Goal: Task Accomplishment & Management: Complete application form

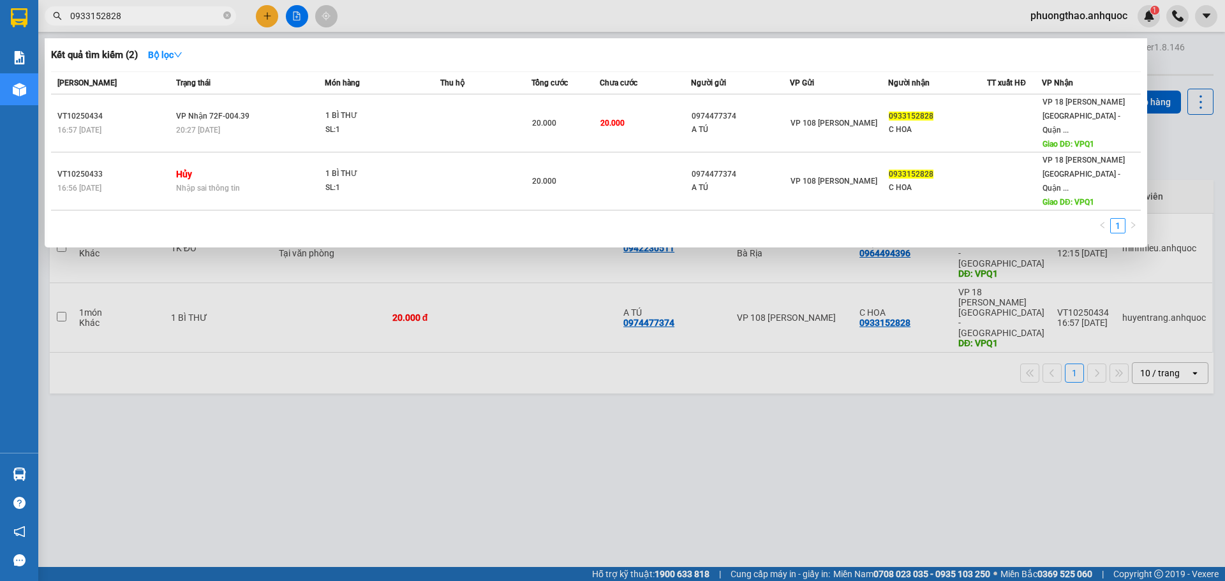
type input "0933152828"
click at [691, 417] on div at bounding box center [612, 290] width 1225 height 581
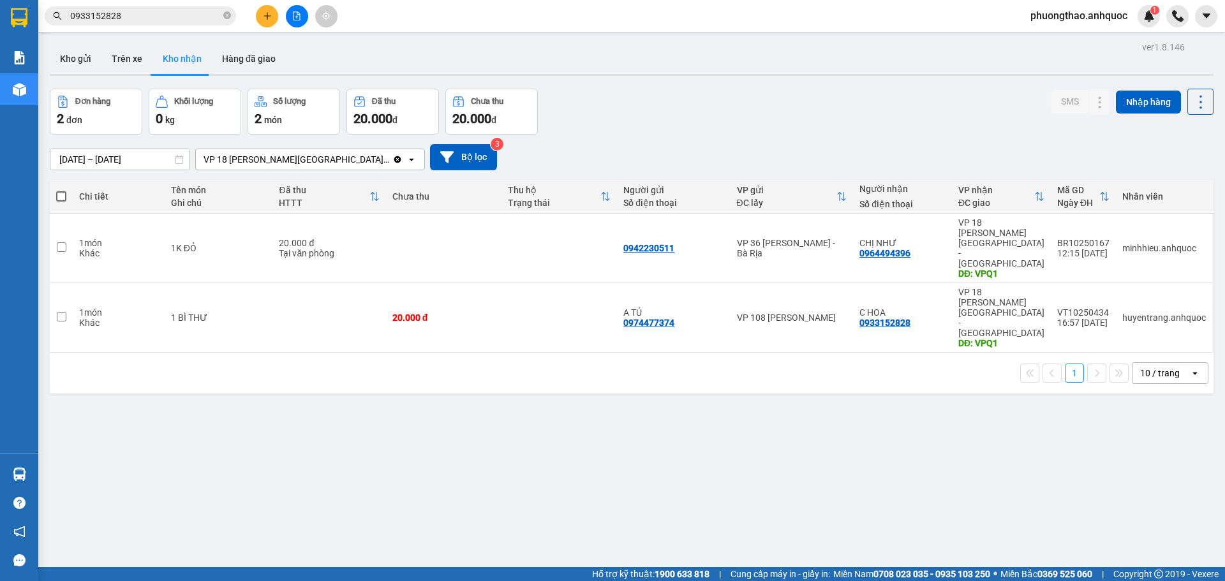
click at [347, 354] on div "ver 1.8.146 Kho gửi Trên xe Kho nhận Hàng đã giao Đơn hàng 2 đơn Khối lượng 0 k…" at bounding box center [632, 328] width 1174 height 581
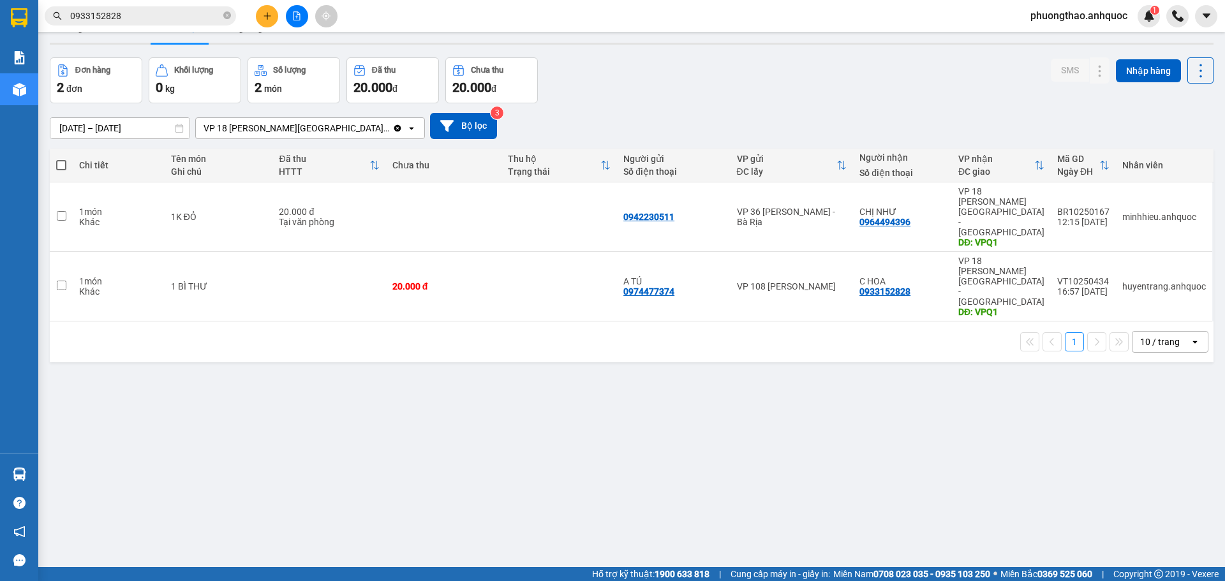
scroll to position [59, 0]
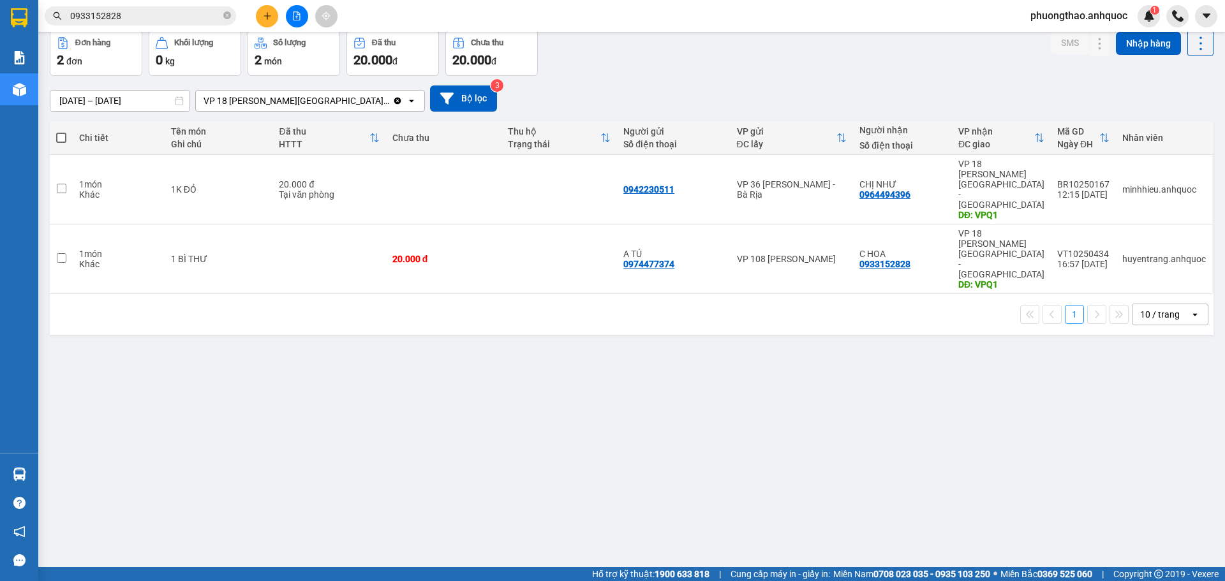
click at [327, 339] on div "ver 1.8.146 Kho gửi Trên xe Kho nhận Hàng đã giao Đơn hàng 2 đơn Khối lượng 0 k…" at bounding box center [632, 270] width 1174 height 581
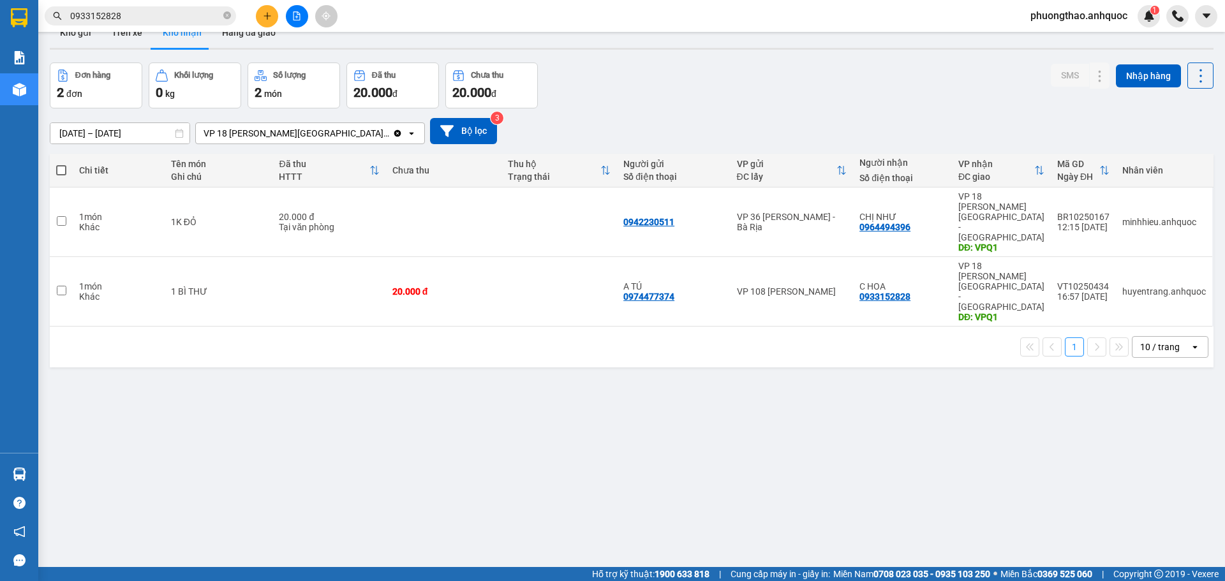
scroll to position [0, 0]
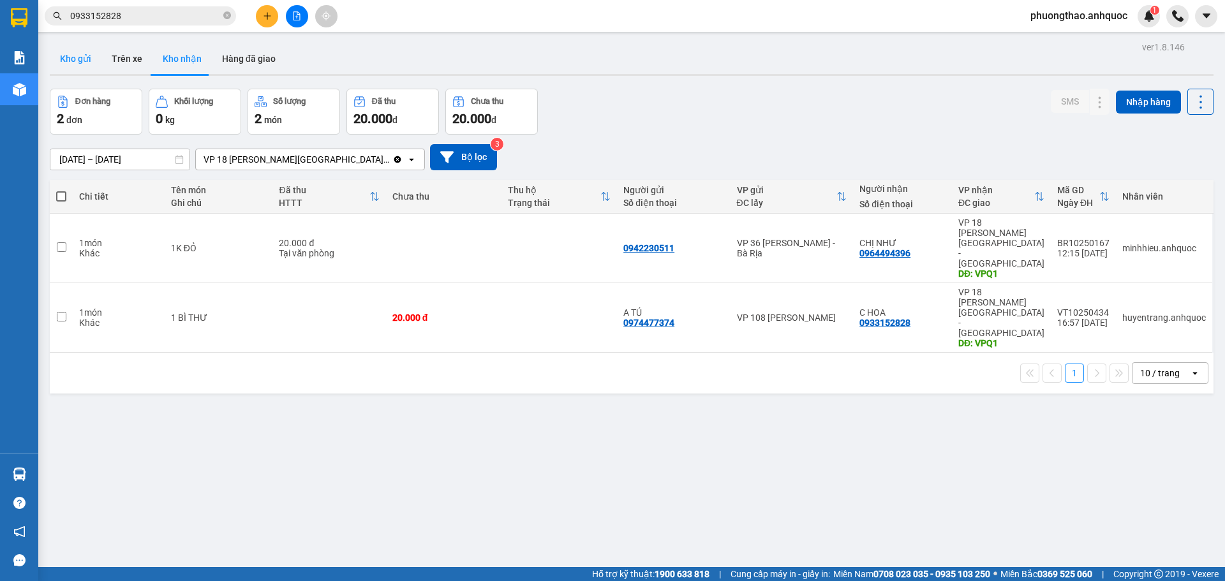
click at [74, 54] on button "Kho gửi" at bounding box center [76, 58] width 52 height 31
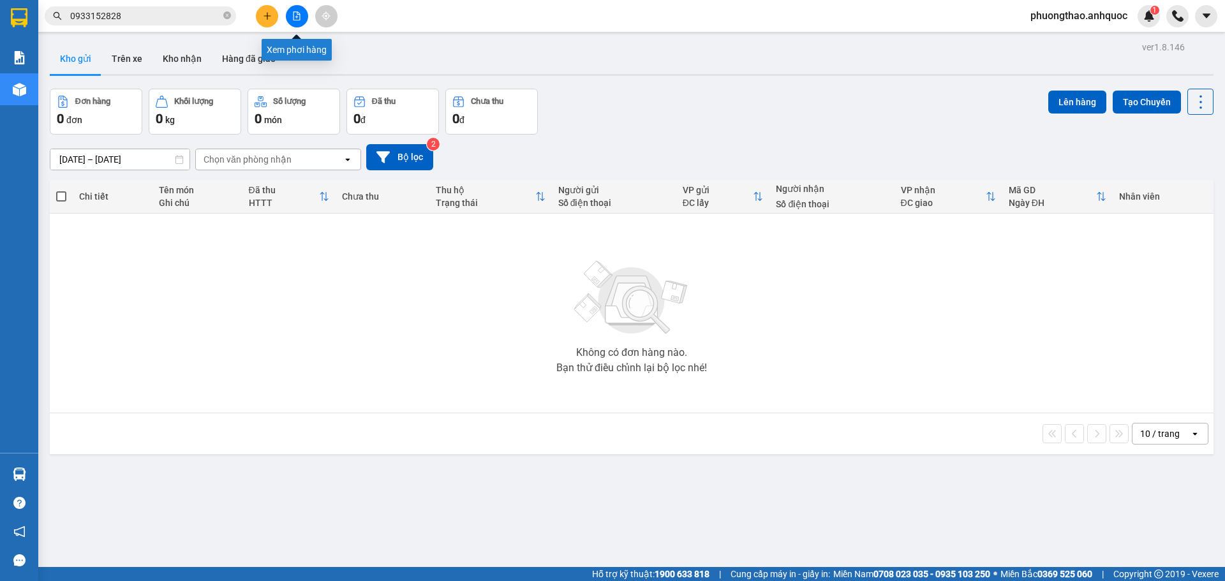
click at [295, 23] on button at bounding box center [297, 16] width 22 height 22
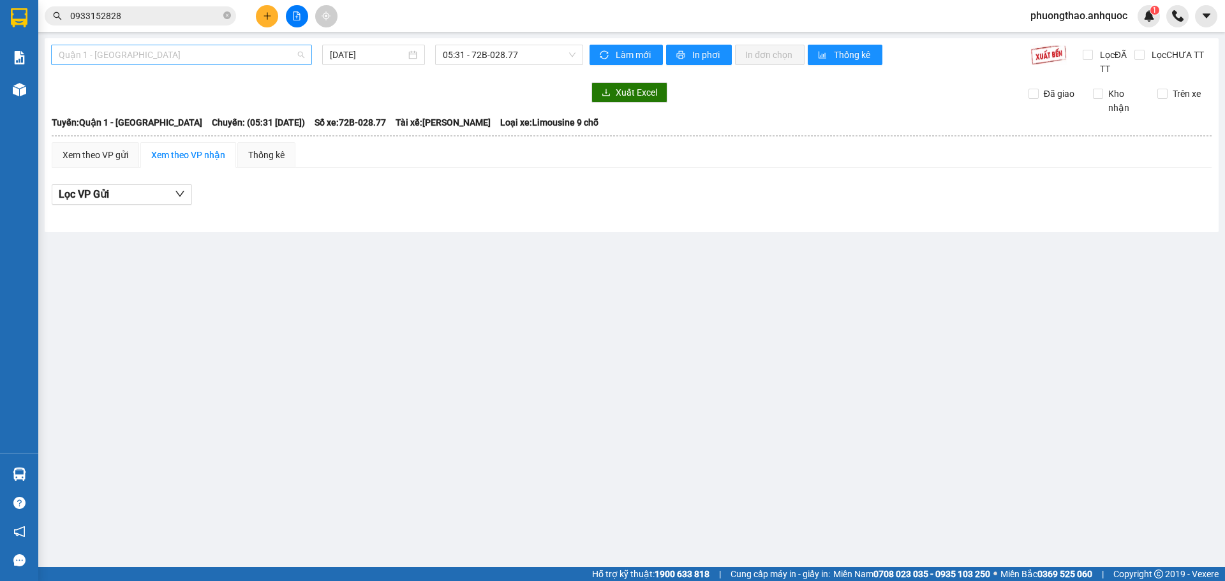
click at [216, 57] on span "Quận 1 - [GEOGRAPHIC_DATA]" at bounding box center [182, 54] width 246 height 19
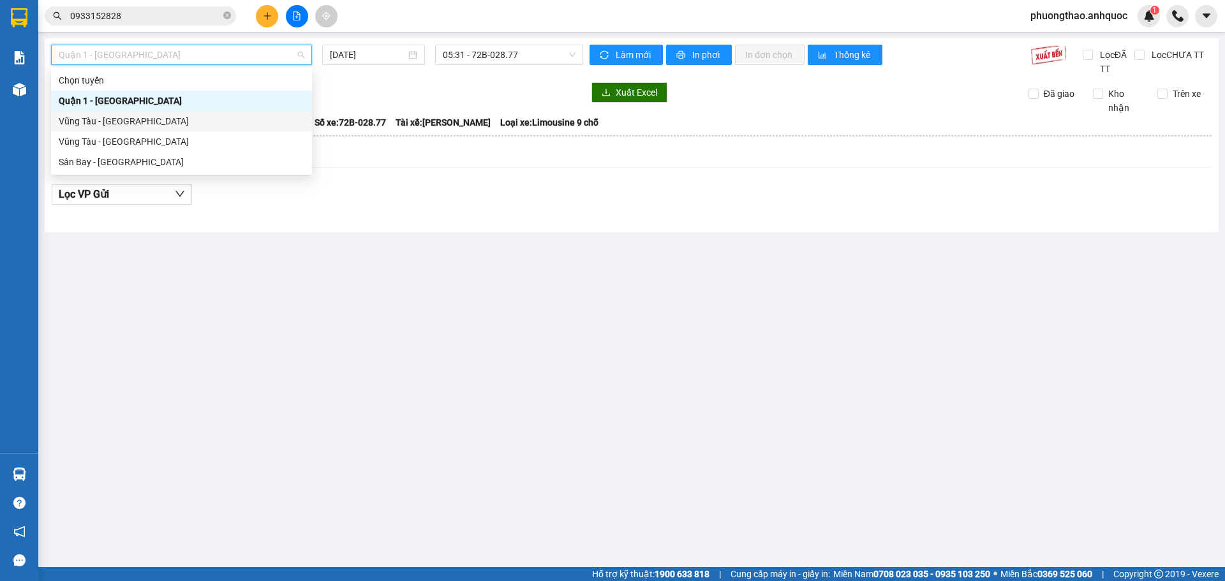
click at [193, 112] on div "Vũng Tàu - [GEOGRAPHIC_DATA]" at bounding box center [181, 121] width 261 height 20
type input "[DATE]"
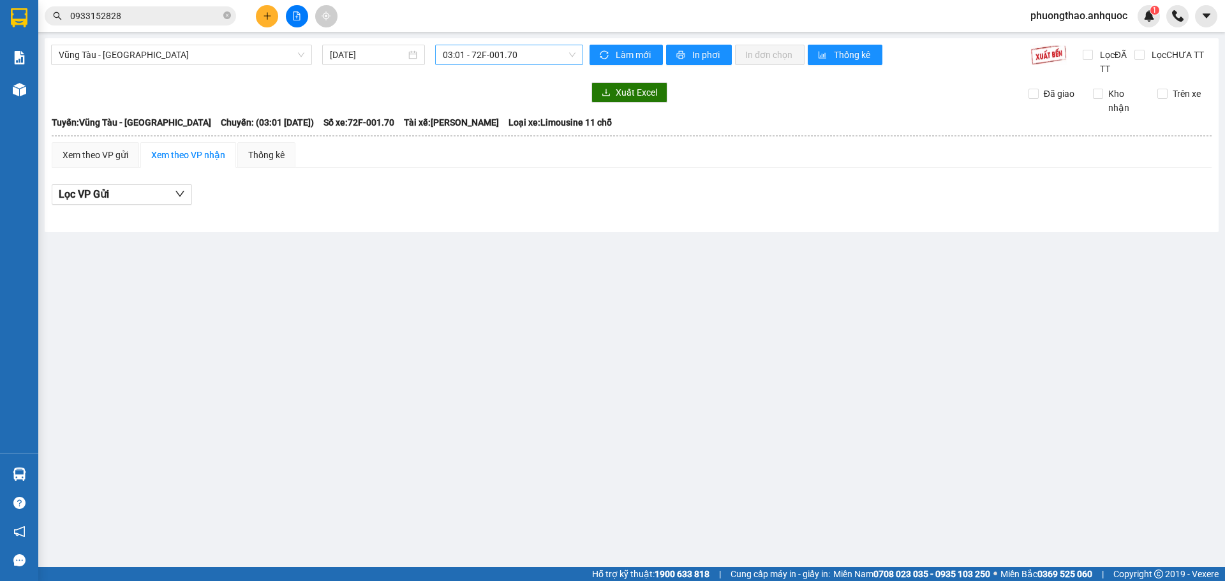
click at [468, 45] on div "Vũng Tàu - Quận 1 [DATE] 03:01 - 72F-001.70 Làm mới In phơi In đơn chọn Thống k…" at bounding box center [632, 135] width 1174 height 194
click at [471, 50] on span "03:01 - 72F-001.70" at bounding box center [509, 54] width 133 height 19
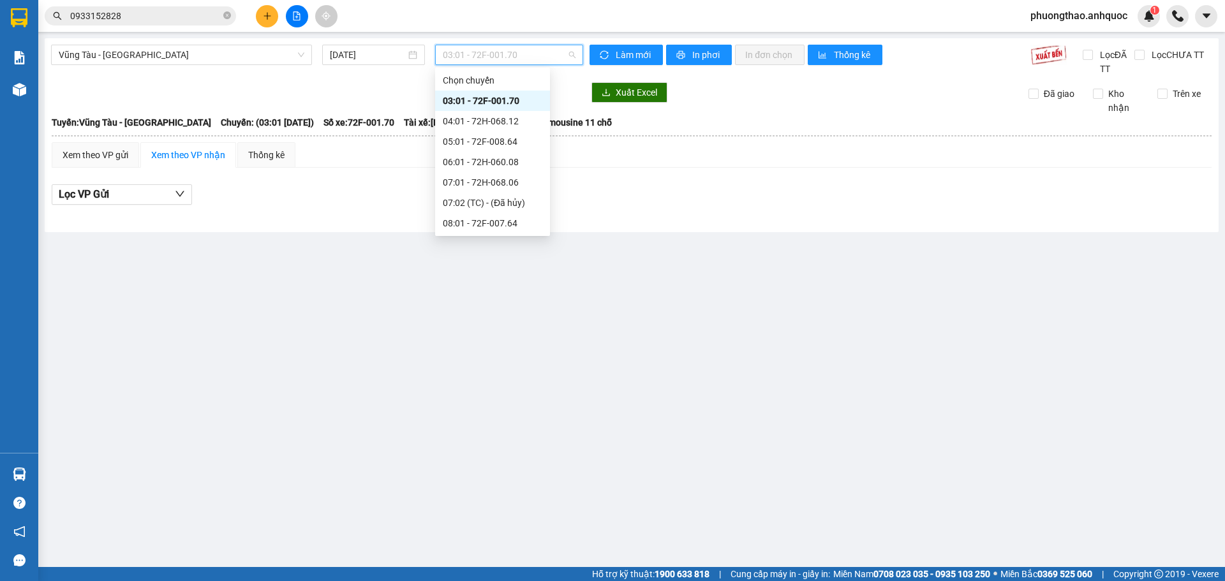
click at [475, 109] on div "03:01 - 72F-001.70" at bounding box center [492, 101] width 115 height 20
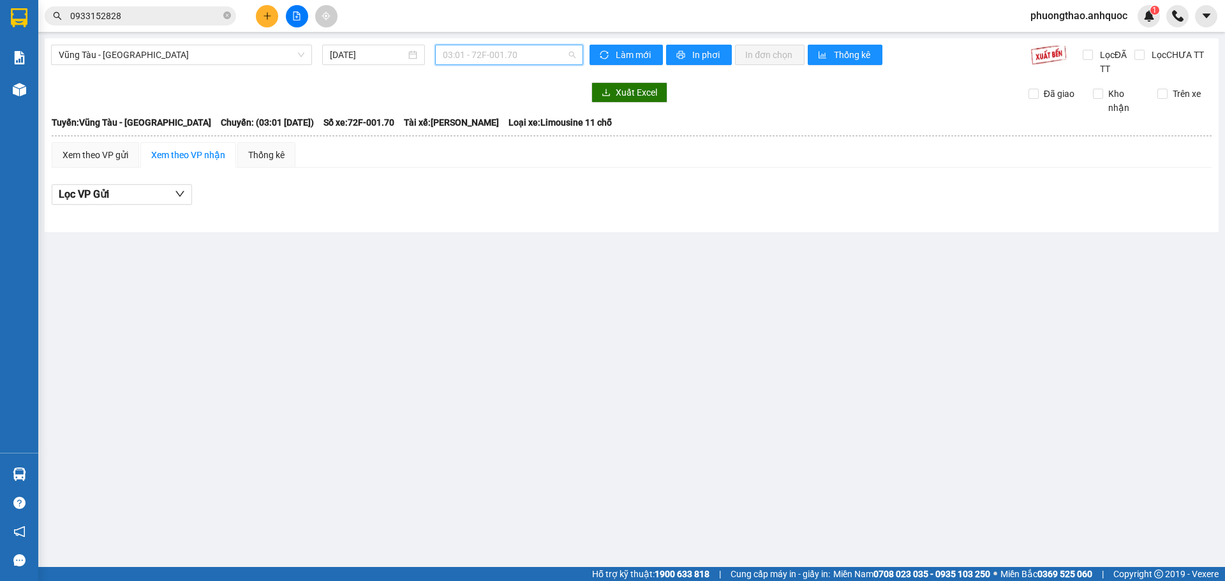
click at [477, 57] on span "03:01 - 72F-001.70" at bounding box center [509, 54] width 133 height 19
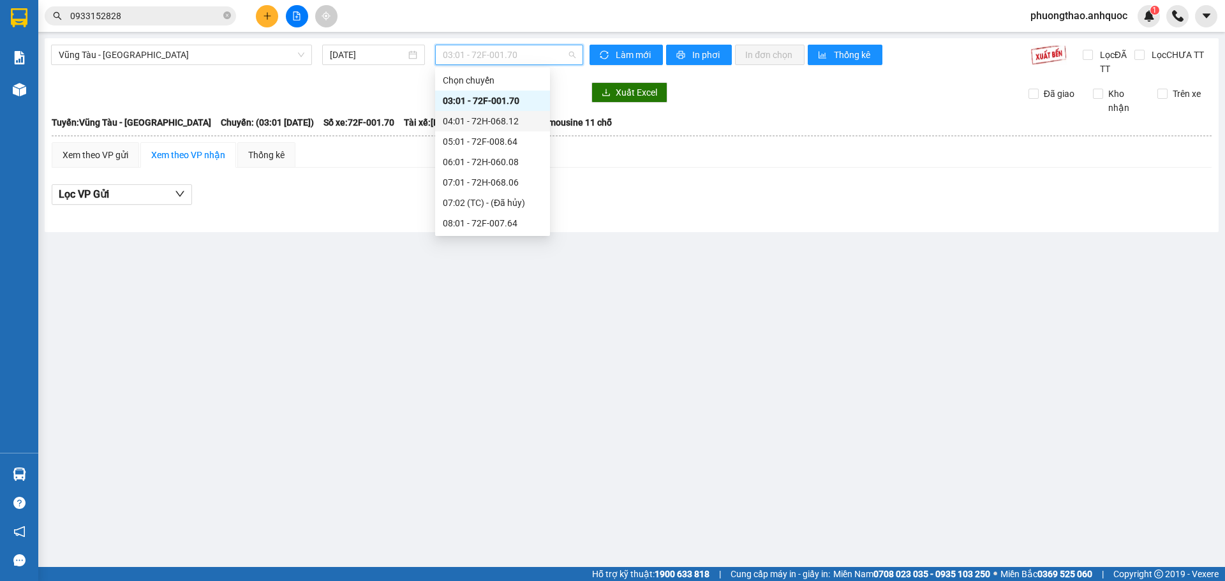
click at [484, 117] on div "04:01 - 72H-068.12" at bounding box center [493, 121] width 100 height 14
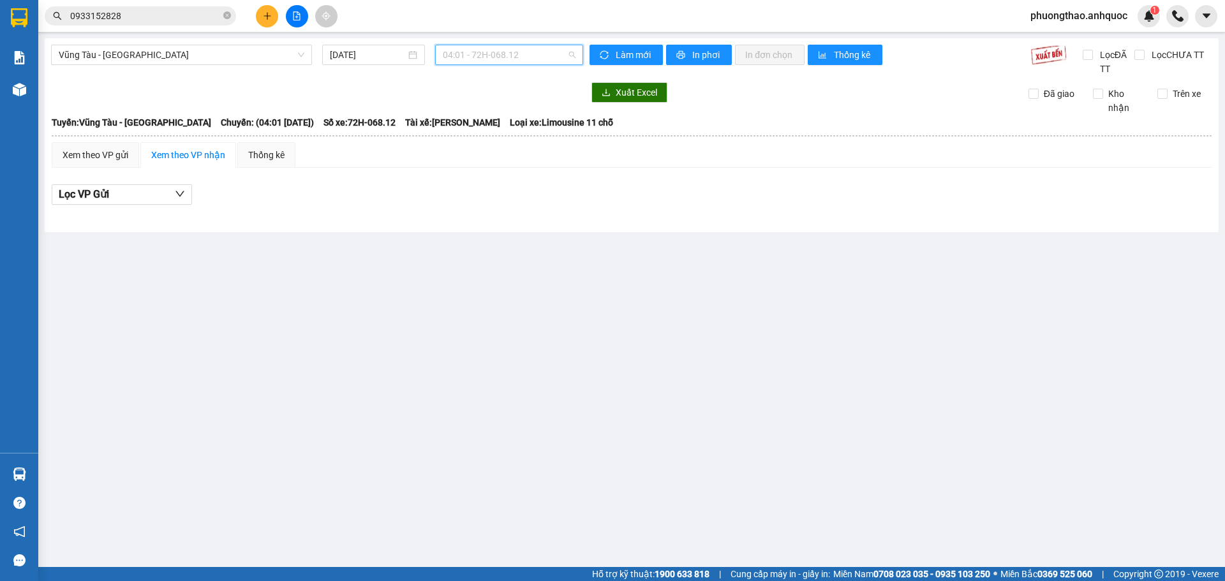
click at [465, 59] on span "04:01 - 72H-068.12" at bounding box center [509, 54] width 133 height 19
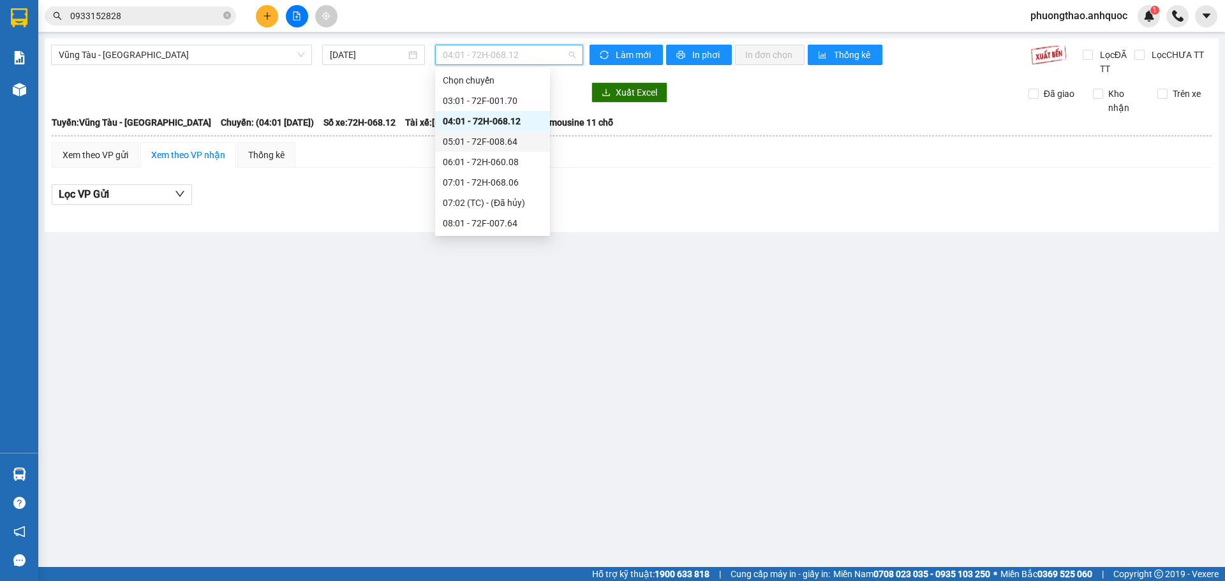
click at [461, 142] on div "05:01 - 72F-008.64" at bounding box center [493, 142] width 100 height 14
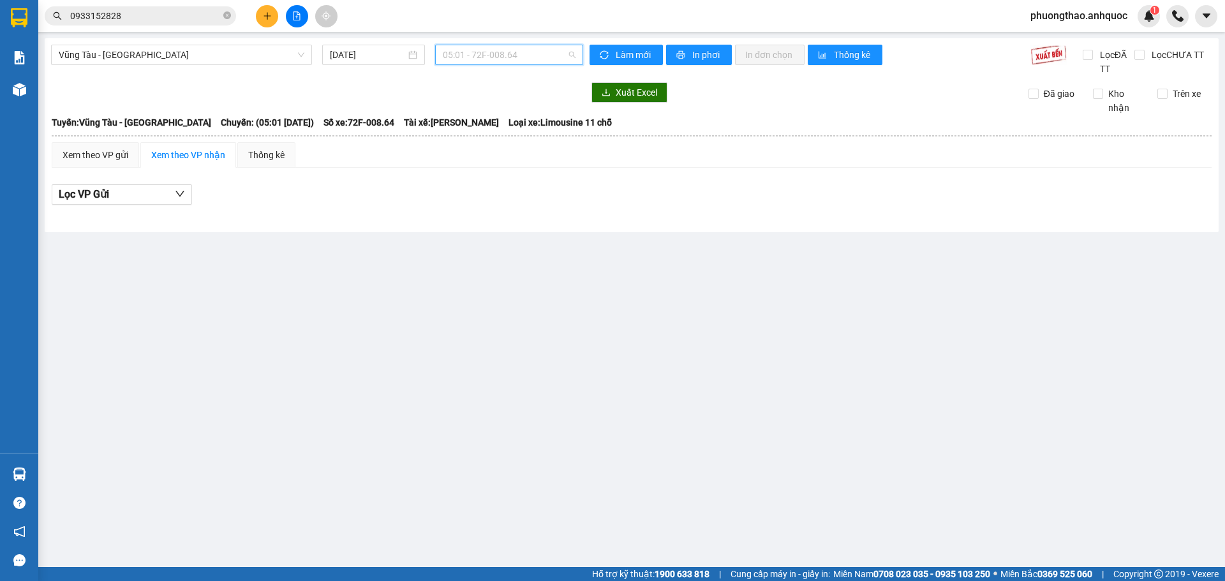
click at [476, 60] on span "05:01 - 72F-008.64" at bounding box center [509, 54] width 133 height 19
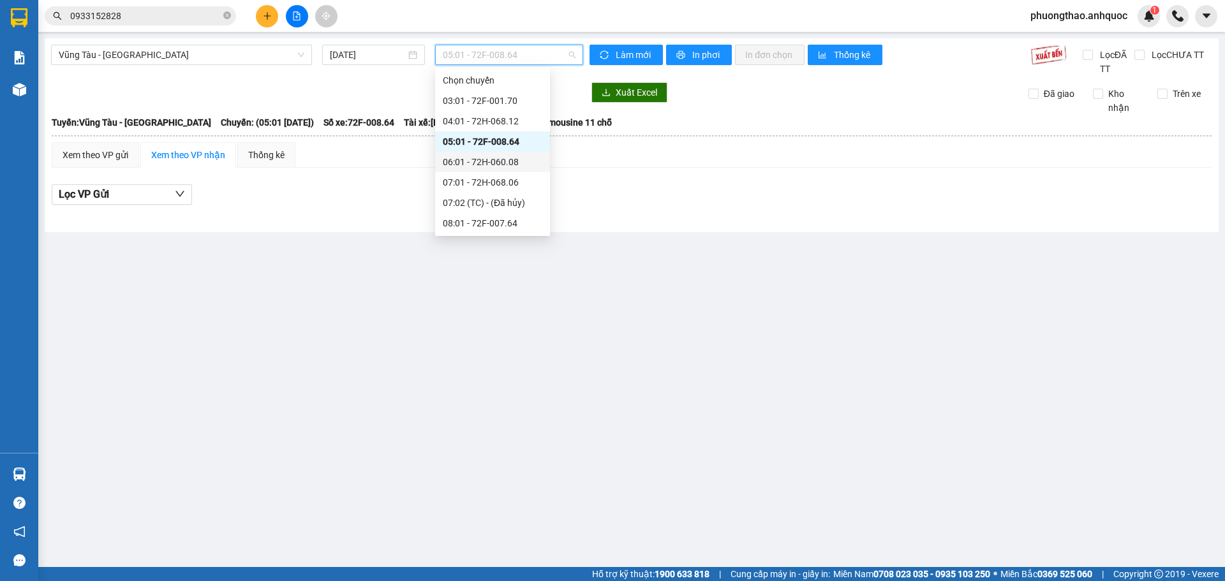
click at [482, 161] on div "06:01 - 72H-060.08" at bounding box center [493, 162] width 100 height 14
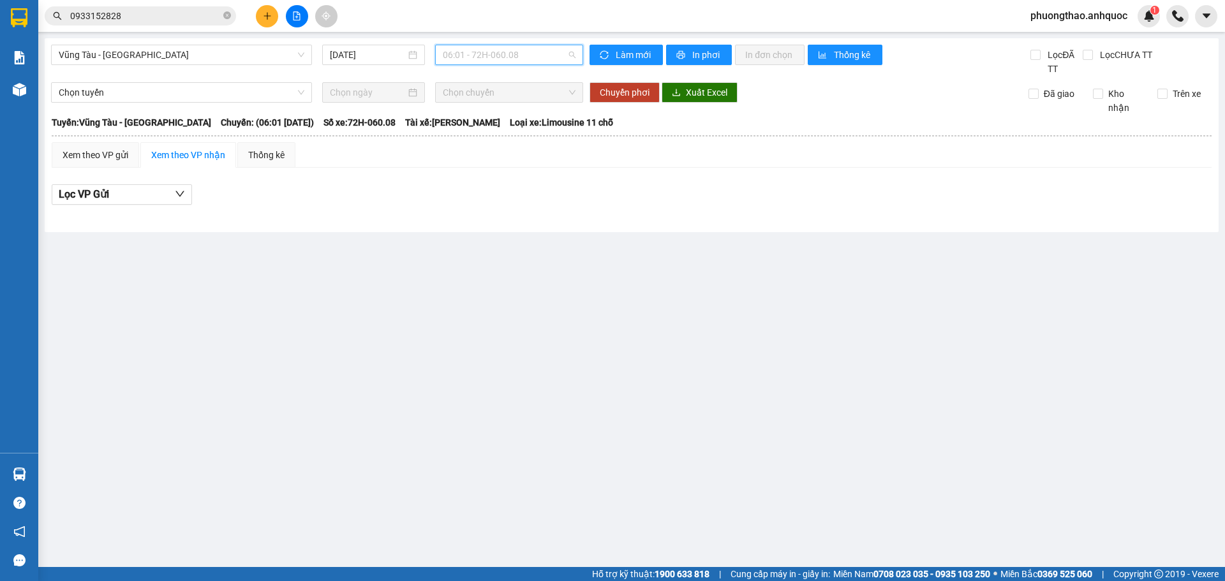
click at [492, 52] on span "06:01 - 72H-060.08" at bounding box center [509, 54] width 133 height 19
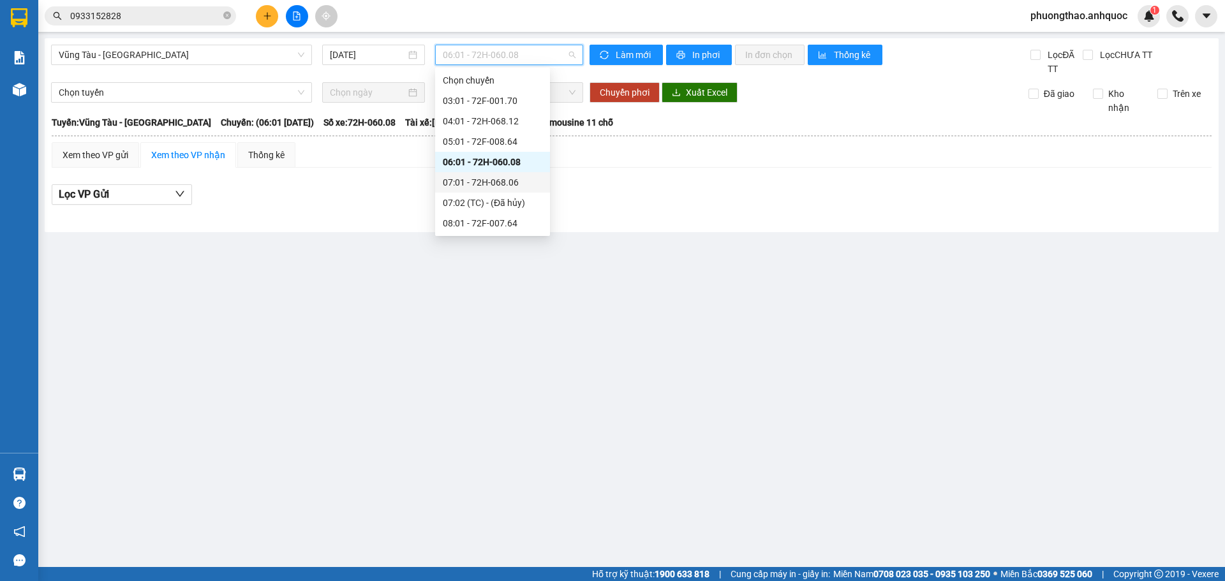
click at [494, 181] on div "07:01 - 72H-068.06" at bounding box center [493, 182] width 100 height 14
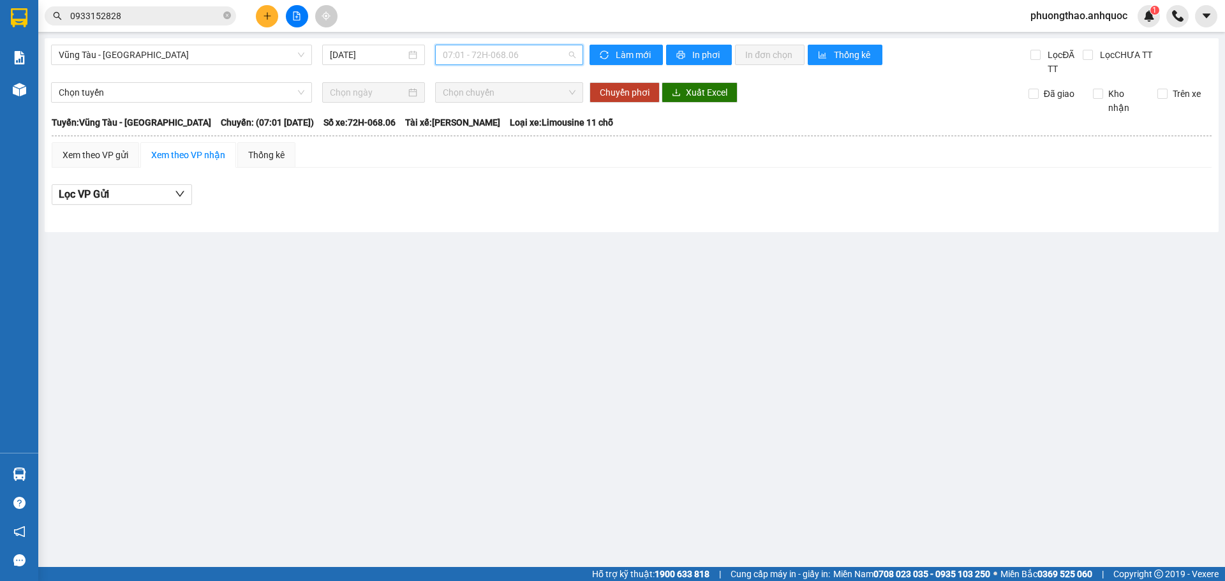
click at [486, 51] on span "07:01 - 72H-068.06" at bounding box center [509, 54] width 133 height 19
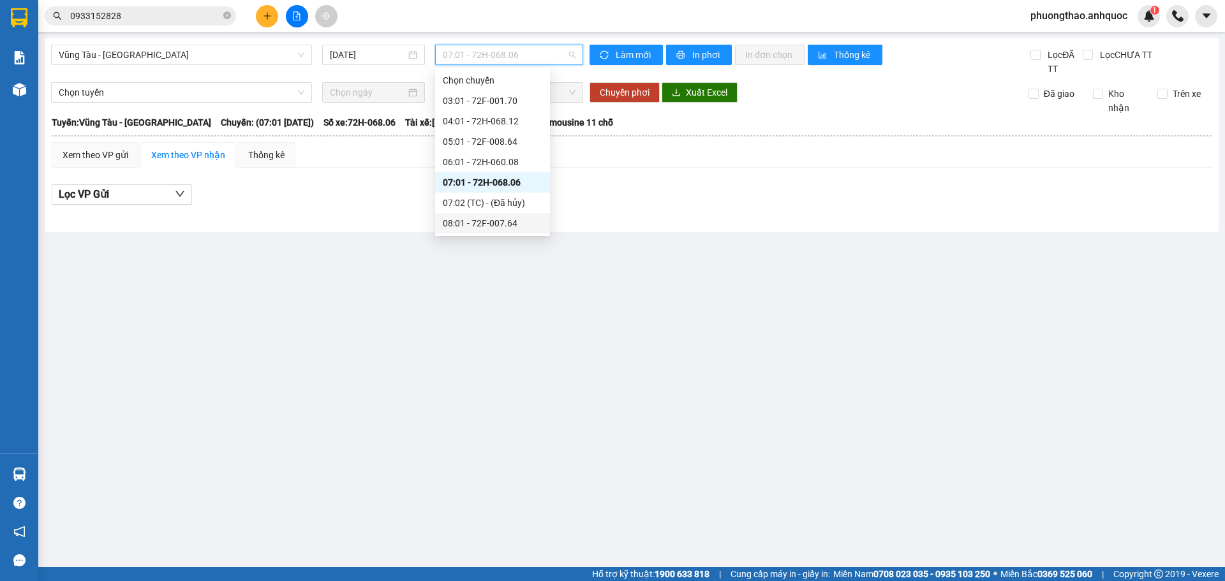
click at [480, 215] on div "08:01 - 72F-007.64" at bounding box center [492, 223] width 115 height 20
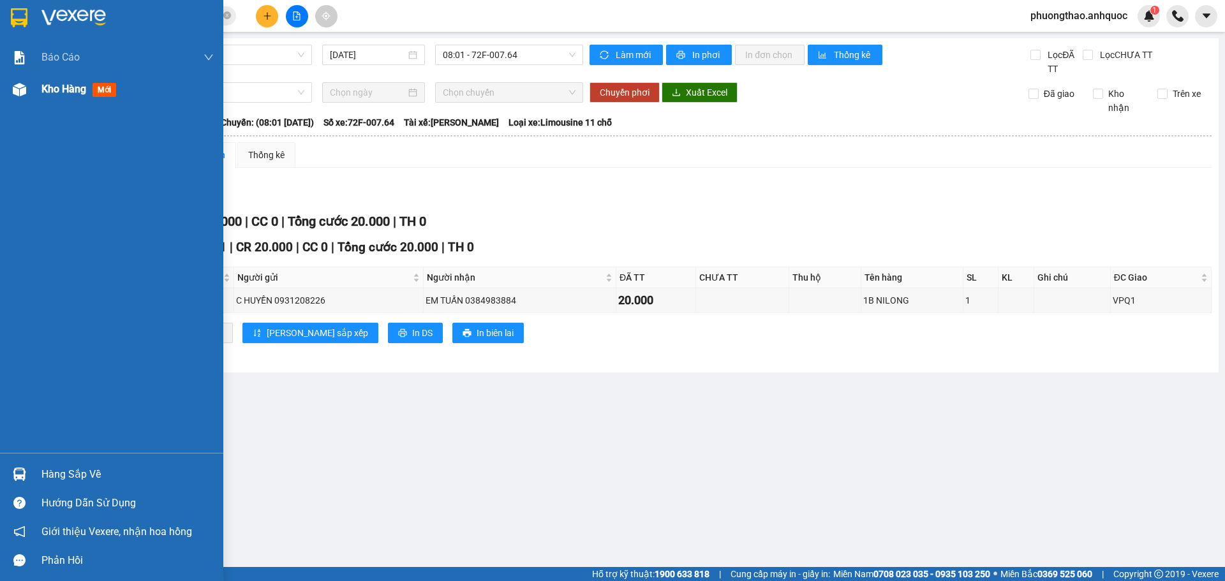
click at [23, 91] on img at bounding box center [19, 89] width 13 height 13
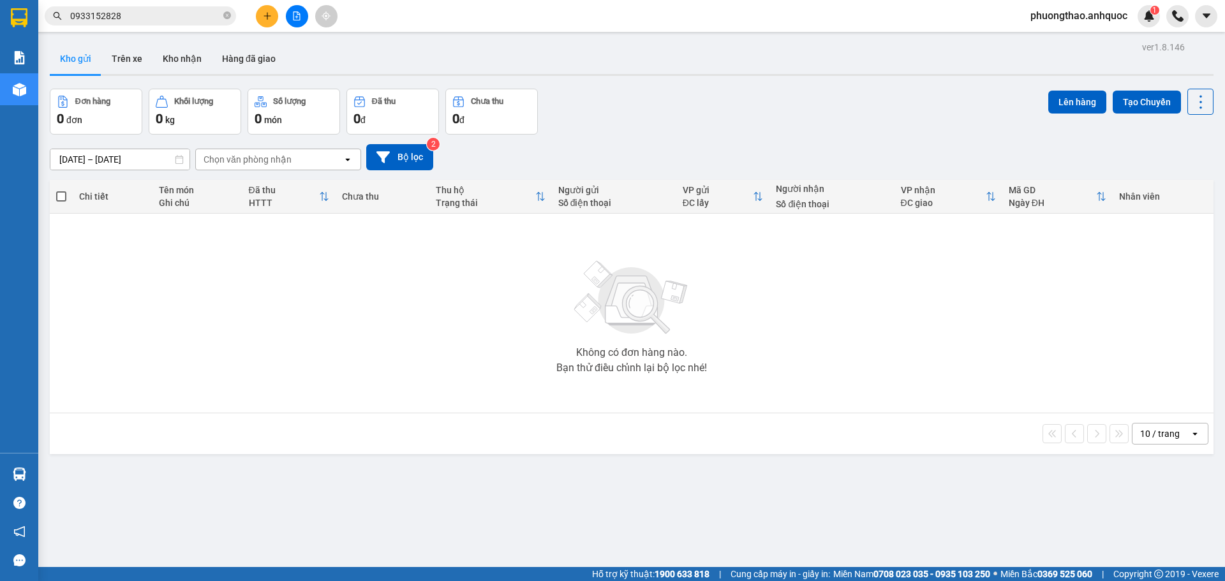
click at [290, 11] on button at bounding box center [297, 16] width 22 height 22
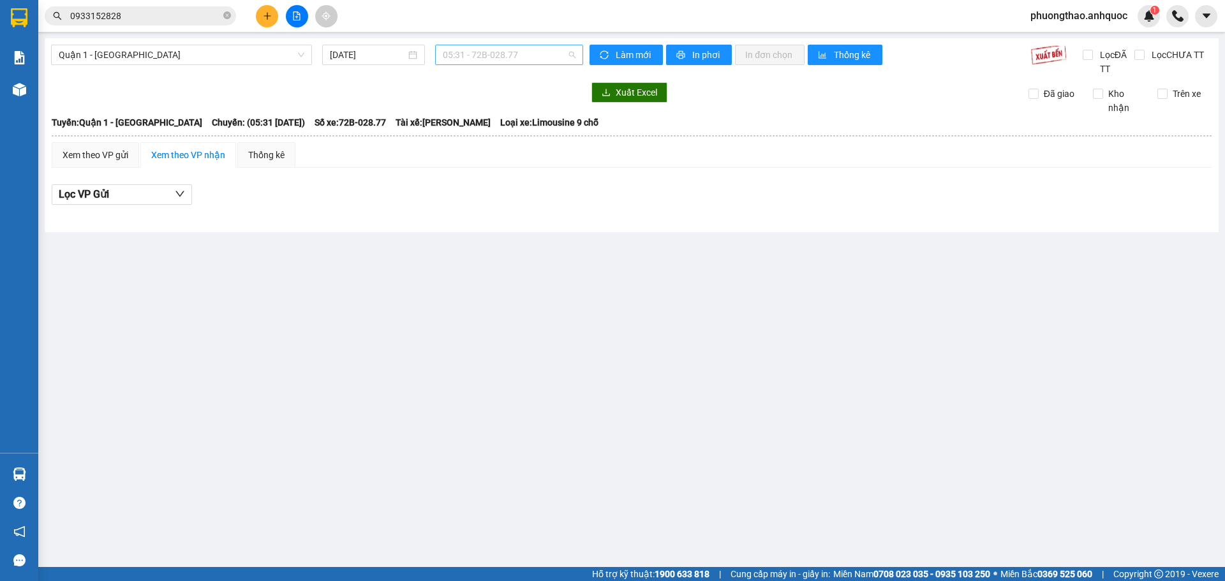
click at [473, 61] on span "05:31 - 72B-028.77" at bounding box center [509, 54] width 133 height 19
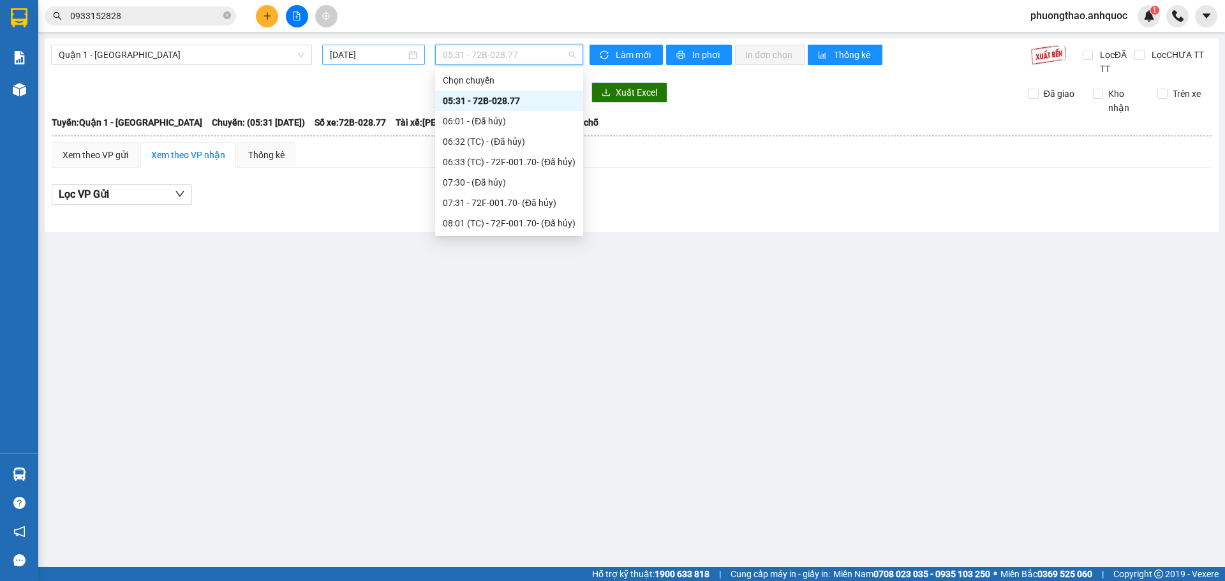
click at [388, 49] on input "[DATE]" at bounding box center [368, 55] width 76 height 14
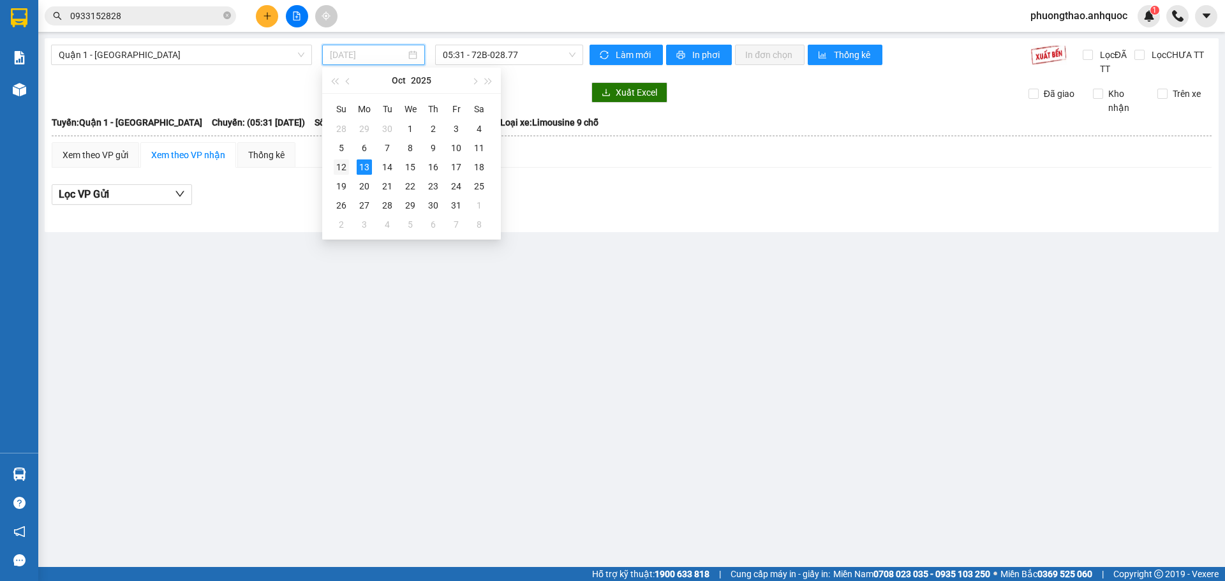
click at [350, 168] on td "12" at bounding box center [341, 167] width 23 height 19
type input "[DATE]"
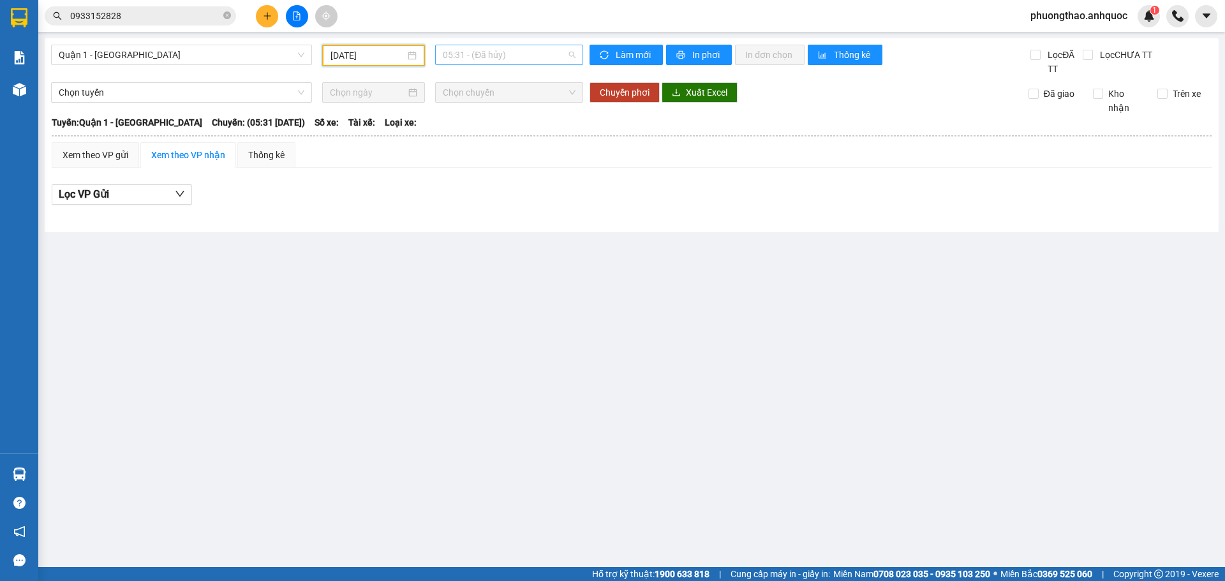
click at [481, 55] on span "05:31 - (Đã hủy)" at bounding box center [509, 54] width 133 height 19
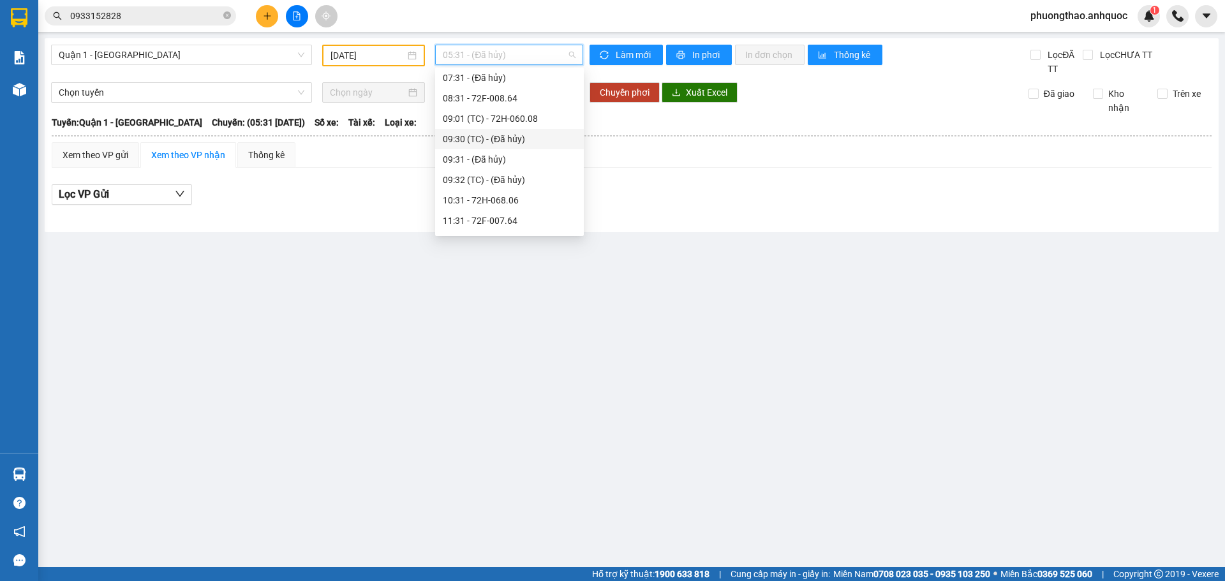
scroll to position [128, 0]
click at [484, 177] on div "12:31 - 72F-008.99" at bounding box center [509, 177] width 133 height 14
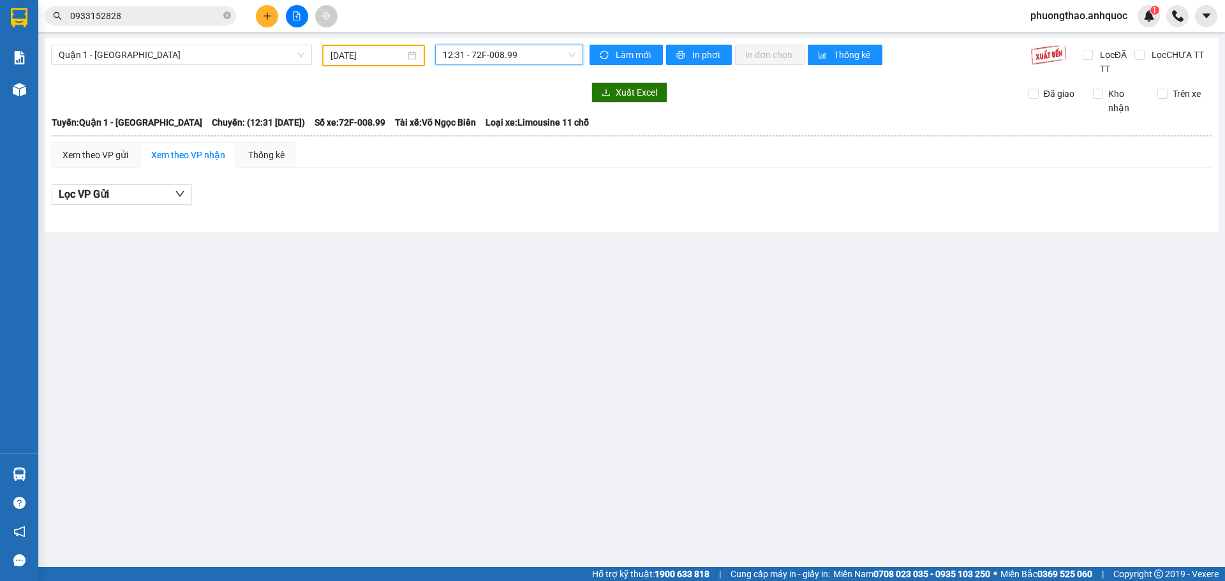
click at [485, 58] on span "12:31 - 72F-008.99" at bounding box center [509, 54] width 133 height 19
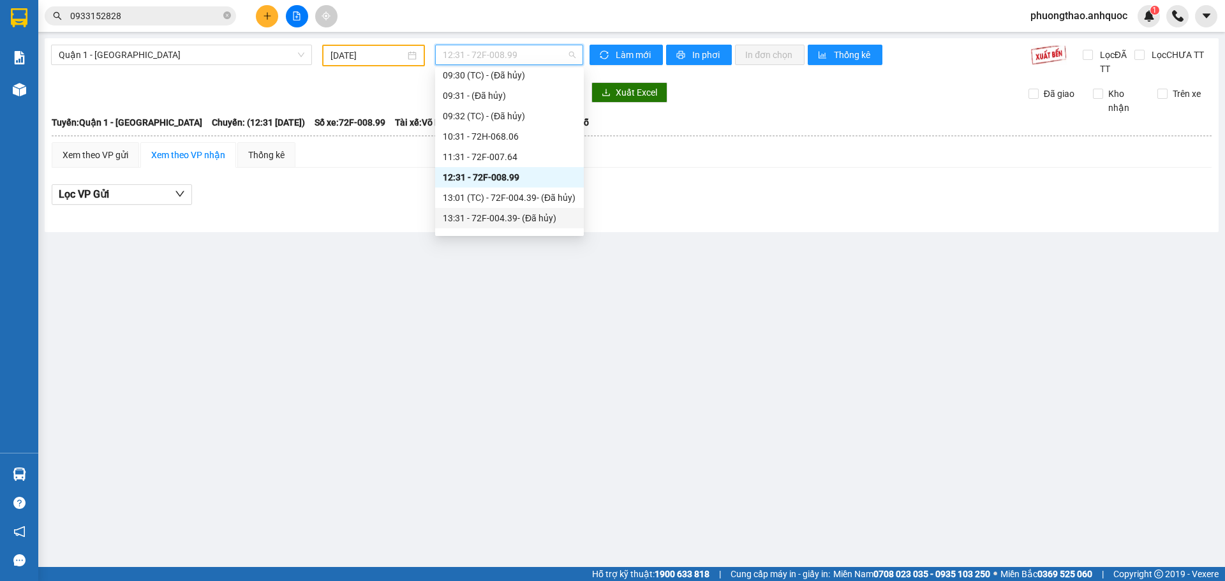
scroll to position [191, 0]
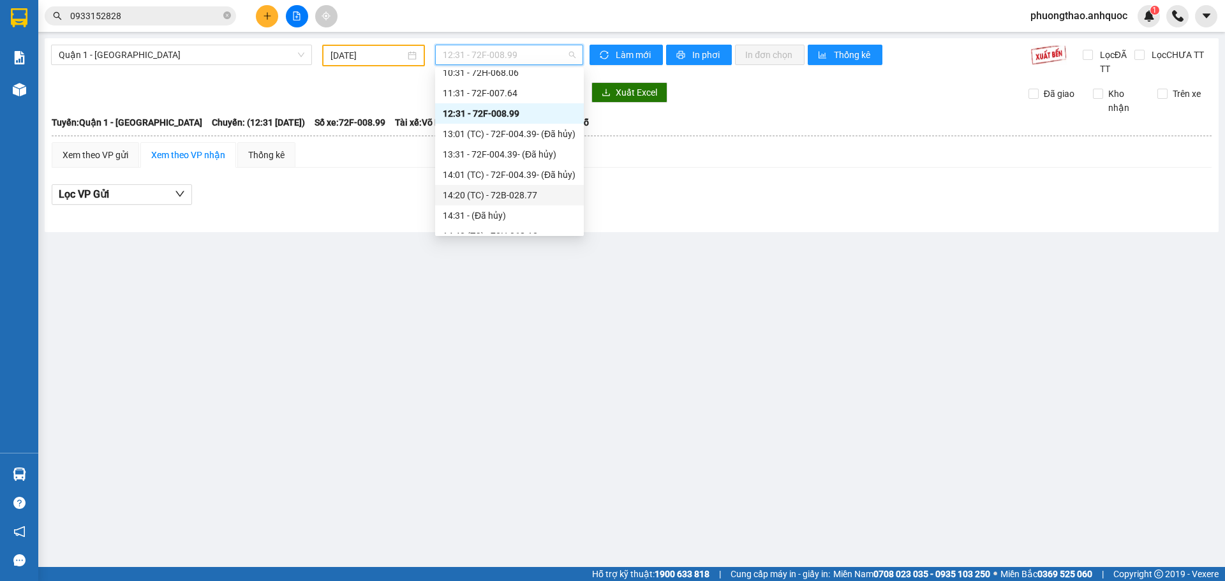
click at [475, 196] on div "14:20 (TC) - 72B-028.77" at bounding box center [509, 195] width 133 height 14
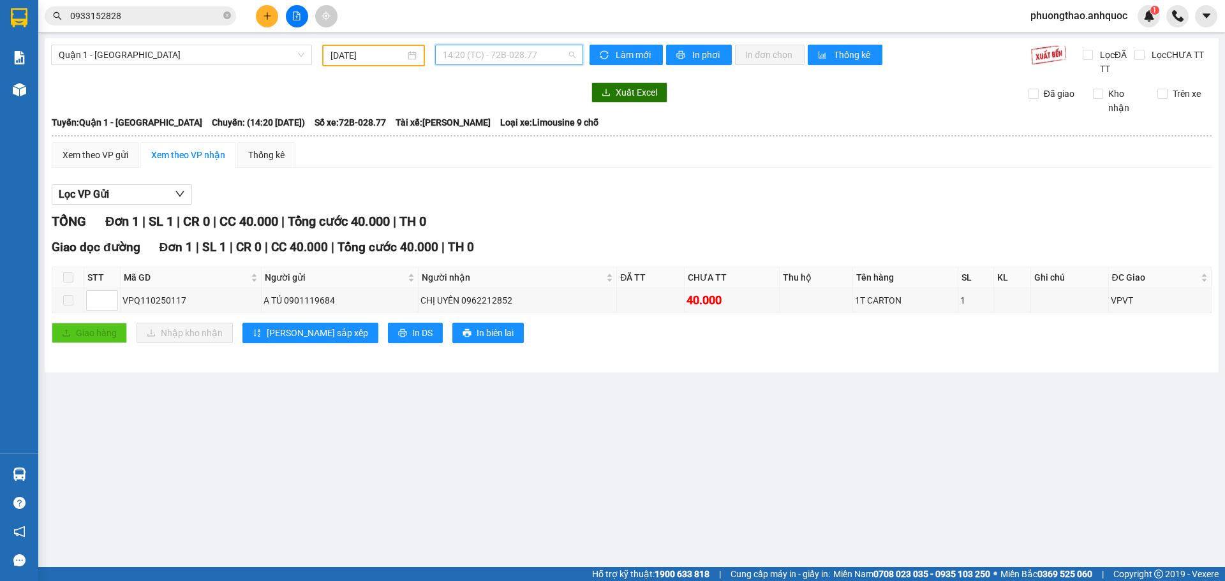
click at [502, 51] on span "14:20 (TC) - 72B-028.77" at bounding box center [509, 54] width 133 height 19
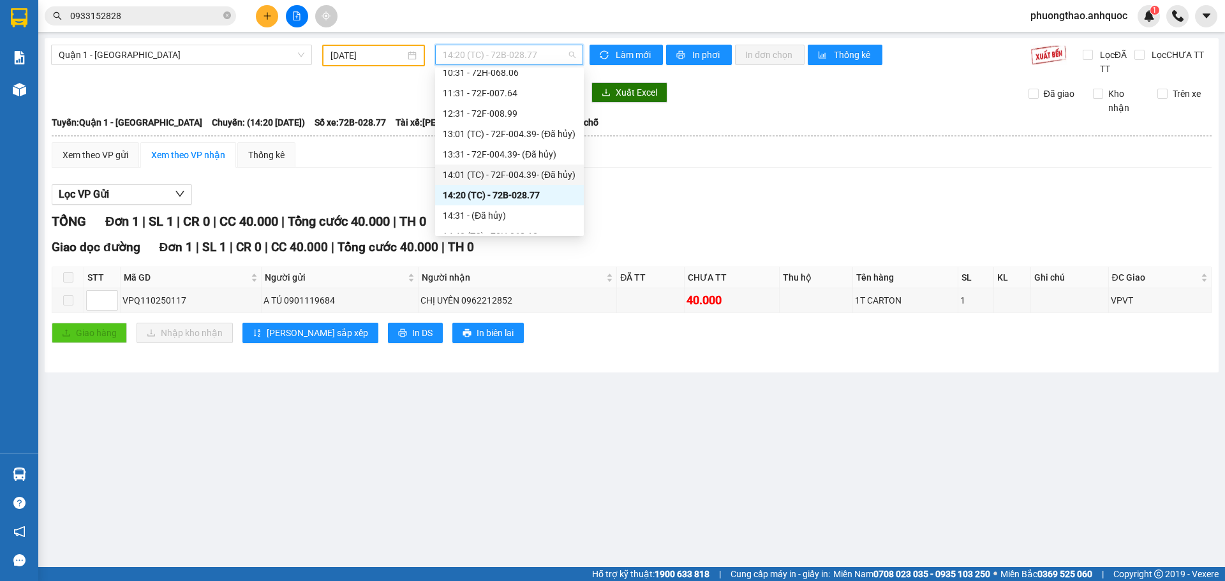
scroll to position [255, 0]
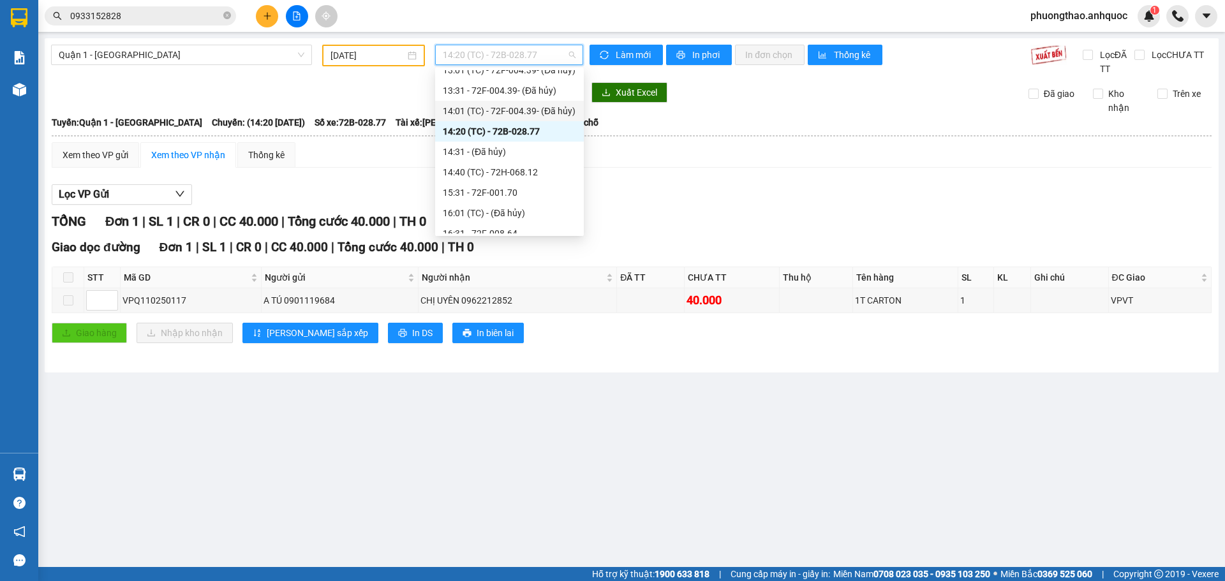
click at [499, 173] on div "14:40 (TC) - 72H-068.12" at bounding box center [509, 172] width 133 height 14
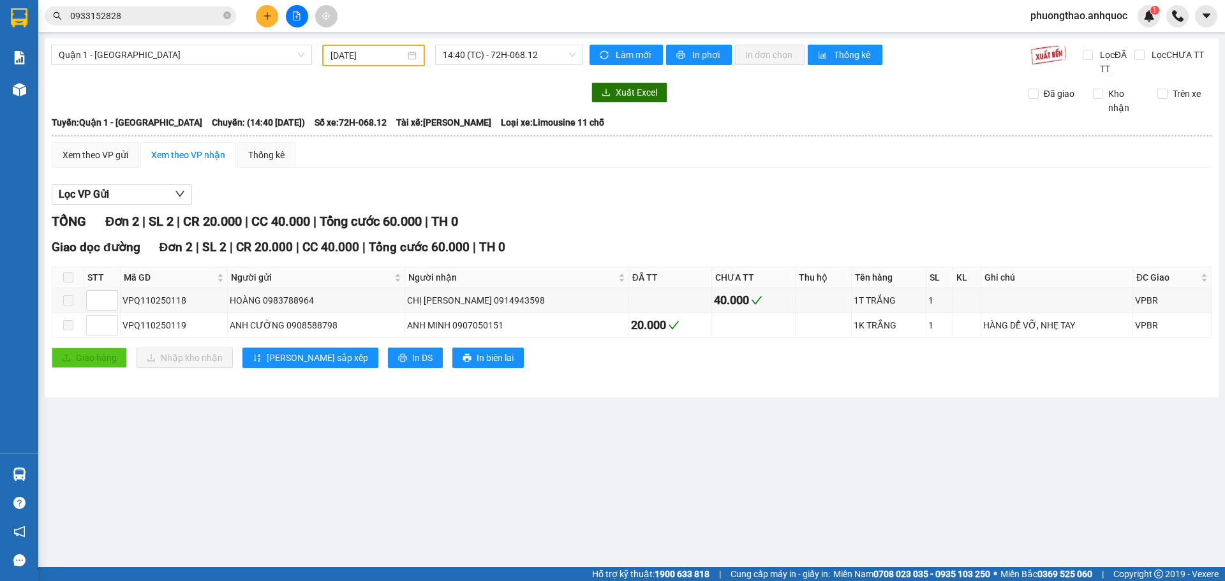
click at [327, 482] on main "Quận 1 - [GEOGRAPHIC_DATA] [DATE] 14:40 (TC) - 72H-068.12 Làm mới In phơi In đơ…" at bounding box center [612, 283] width 1225 height 567
drag, startPoint x: 191, startPoint y: 325, endPoint x: 122, endPoint y: 330, distance: 69.1
click at [122, 330] on td "VPQ110250119" at bounding box center [174, 325] width 107 height 25
copy div "VPQ110250119"
click at [129, 18] on input "0933152828" at bounding box center [145, 16] width 151 height 14
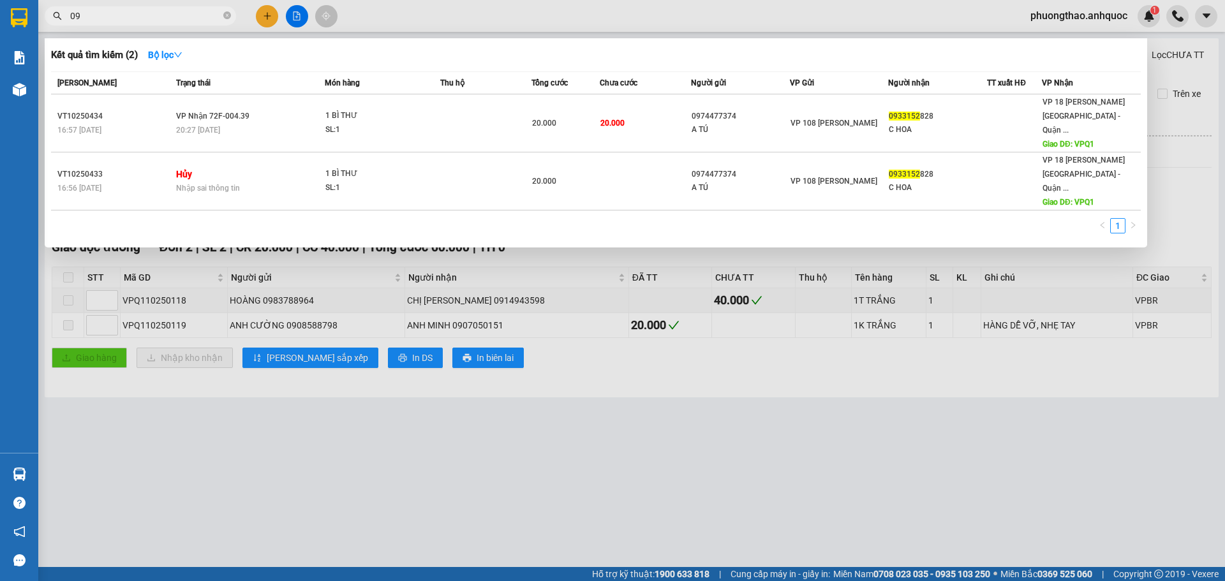
type input "0"
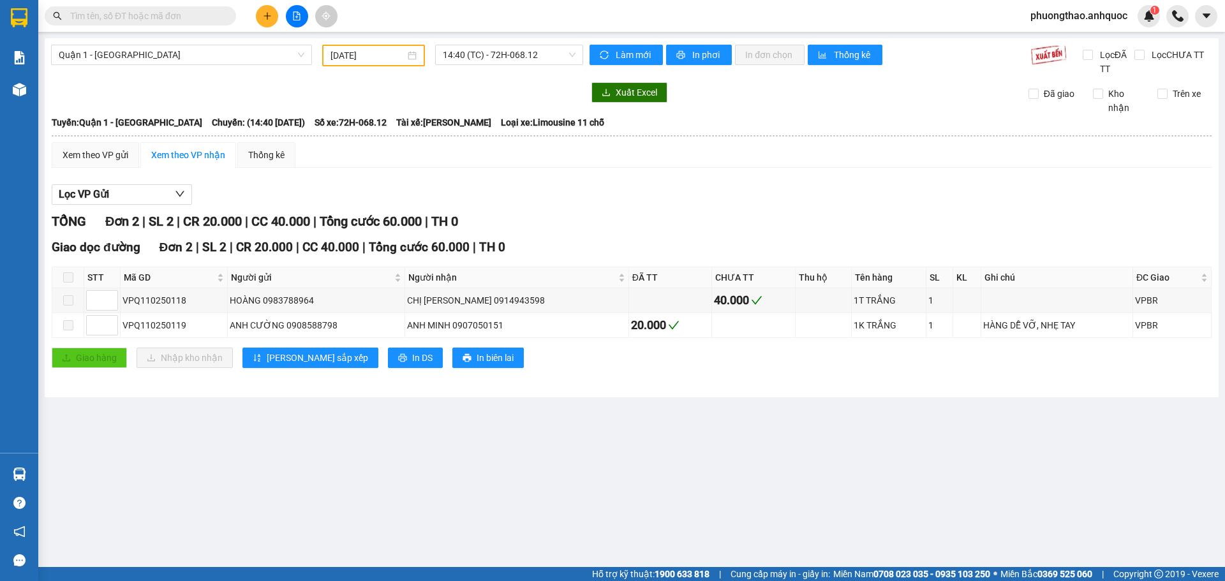
paste input "VPQ110250119"
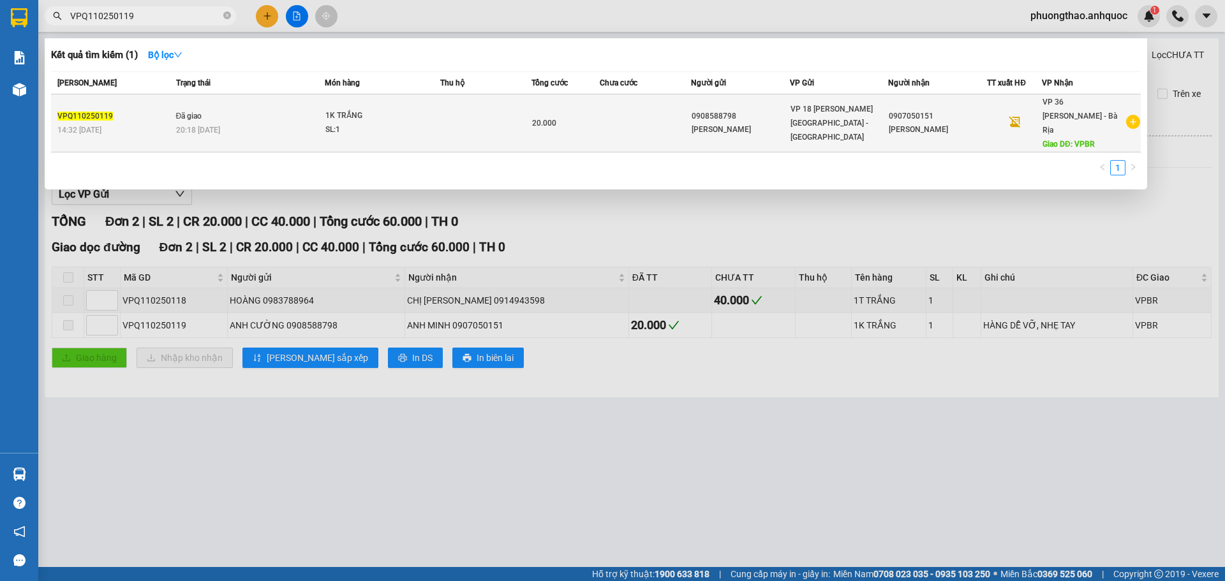
type input "VPQ110250119"
click at [196, 130] on td "Đã giao 20:18 [DATE]" at bounding box center [249, 123] width 152 height 58
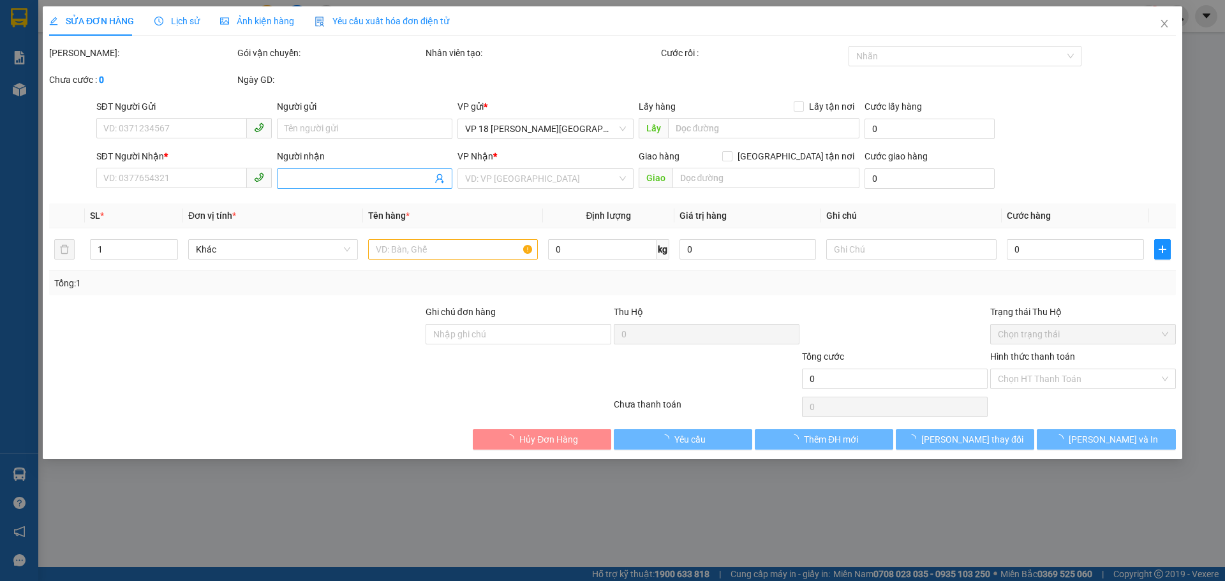
type input "0908588798"
type input "[PERSON_NAME]"
type input "0907050151"
type input "[PERSON_NAME]"
type input "VPBR"
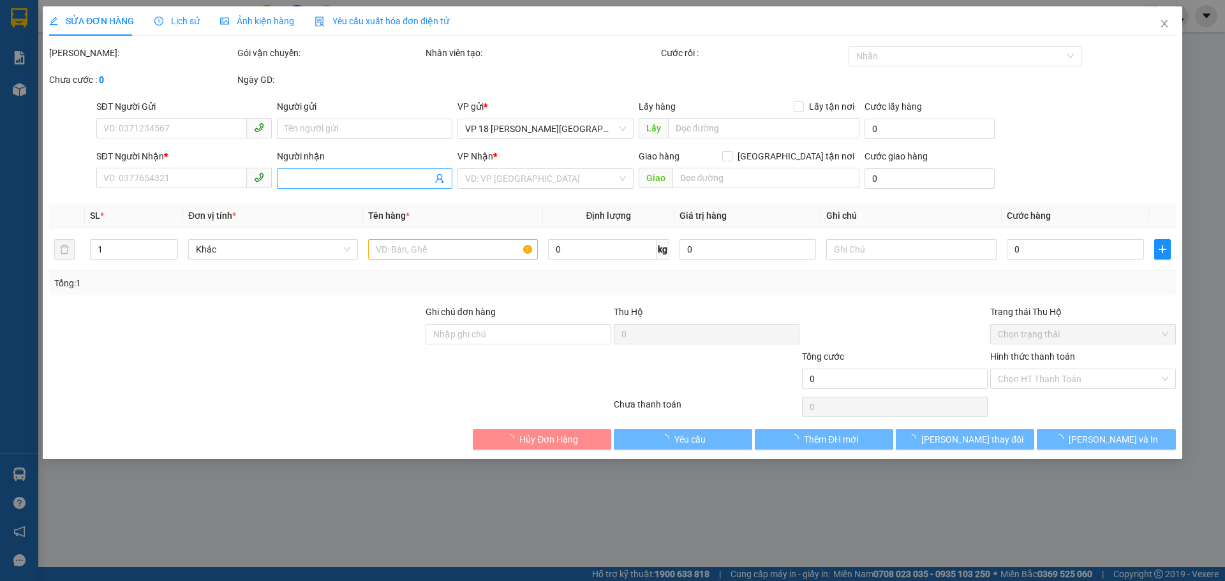
type input "TM 10/10 THANH"
type input "20.000"
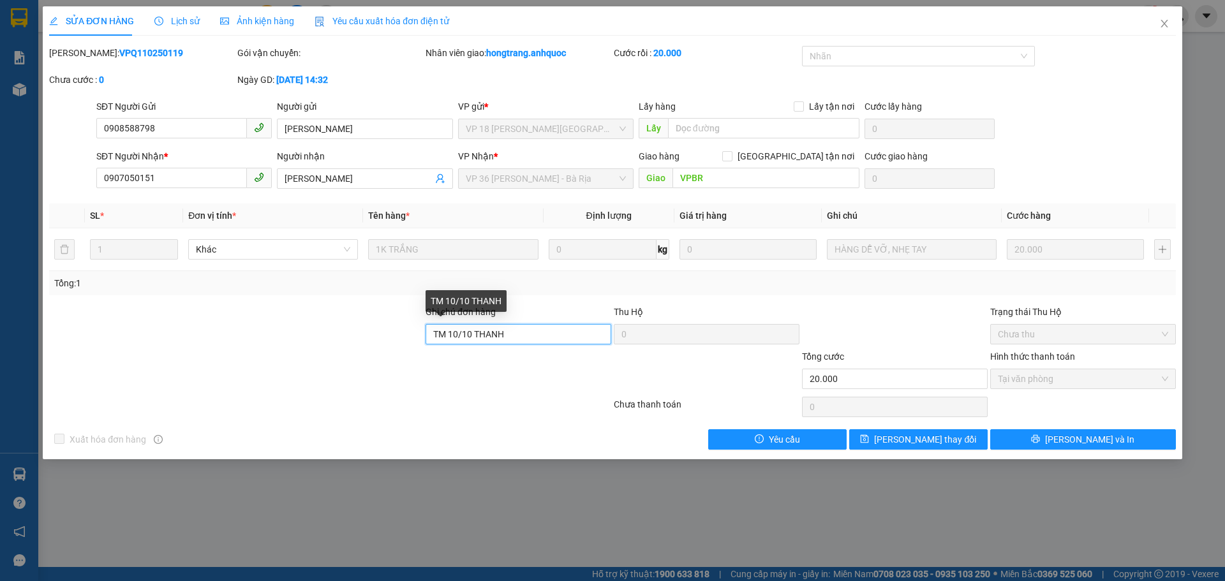
drag, startPoint x: 522, startPoint y: 331, endPoint x: 450, endPoint y: 336, distance: 71.6
click at [450, 336] on input "TM 10/10 THANH" at bounding box center [518, 334] width 186 height 20
type input "TM 12/10 Q1 DŨNG"
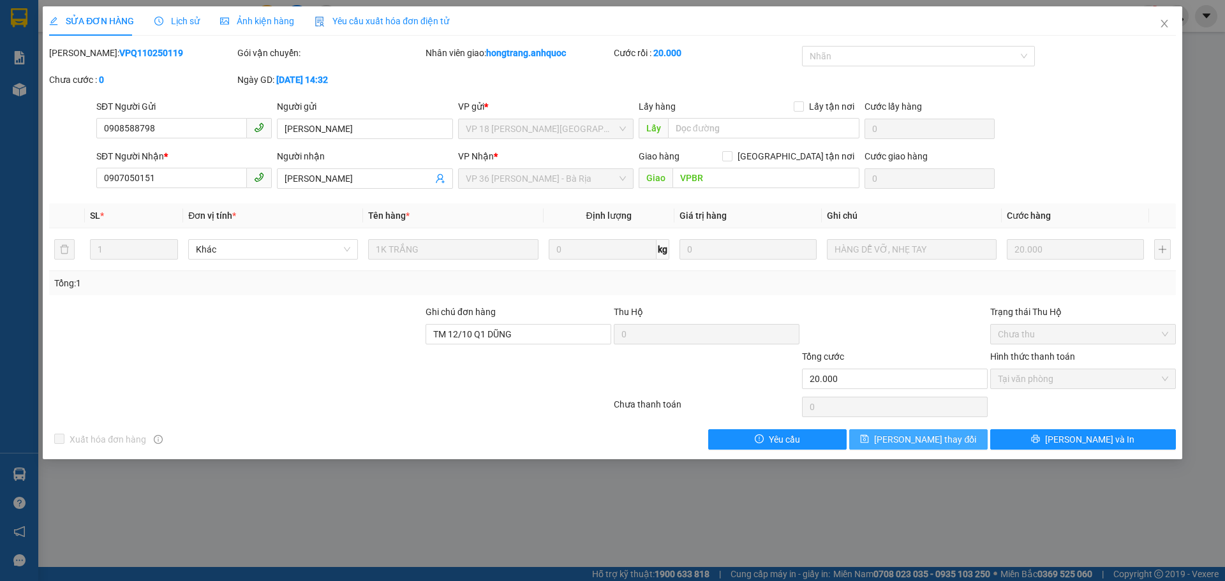
click at [915, 443] on span "[PERSON_NAME] thay đổi" at bounding box center [925, 439] width 102 height 14
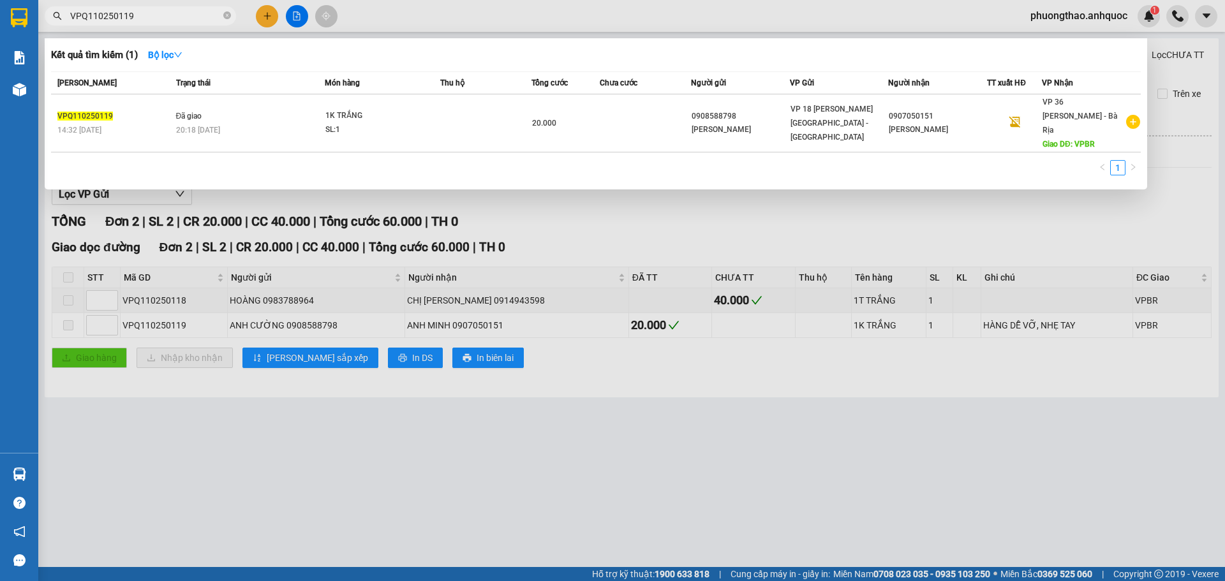
drag, startPoint x: 173, startPoint y: 14, endPoint x: 41, endPoint y: 14, distance: 132.0
click at [41, 14] on div "VPQ110250119" at bounding box center [124, 15] width 249 height 19
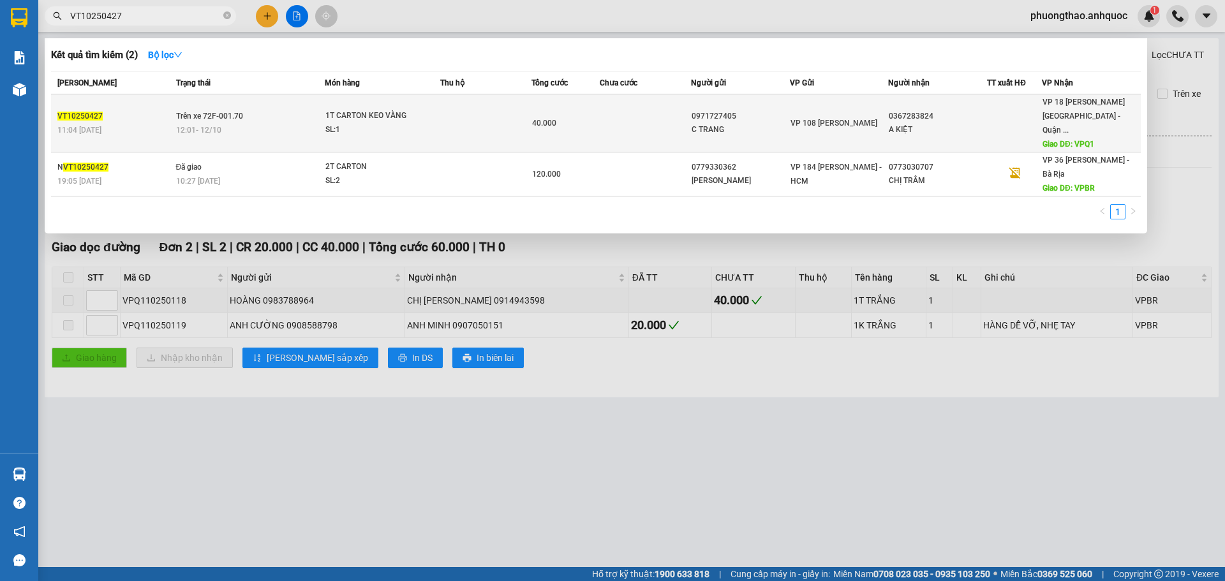
type input "VT10250427"
click at [206, 126] on span "12:01 [DATE]" at bounding box center [198, 130] width 45 height 9
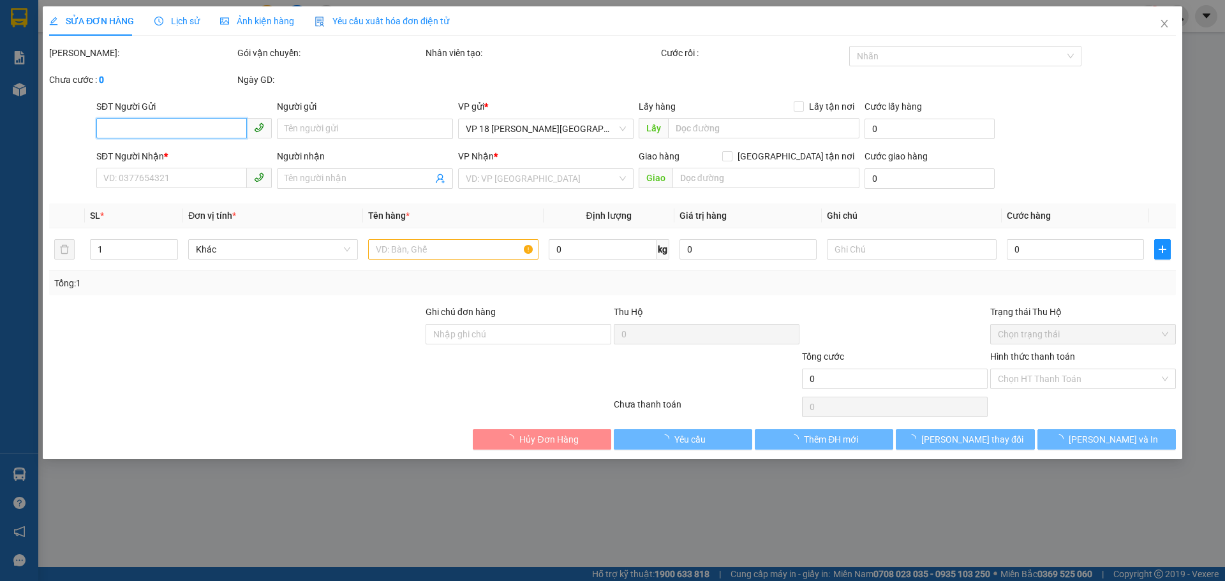
type input "0971727405"
type input "C TRANG"
type input "0367283824"
type input "A KIỆT"
type input "VPQ1"
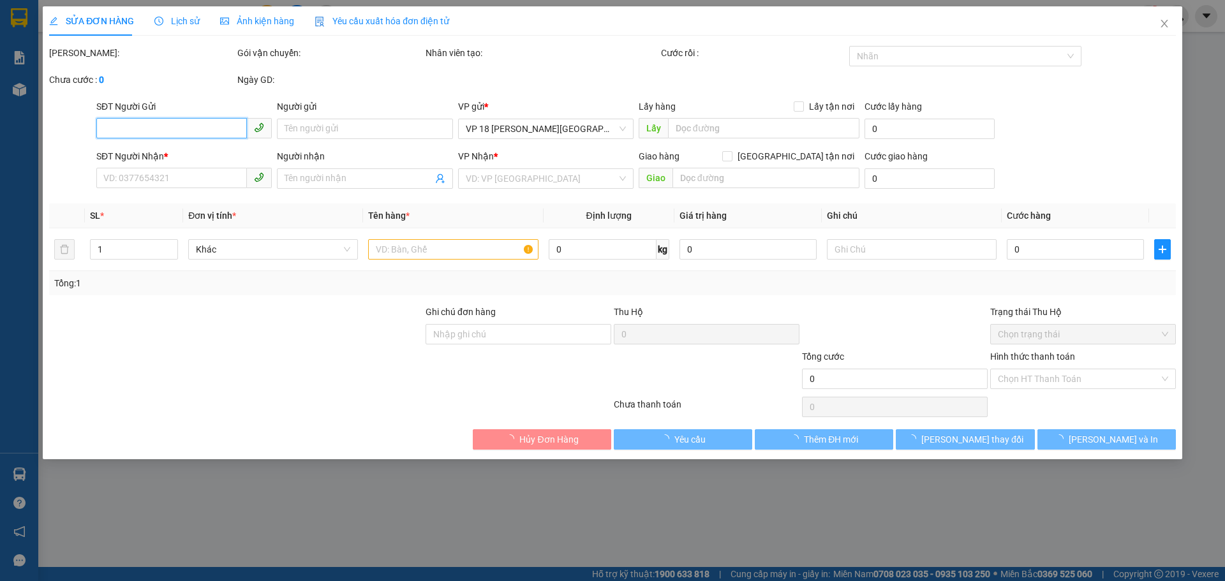
type input "40.000"
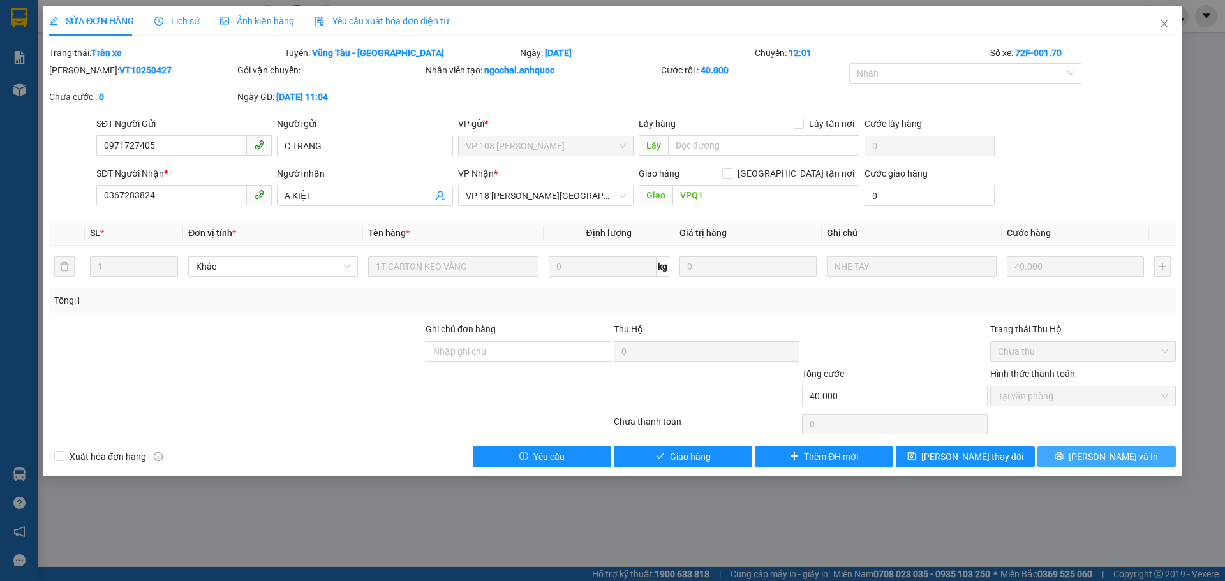
click at [1123, 452] on span "[PERSON_NAME] và In" at bounding box center [1112, 457] width 89 height 14
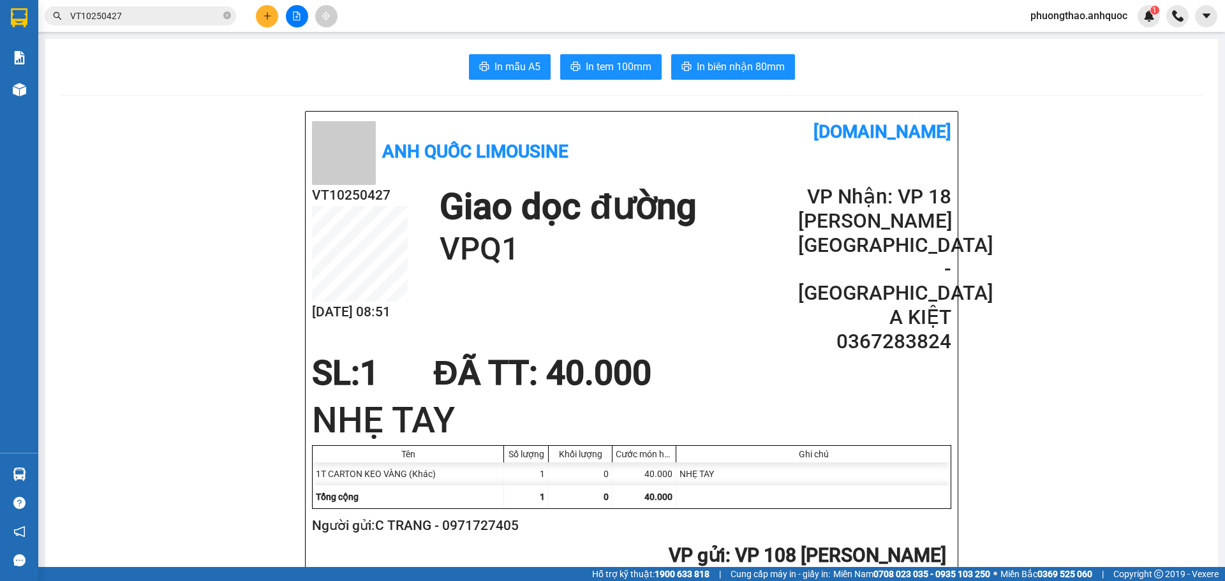
click at [147, 18] on input "VT10250427" at bounding box center [145, 16] width 151 height 14
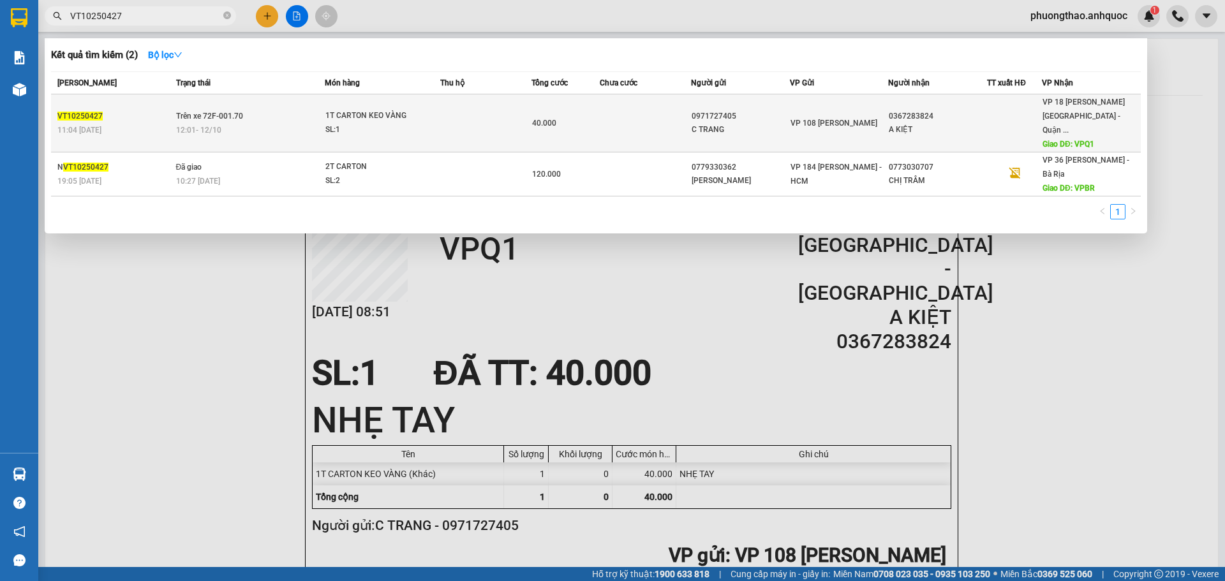
click at [204, 112] on span "Trên xe 72F-001.70" at bounding box center [209, 116] width 67 height 9
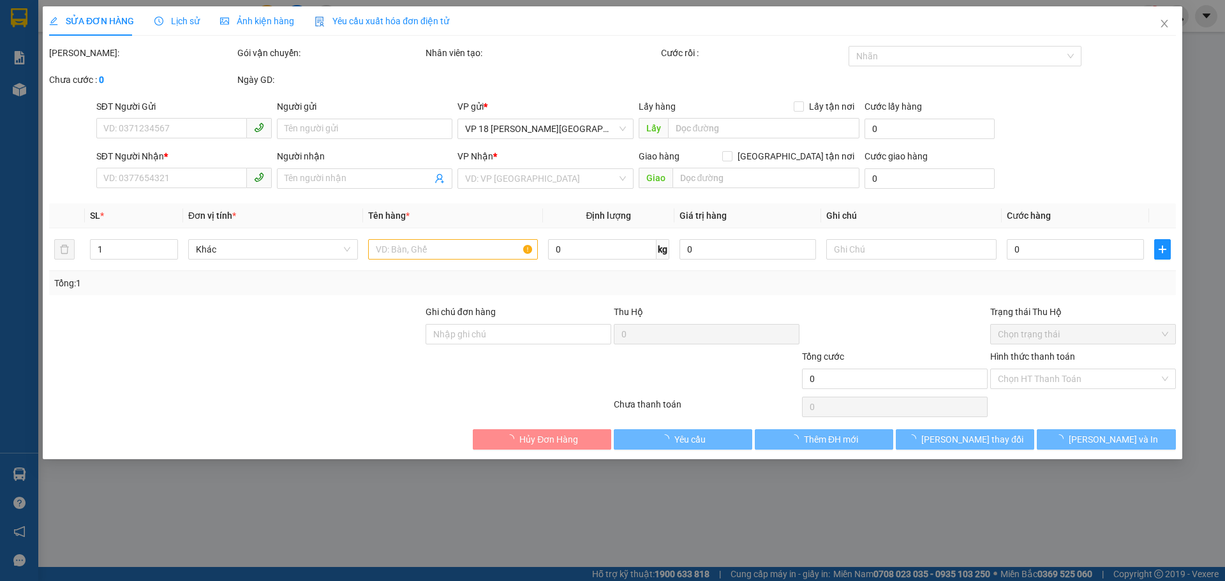
type input "0971727405"
type input "C TRANG"
type input "0367283824"
type input "A KIỆT"
type input "VPQ1"
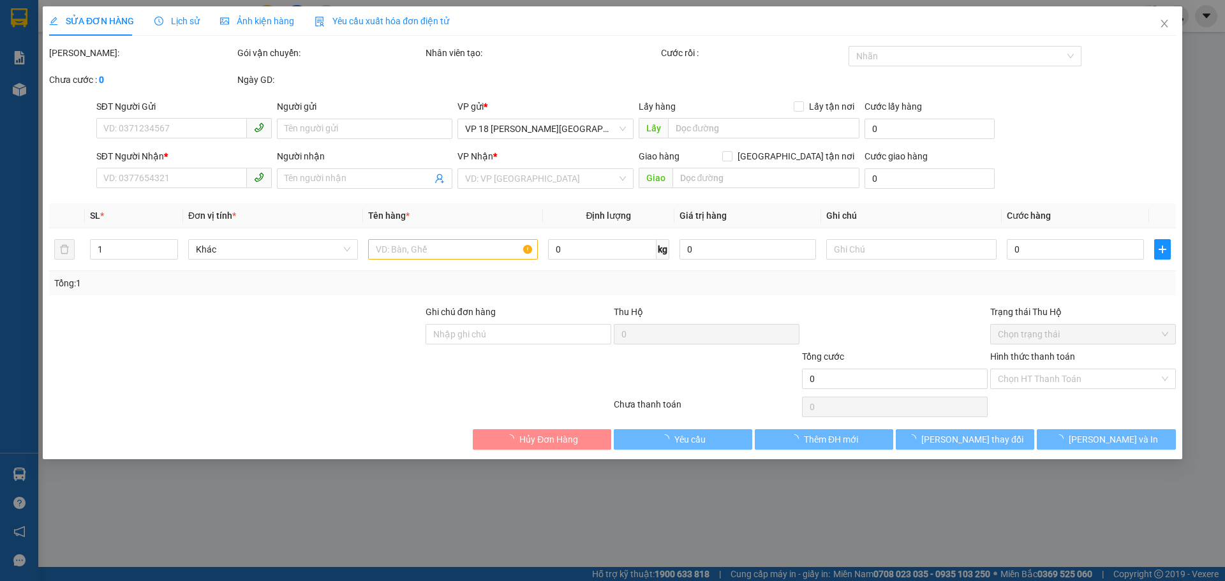
type input "40.000"
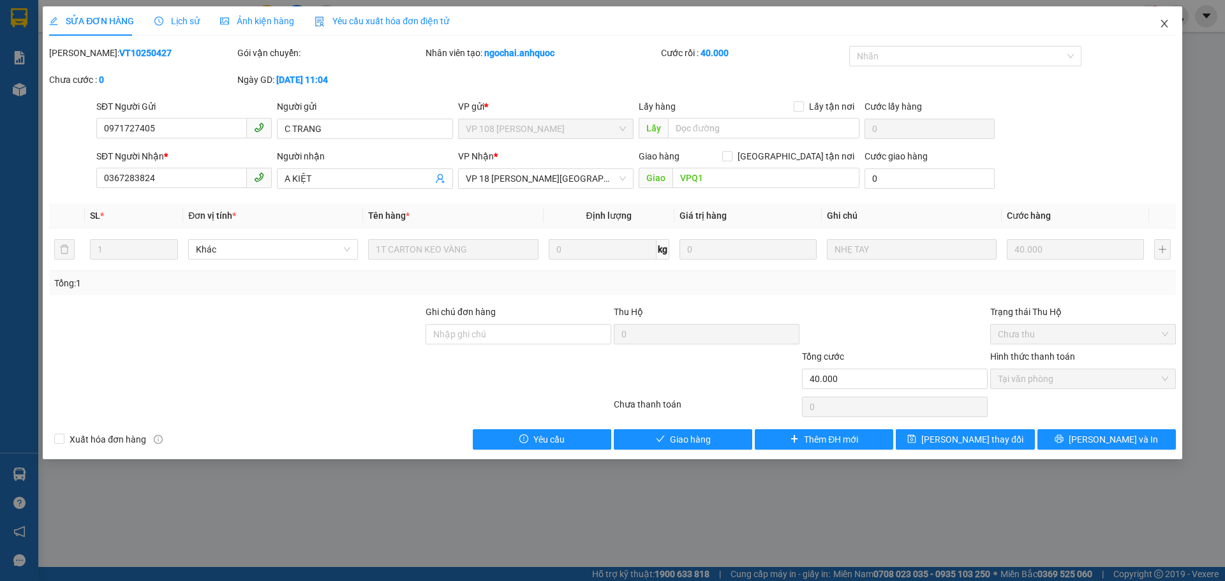
click at [1165, 27] on icon "close" at bounding box center [1164, 23] width 10 height 10
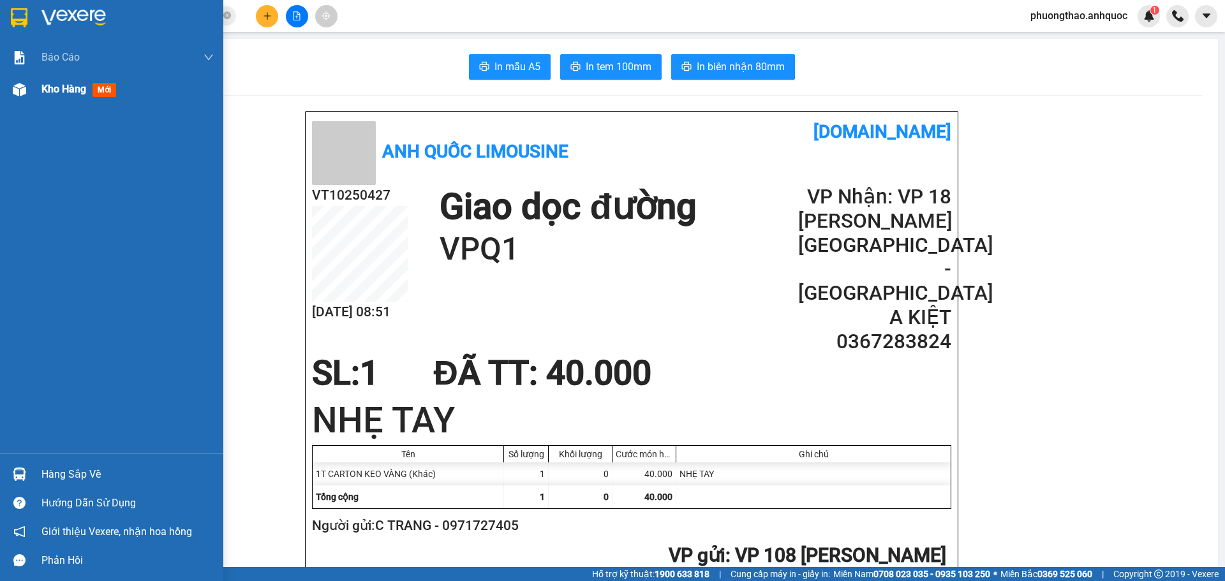
click at [25, 95] on img at bounding box center [19, 89] width 13 height 13
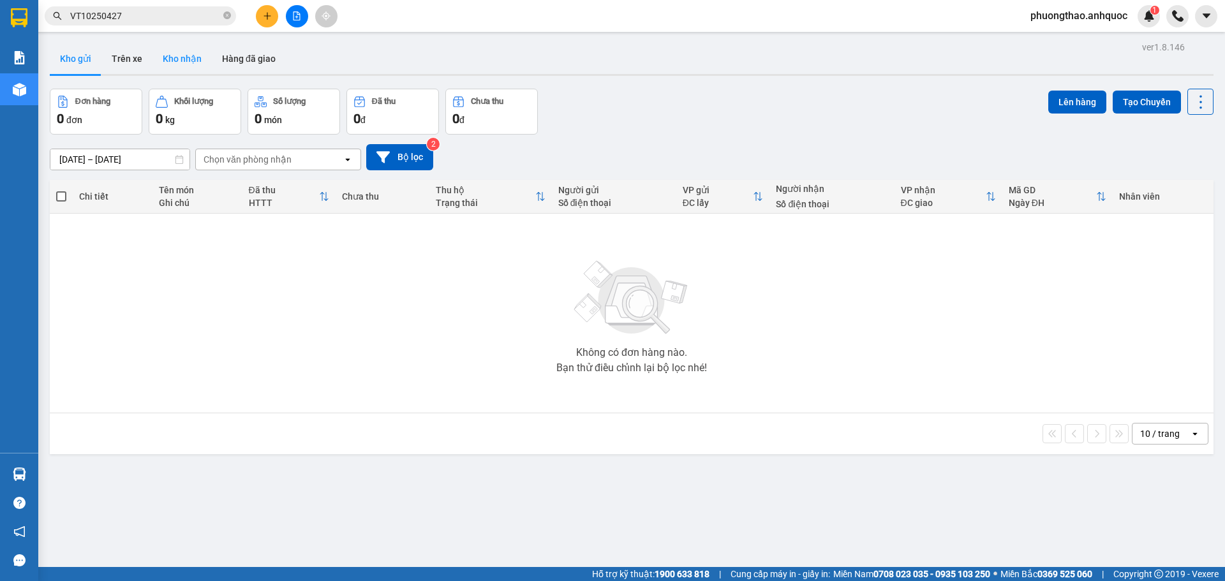
click at [170, 66] on button "Kho nhận" at bounding box center [181, 58] width 59 height 31
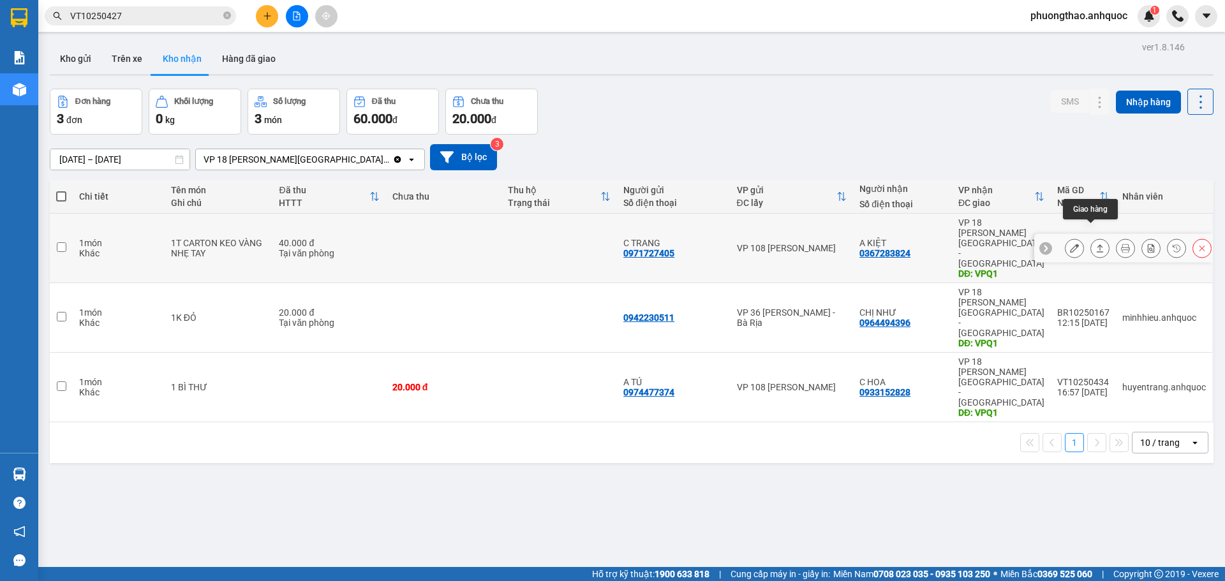
click at [1070, 237] on button at bounding box center [1074, 248] width 18 height 22
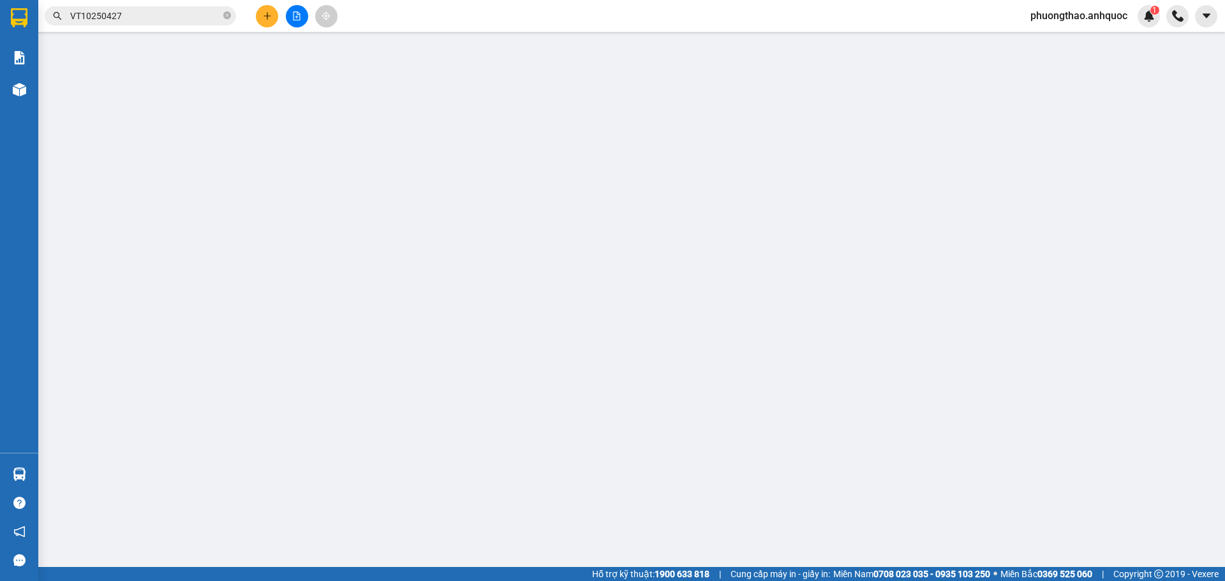
type input "0971727405"
type input "C TRANG"
type input "0367283824"
type input "A KIỆT"
type input "VPQ1"
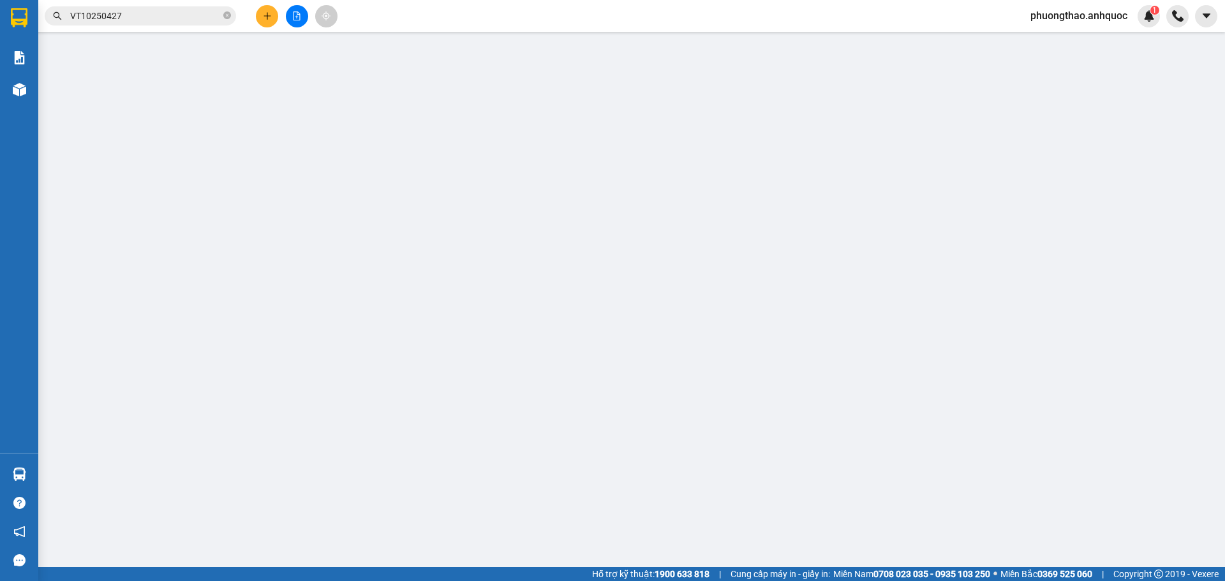
type input "40.000"
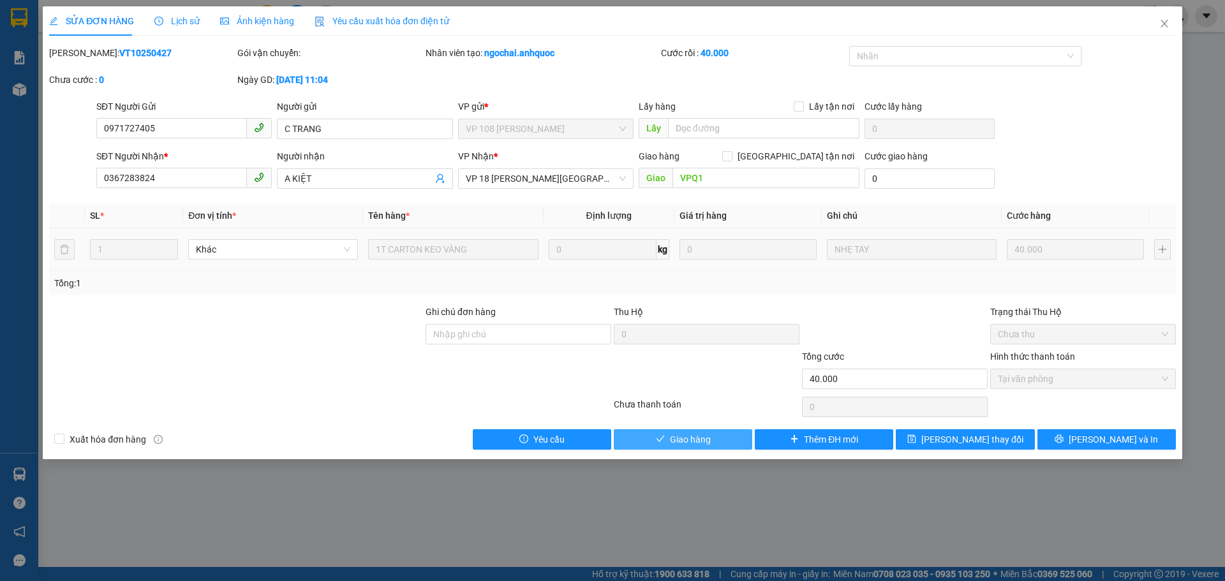
click at [658, 442] on icon "check" at bounding box center [660, 438] width 9 height 9
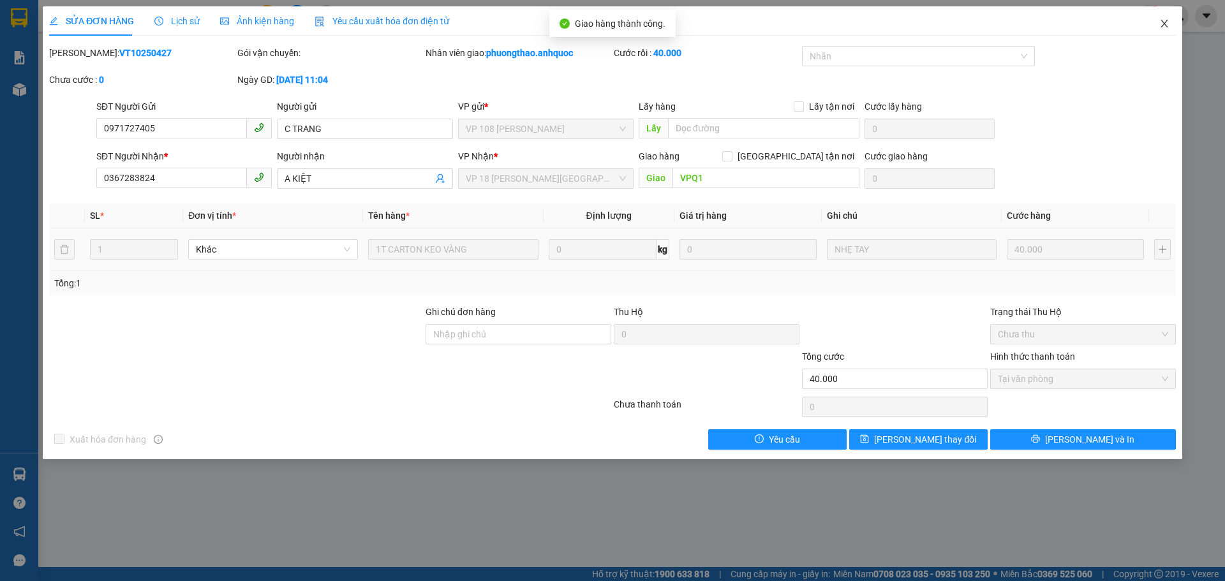
click at [1163, 29] on icon "close" at bounding box center [1164, 23] width 10 height 10
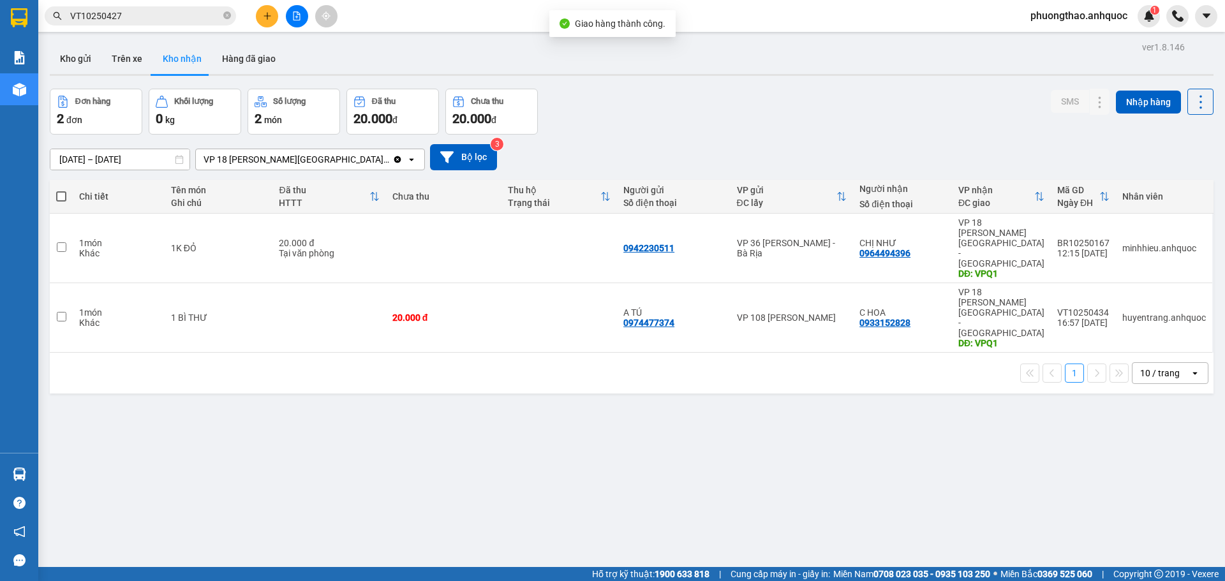
click at [500, 410] on div "ver 1.8.146 Kho gửi Trên xe Kho nhận Hàng đã giao Đơn hàng 2 đơn Khối lượng 0 k…" at bounding box center [632, 328] width 1174 height 581
click at [325, 396] on div "ver 1.8.146 Kho gửi Trên xe Kho nhận Hàng đã giao Đơn hàng 2 đơn Khối lượng 0 k…" at bounding box center [632, 328] width 1174 height 581
click at [348, 422] on div "ver 1.8.146 Kho gửi Trên xe Kho nhận Hàng đã giao Đơn hàng 2 đơn Khối lượng 0 k…" at bounding box center [632, 328] width 1174 height 581
click at [262, 17] on button at bounding box center [267, 16] width 22 height 22
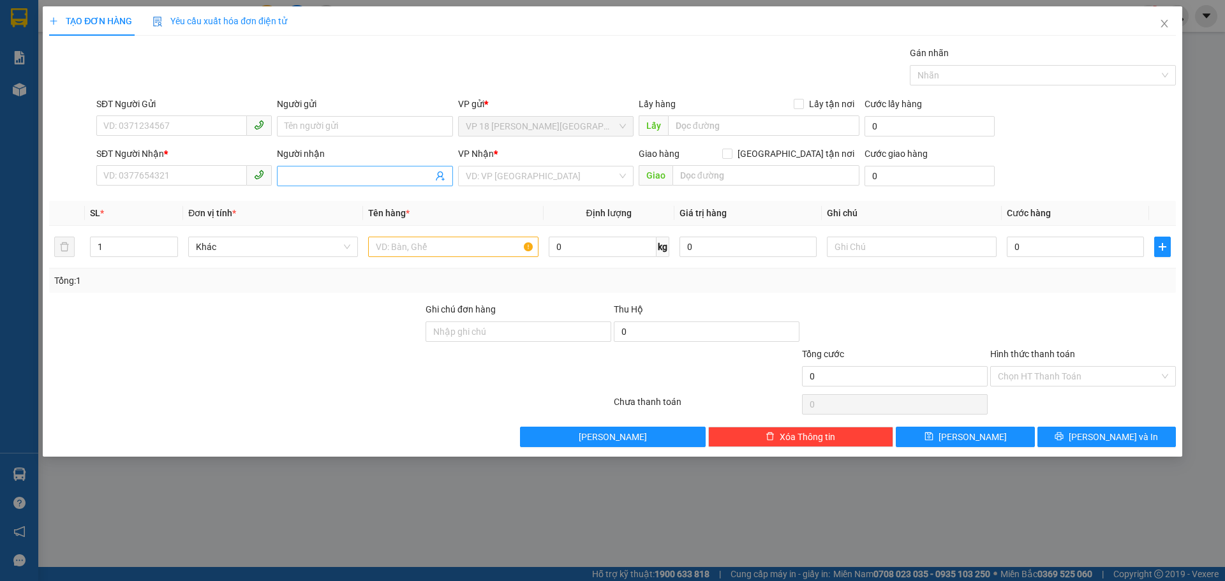
click at [296, 176] on input "Người nhận" at bounding box center [357, 176] width 147 height 14
type input "NHẬT MỸ 1"
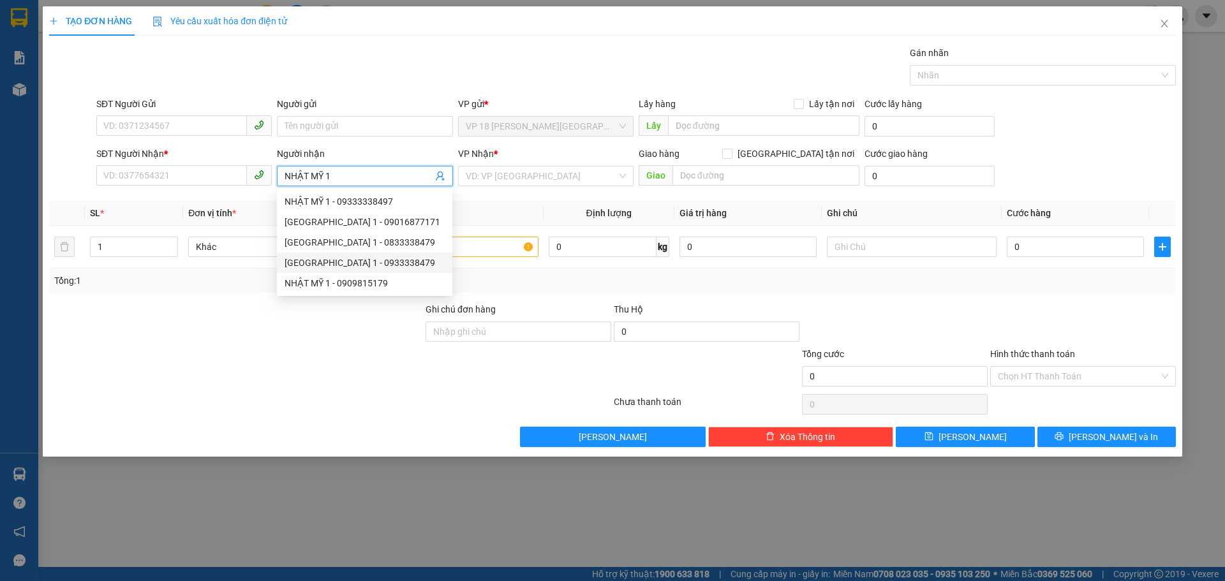
click at [358, 267] on div "[GEOGRAPHIC_DATA] 1 - 0933338479" at bounding box center [364, 263] width 160 height 14
type input "0933338479"
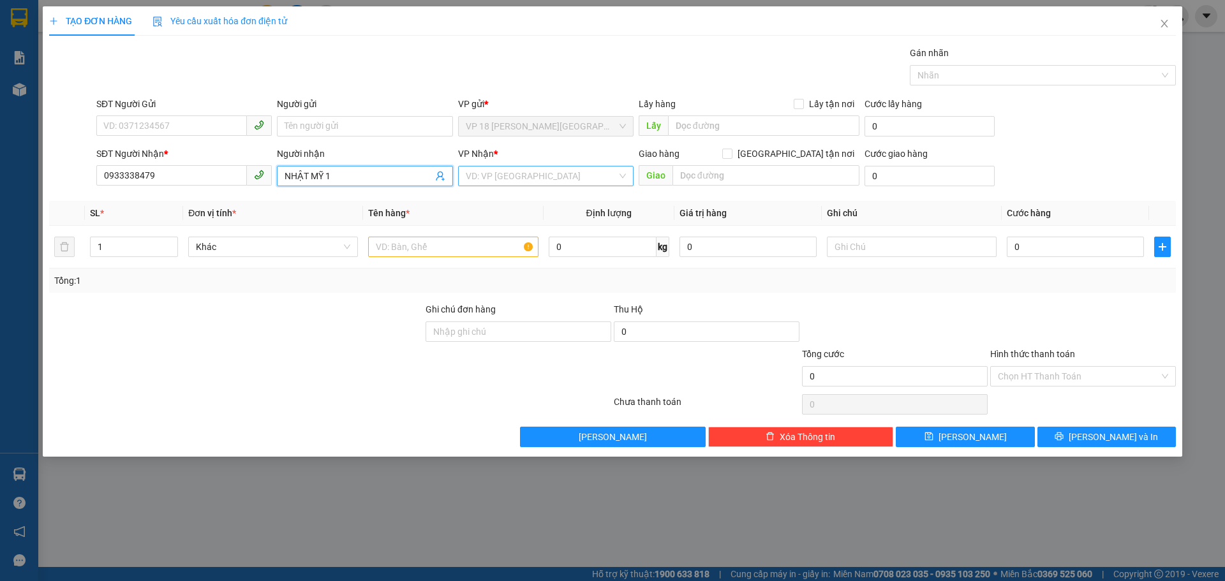
type input "NHẬT MỸ 1"
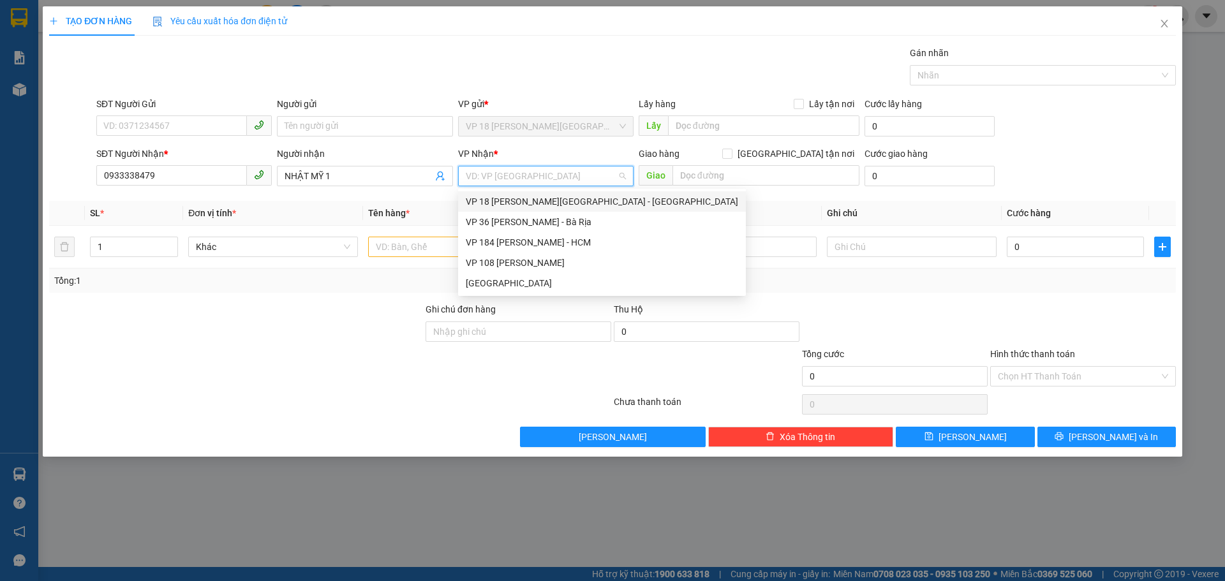
click at [559, 181] on input "search" at bounding box center [541, 175] width 151 height 19
click at [561, 262] on div "VP 108 [PERSON_NAME]" at bounding box center [602, 263] width 272 height 14
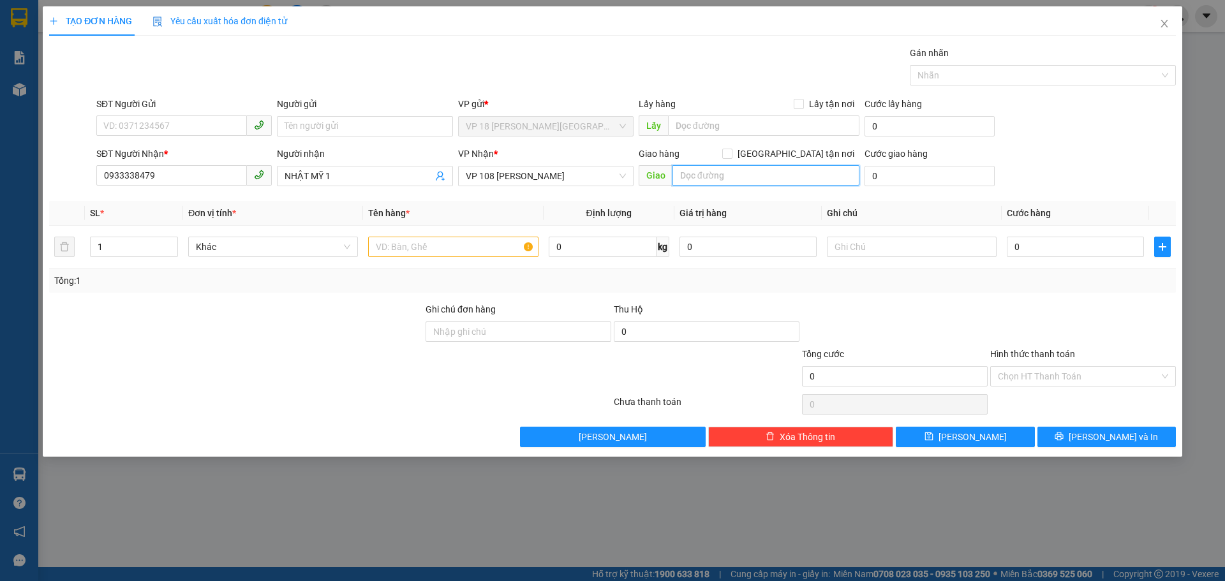
drag, startPoint x: 696, startPoint y: 174, endPoint x: 705, endPoint y: 163, distance: 14.0
click at [704, 167] on input "text" at bounding box center [765, 175] width 187 height 20
type input "VPVT"
click at [438, 251] on input "text" at bounding box center [453, 247] width 170 height 20
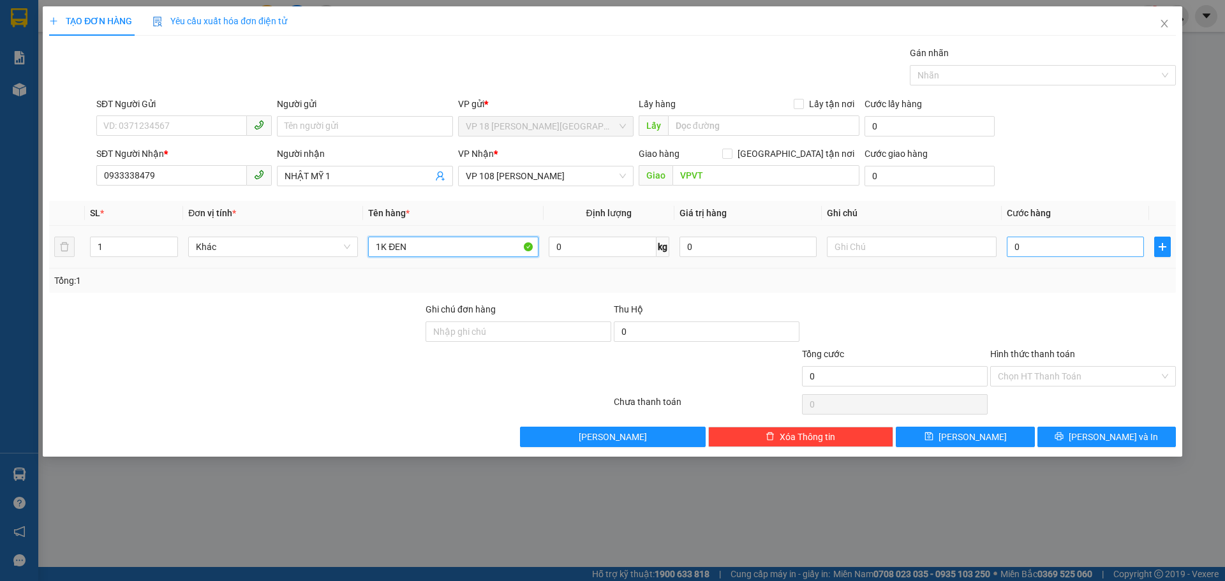
type input "1K ĐEN"
click at [1027, 241] on input "0" at bounding box center [1075, 247] width 137 height 20
type input "2"
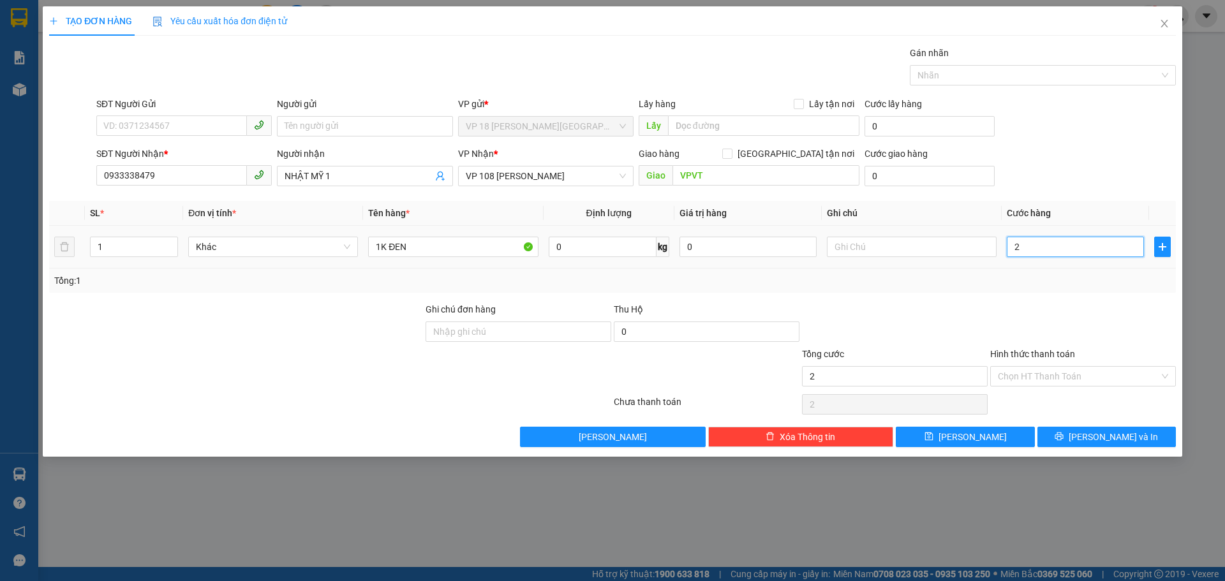
type input "20"
type input "200"
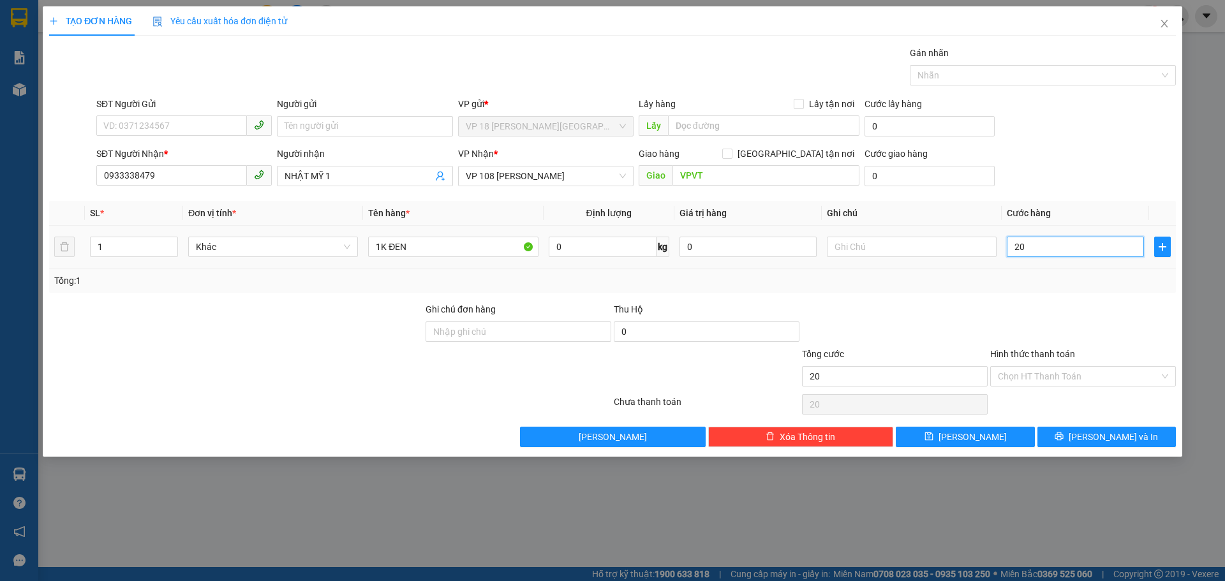
type input "200"
type input "2.000"
type input "20.000"
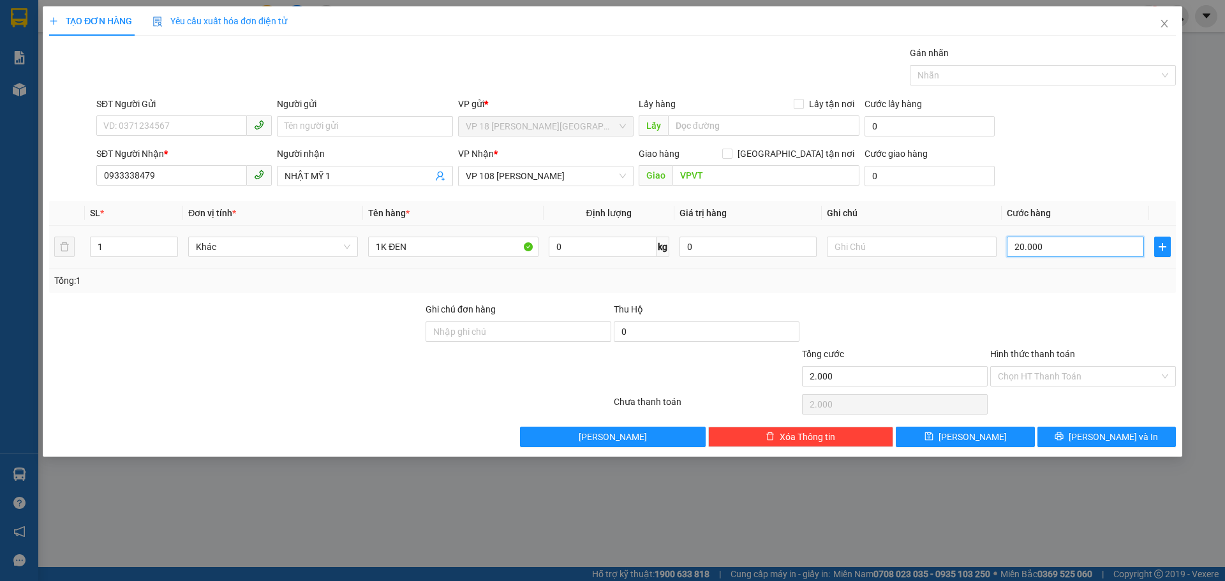
type input "20.000"
click at [1060, 437] on button "[PERSON_NAME] và In" at bounding box center [1106, 437] width 138 height 20
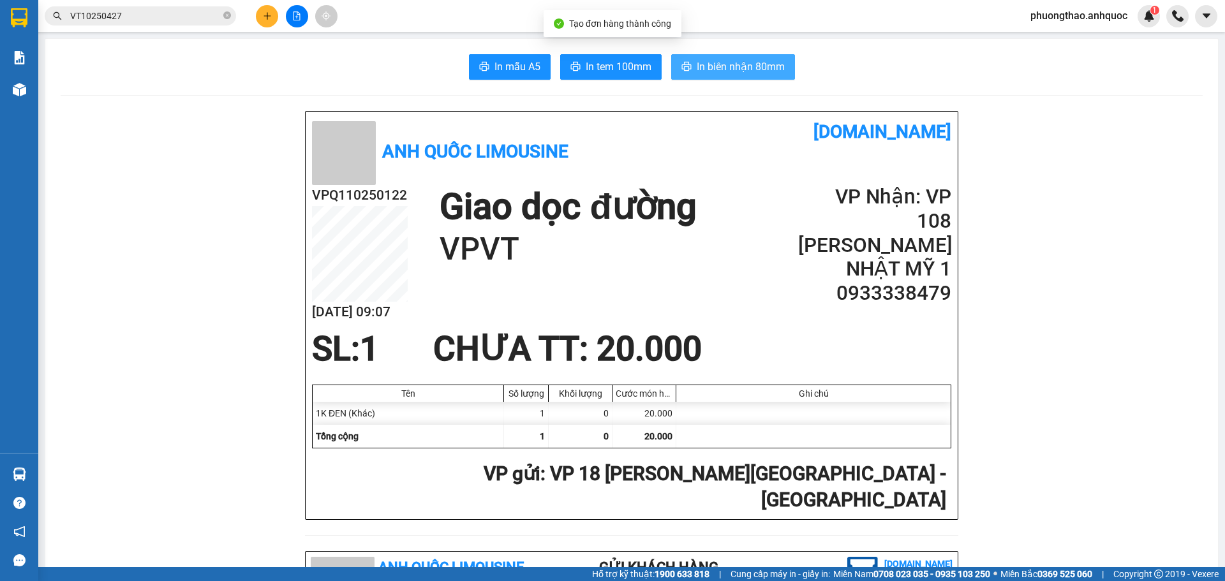
click at [686, 75] on button "In biên nhận 80mm" at bounding box center [733, 67] width 124 height 26
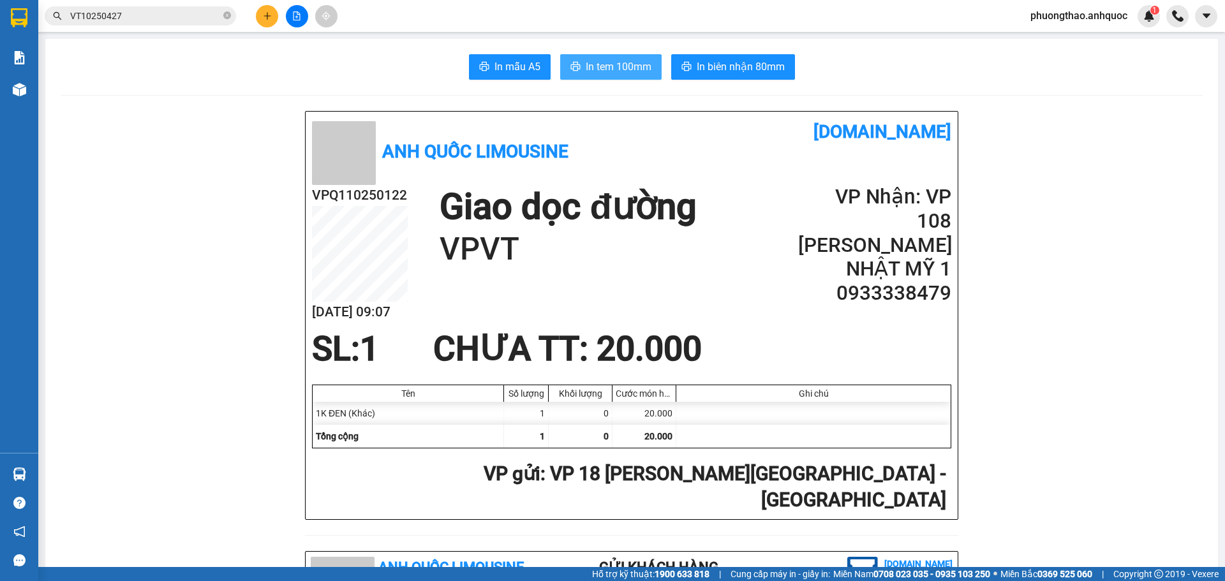
click at [606, 66] on span "In tem 100mm" at bounding box center [619, 67] width 66 height 16
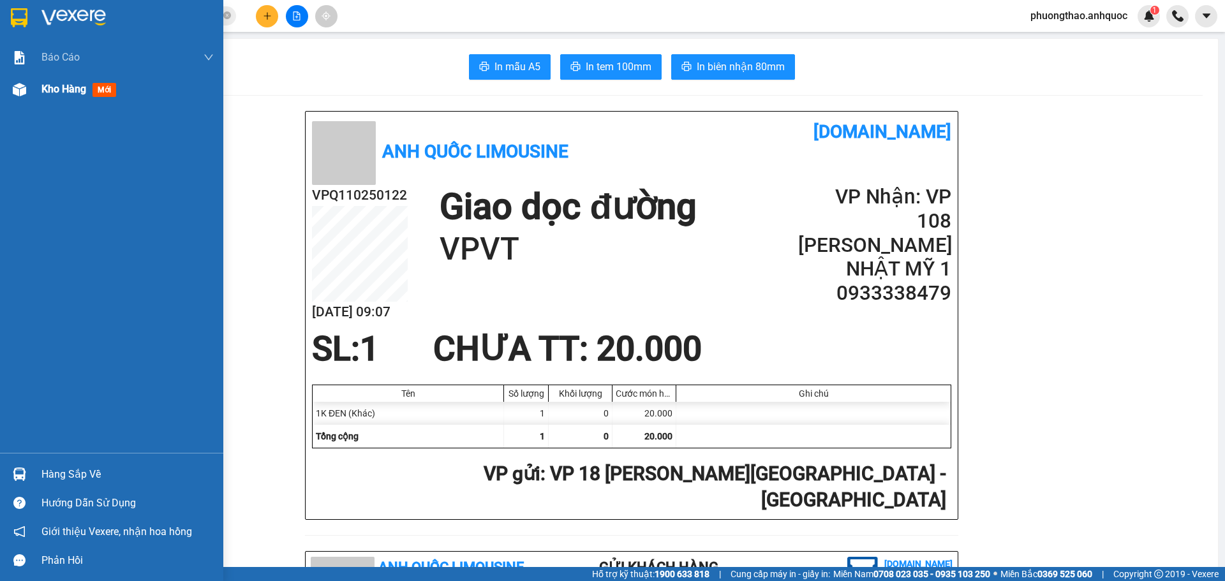
click at [33, 88] on div "Kho hàng mới" at bounding box center [111, 89] width 223 height 32
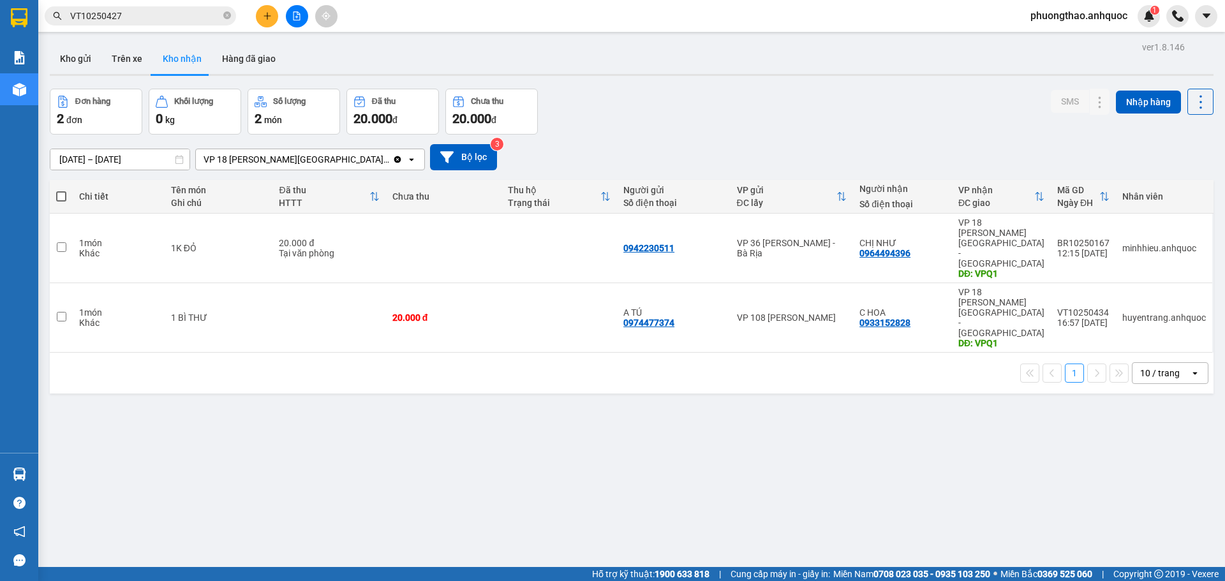
click at [304, 417] on div "ver 1.8.146 Kho gửi Trên xe Kho nhận Hàng đã giao Đơn hàng 2 đơn Khối lượng 0 k…" at bounding box center [632, 328] width 1174 height 581
click at [78, 66] on button "Kho gửi" at bounding box center [76, 58] width 52 height 31
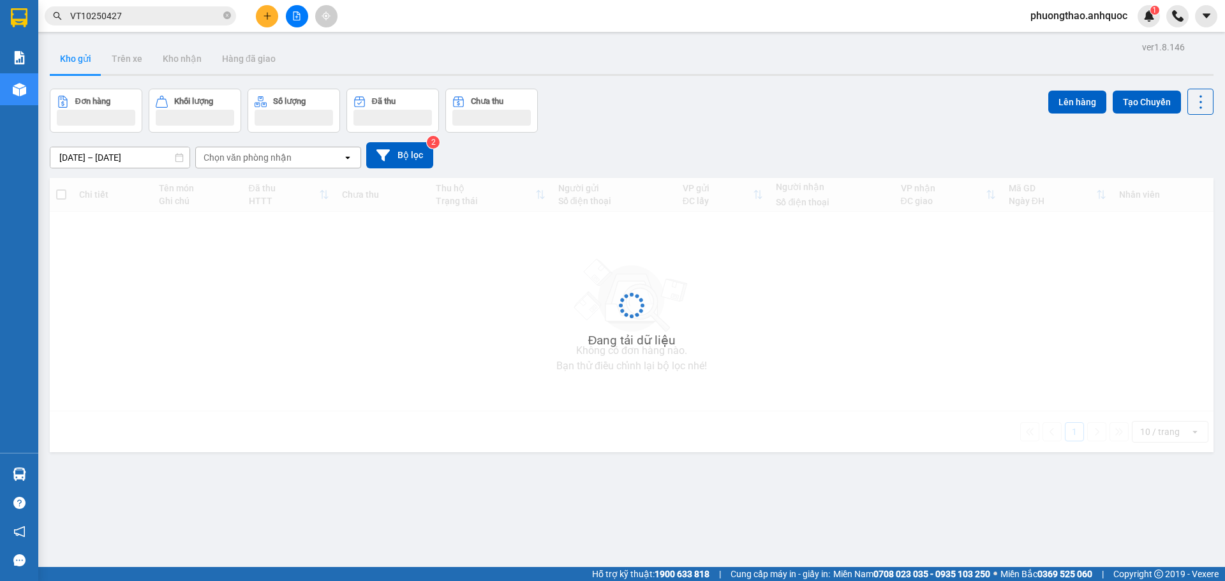
click at [128, 235] on div "Đang tải dữ liệu" at bounding box center [631, 315] width 1163 height 274
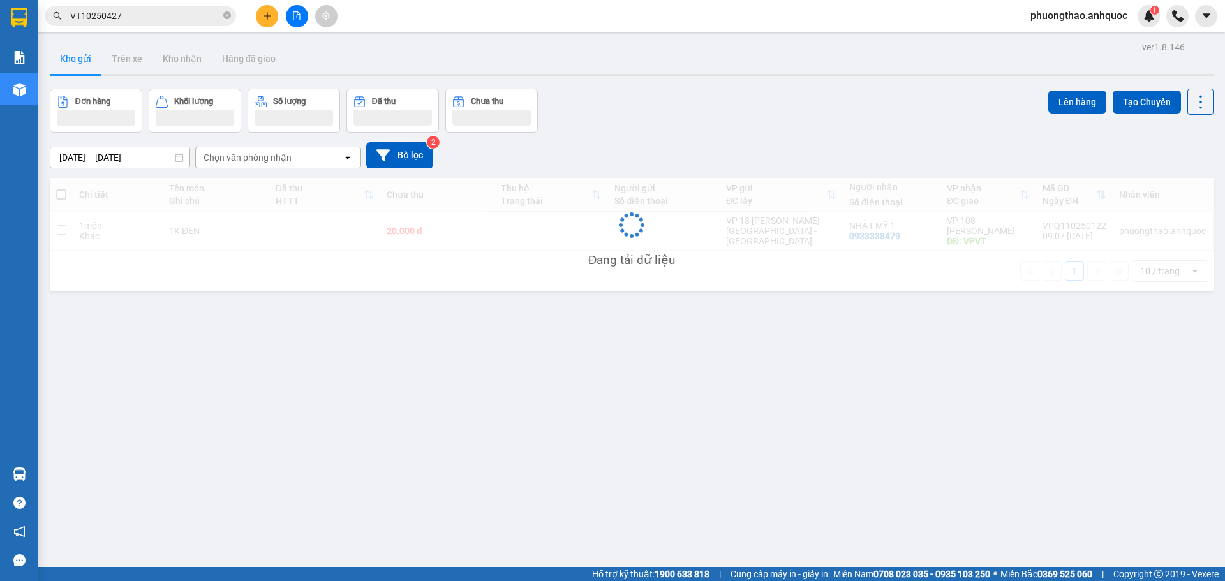
click at [115, 240] on div "Khác" at bounding box center [117, 236] width 77 height 10
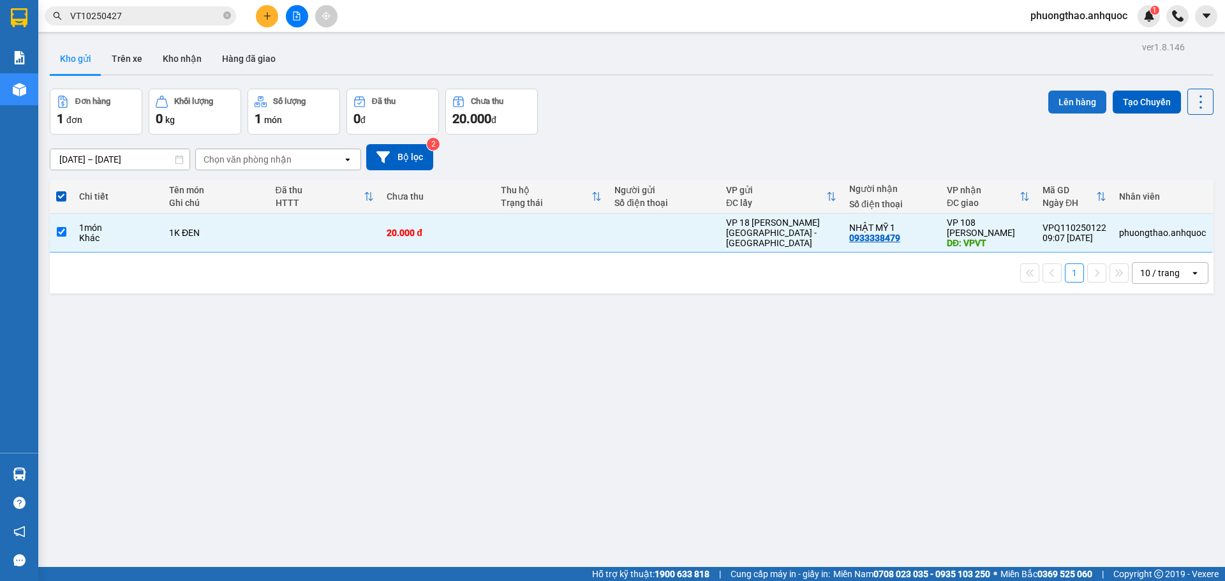
click at [1056, 112] on button "Lên hàng" at bounding box center [1077, 102] width 58 height 23
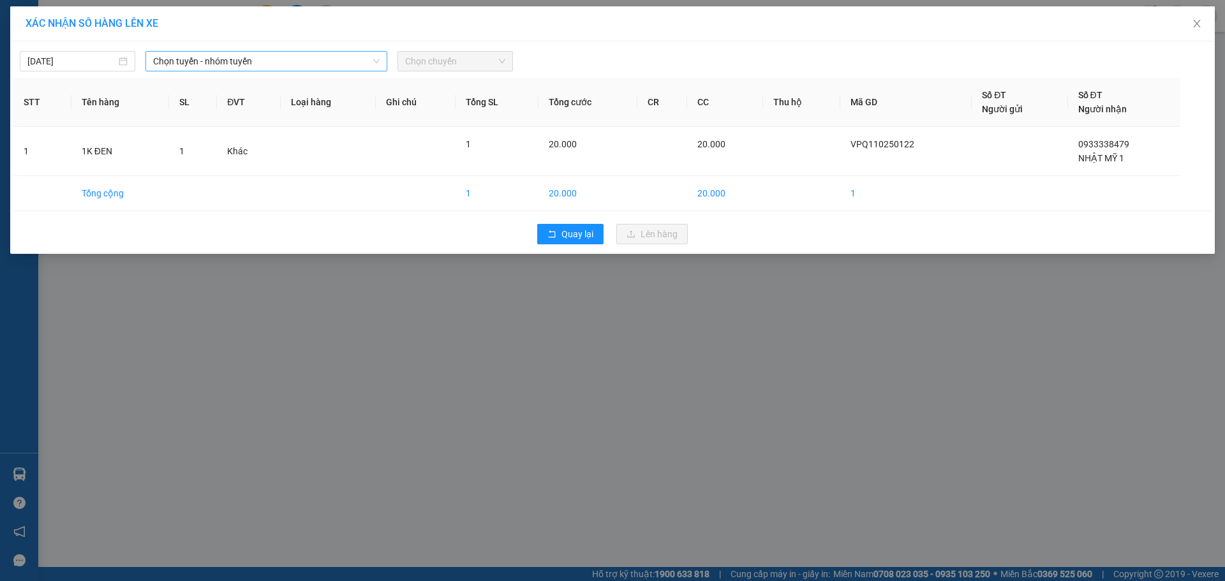
click at [284, 59] on span "Chọn tuyến - nhóm tuyến" at bounding box center [266, 61] width 226 height 19
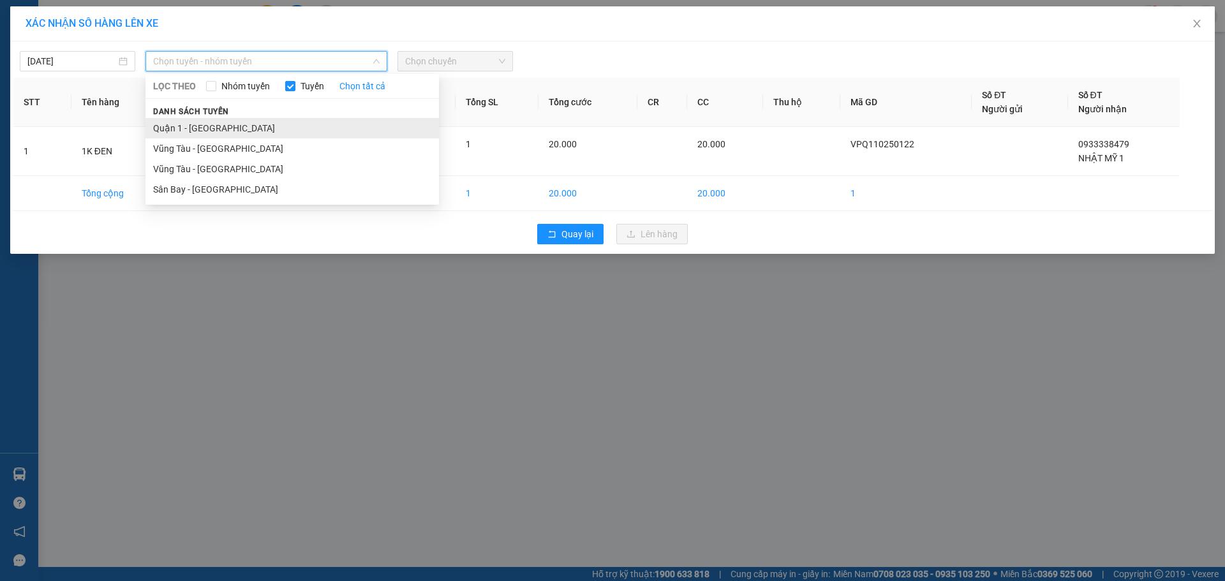
click at [269, 129] on li "Quận 1 - [GEOGRAPHIC_DATA]" at bounding box center [291, 128] width 293 height 20
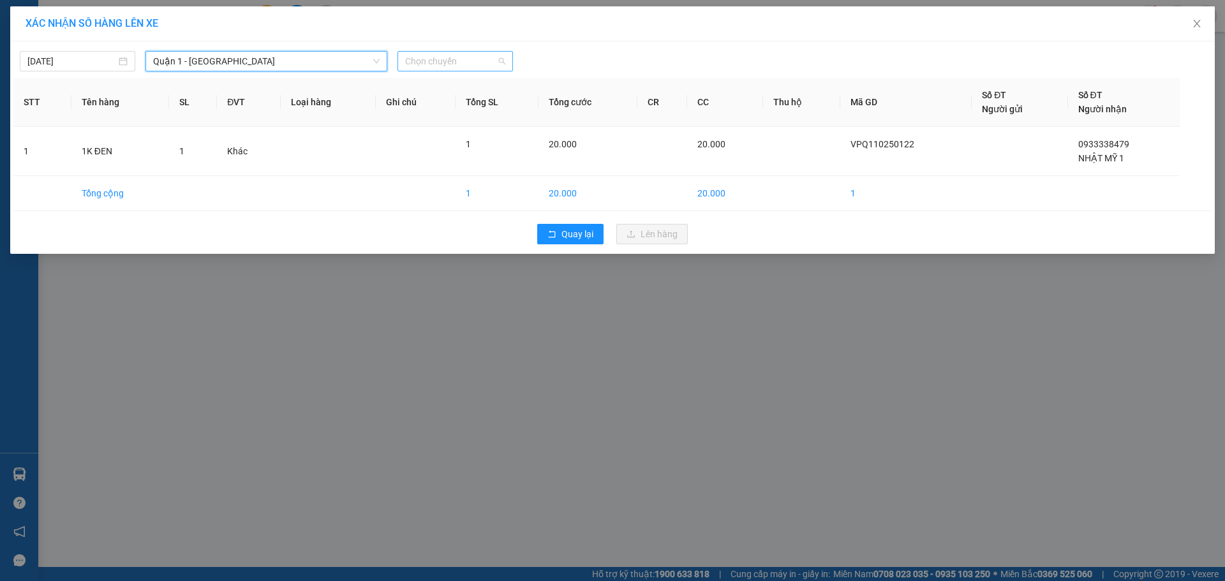
click at [463, 53] on span "Chọn chuyến" at bounding box center [455, 61] width 100 height 19
click at [438, 89] on div "09:31 - 72F-008.64" at bounding box center [455, 87] width 100 height 14
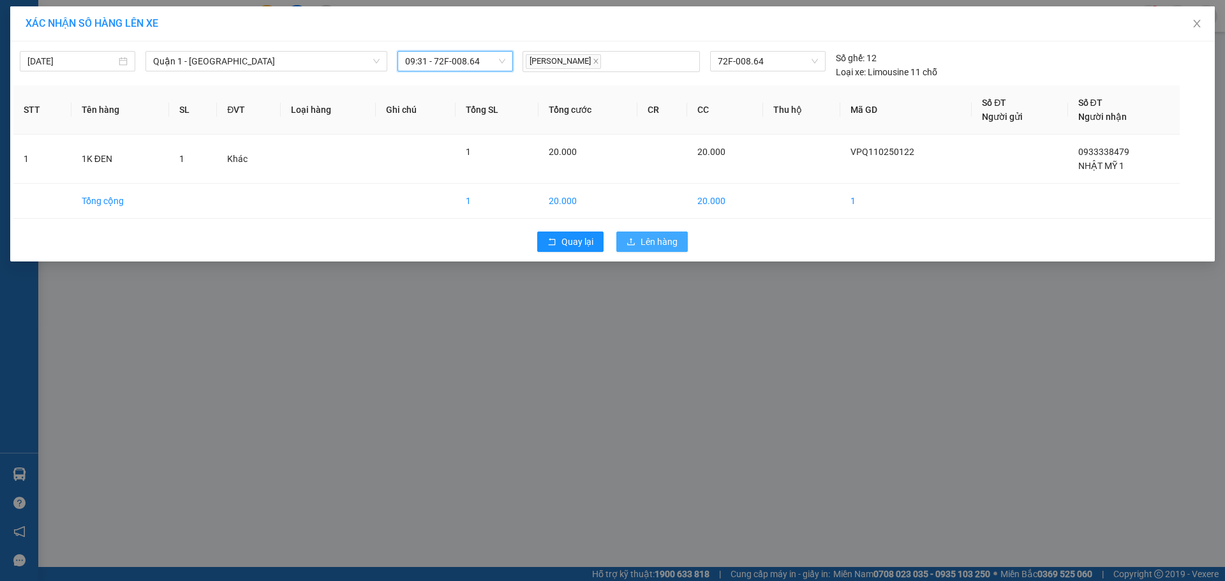
click at [623, 244] on button "Lên hàng" at bounding box center [651, 242] width 71 height 20
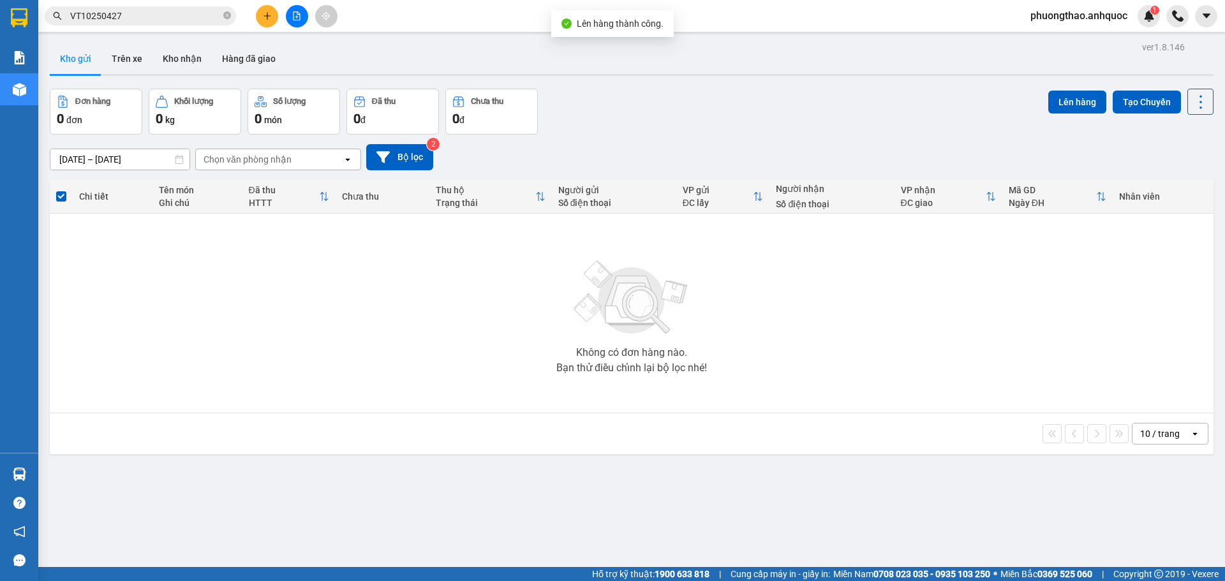
click at [289, 25] on div at bounding box center [297, 16] width 96 height 22
click at [300, 16] on icon "file-add" at bounding box center [296, 15] width 9 height 9
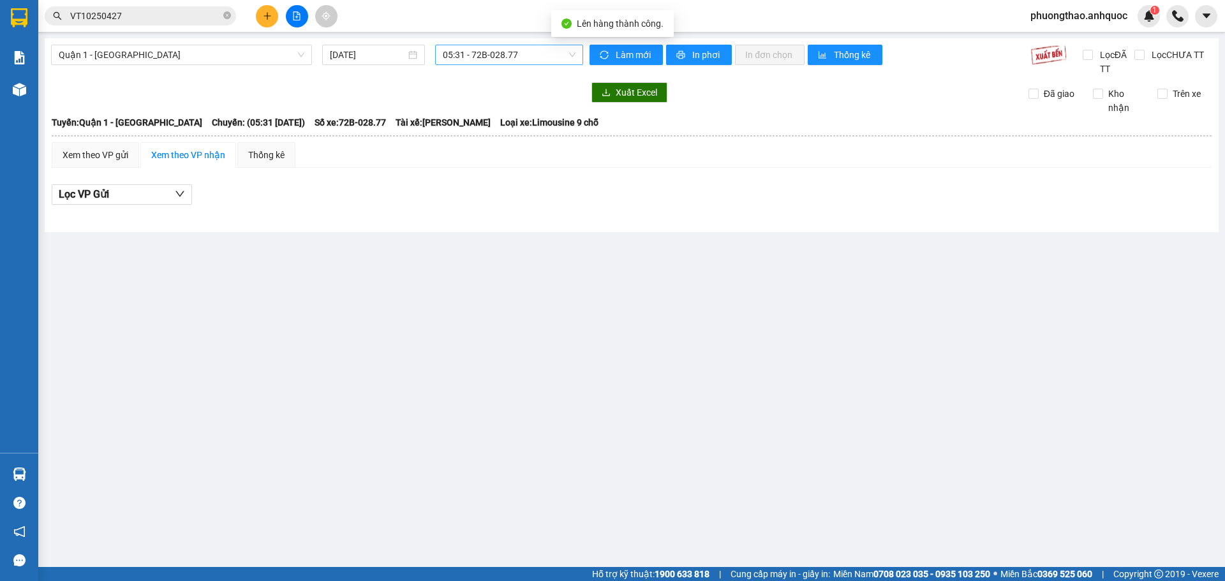
click at [507, 56] on span "05:31 - 72B-028.77" at bounding box center [509, 54] width 133 height 19
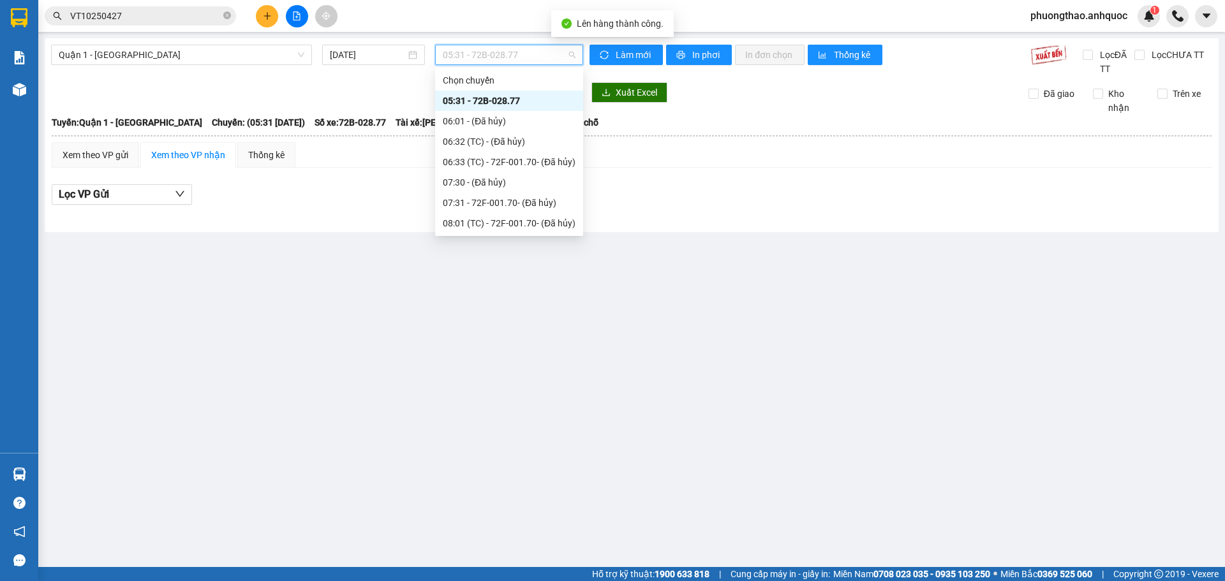
type input "8"
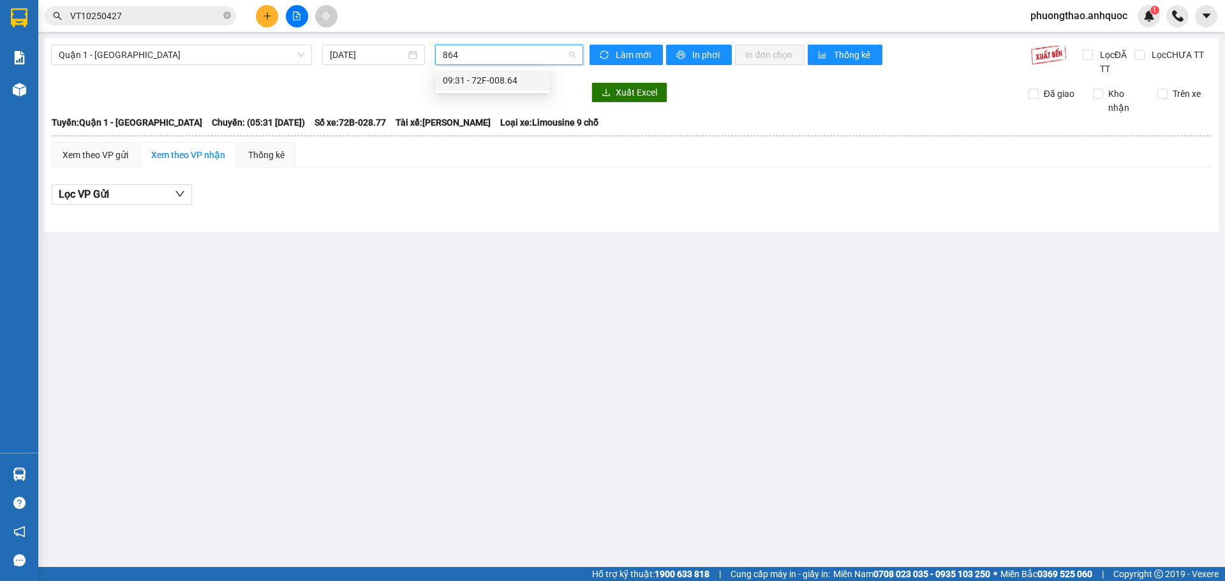
type input "864"
click at [513, 68] on body "Kết quả tìm kiếm ( 2 ) Bộ lọc Mã ĐH Trạng thái Món hàng Thu hộ Tổng cước Chưa c…" at bounding box center [612, 290] width 1225 height 581
click at [510, 78] on div "Quận 1 - [GEOGRAPHIC_DATA] [DATE] 05:31 - 72B-028.77 Làm mới In phơi In đơn chọ…" at bounding box center [632, 135] width 1174 height 194
drag, startPoint x: 515, startPoint y: 50, endPoint x: 511, endPoint y: 35, distance: 15.8
click at [515, 45] on span "05:31 - 72B-028.77" at bounding box center [509, 54] width 133 height 19
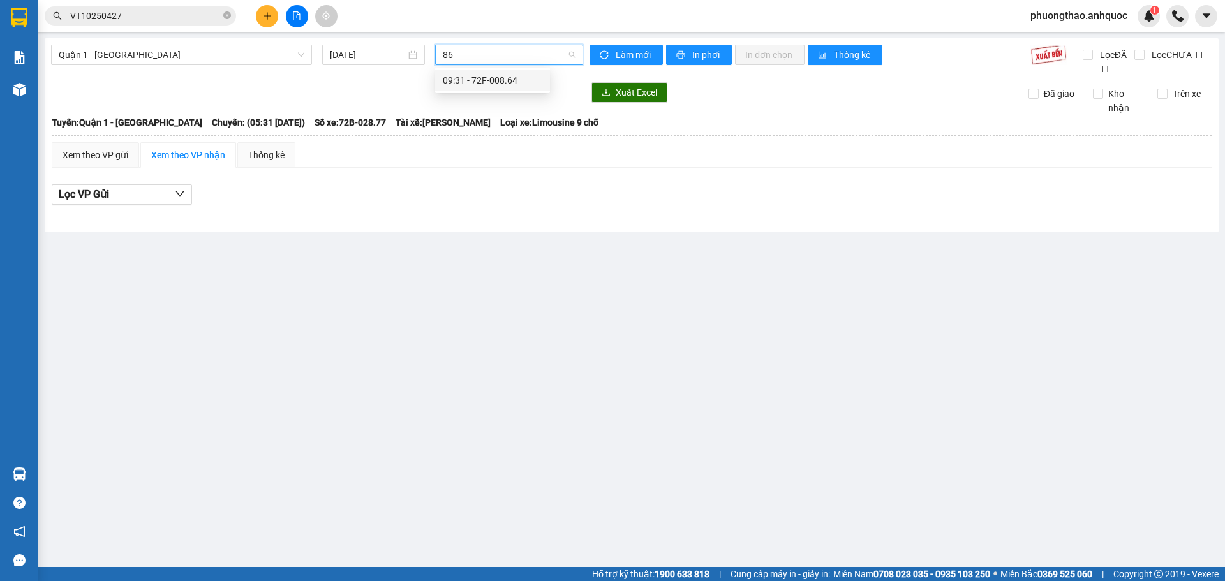
type input "864"
click at [506, 84] on div "09:31 - 72F-008.64" at bounding box center [493, 80] width 100 height 14
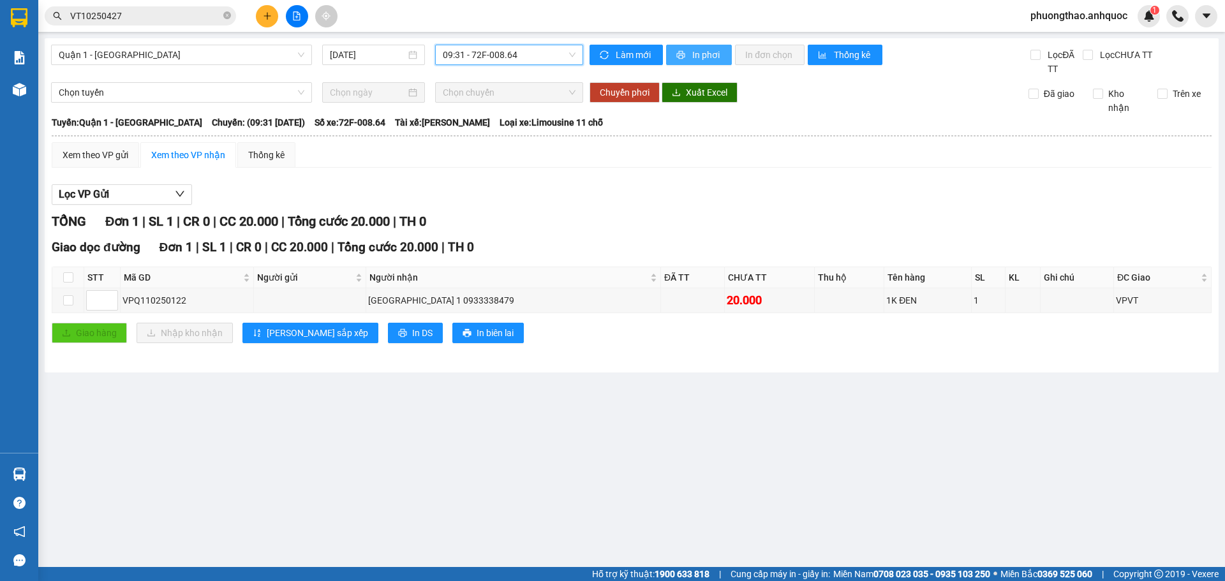
click at [688, 59] on button "In phơi" at bounding box center [699, 55] width 66 height 20
click at [700, 54] on span "In phơi" at bounding box center [706, 55] width 29 height 14
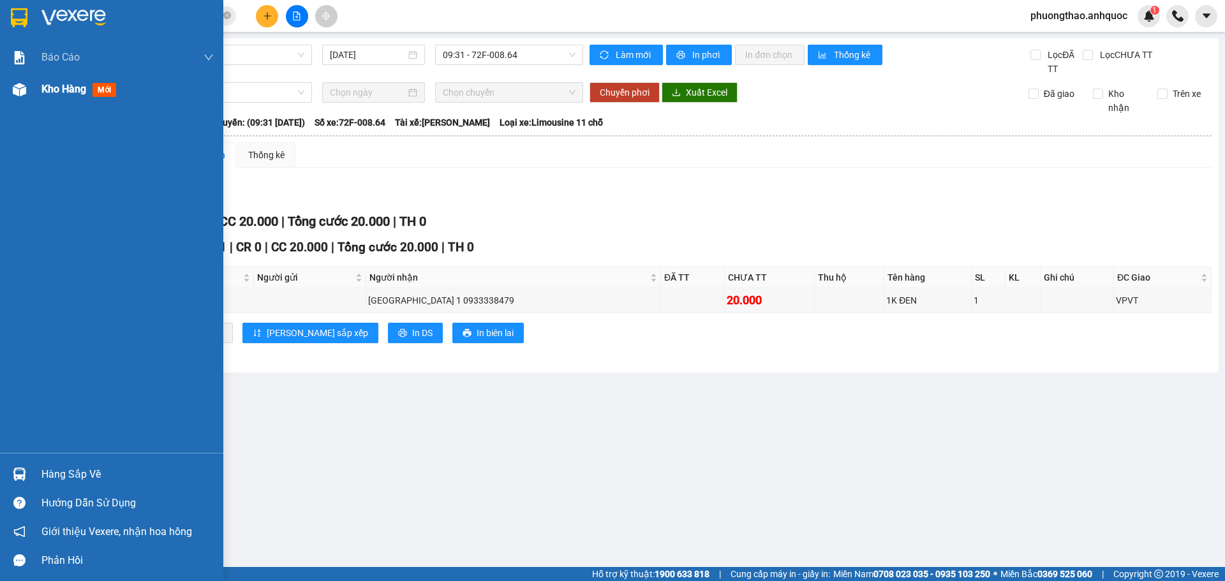
click at [26, 88] on img at bounding box center [19, 89] width 13 height 13
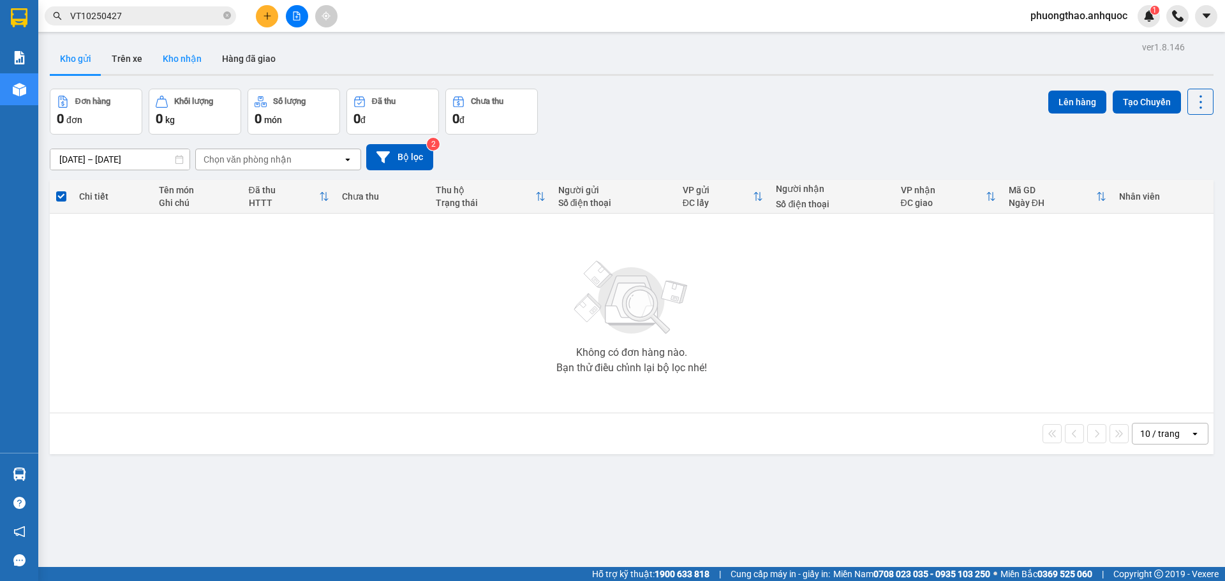
click at [182, 58] on button "Kho nhận" at bounding box center [181, 58] width 59 height 31
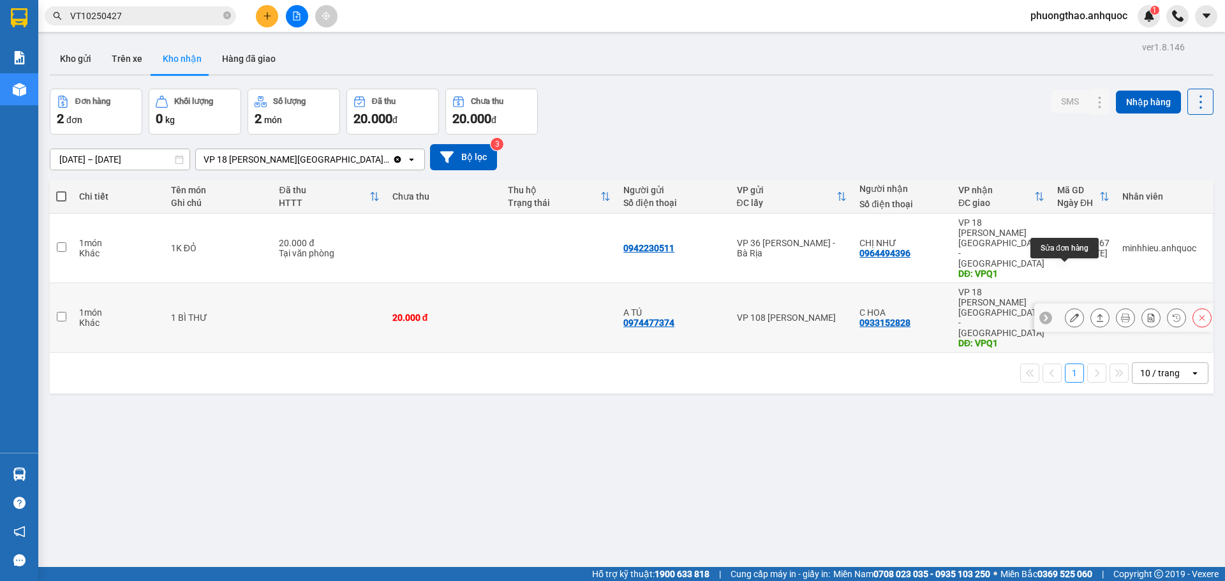
click at [1065, 307] on button at bounding box center [1074, 318] width 18 height 22
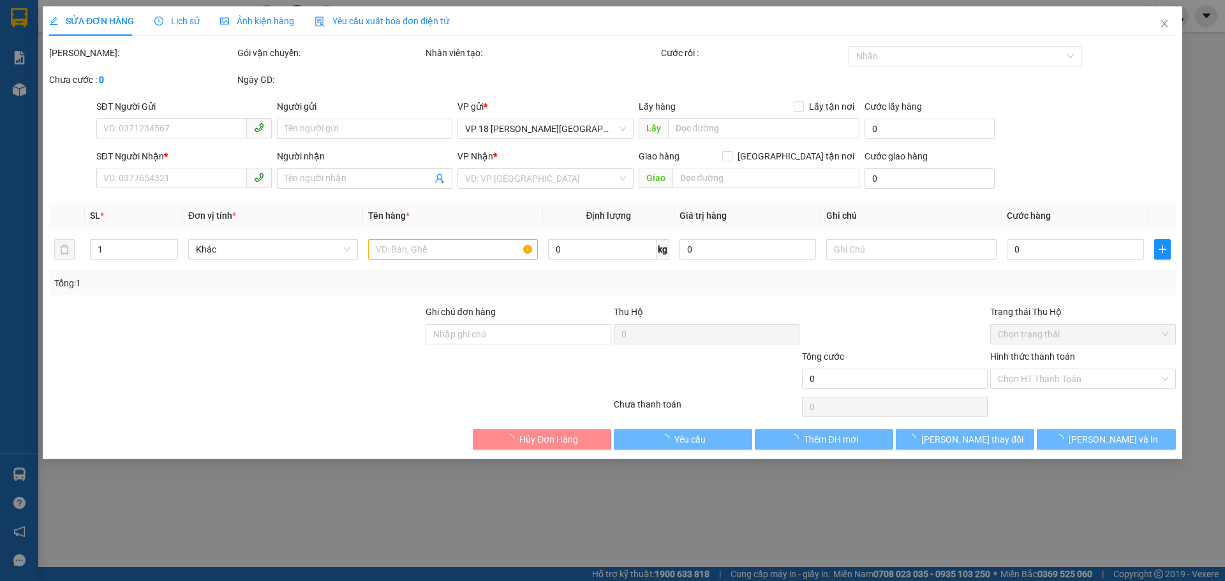
type input "0974477374"
type input "A TÚ"
type input "0933152828"
type input "C HOA"
type input "VPQ1"
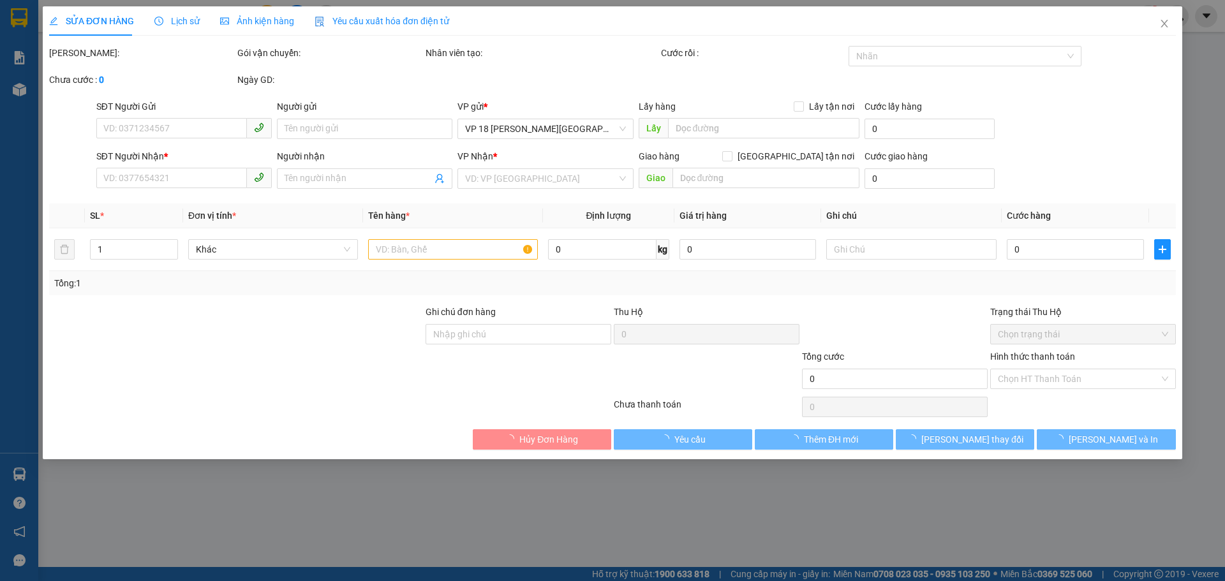
type input "20.000"
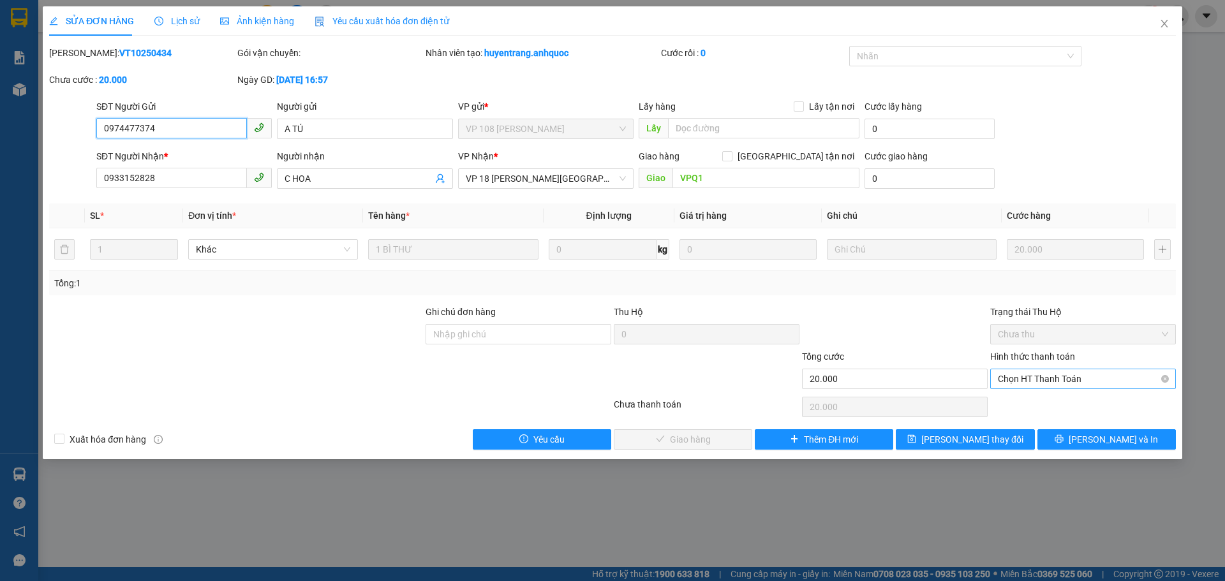
click at [1075, 374] on span "Chọn HT Thanh Toán" at bounding box center [1083, 378] width 170 height 19
click at [1055, 408] on div "Tại văn phòng" at bounding box center [1083, 404] width 170 height 14
type input "0"
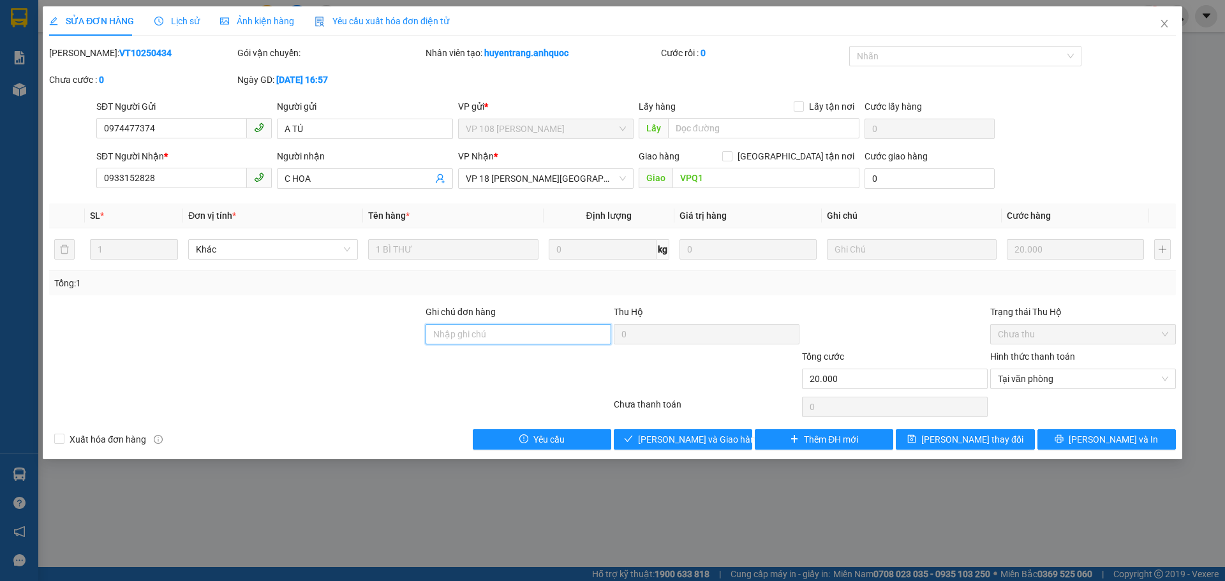
click at [548, 332] on input "Ghi chú đơn hàng" at bounding box center [518, 334] width 186 height 20
type input "TM 13/10 VPQ1 THẢO"
click at [737, 440] on button "[PERSON_NAME] và Giao hàng" at bounding box center [683, 439] width 138 height 20
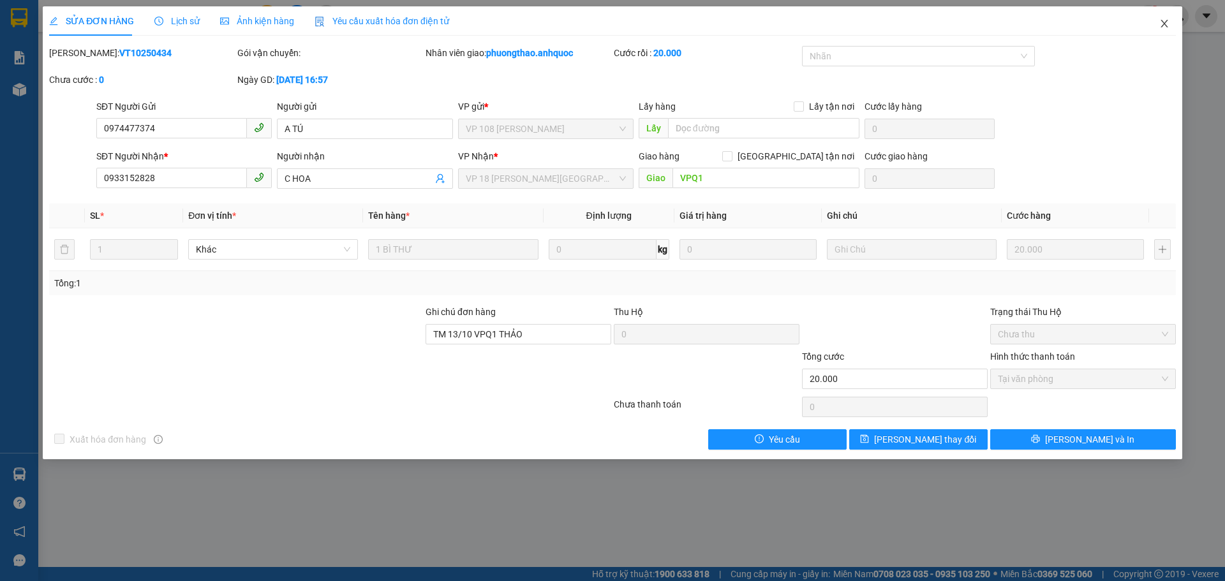
click at [1159, 21] on icon "close" at bounding box center [1164, 23] width 10 height 10
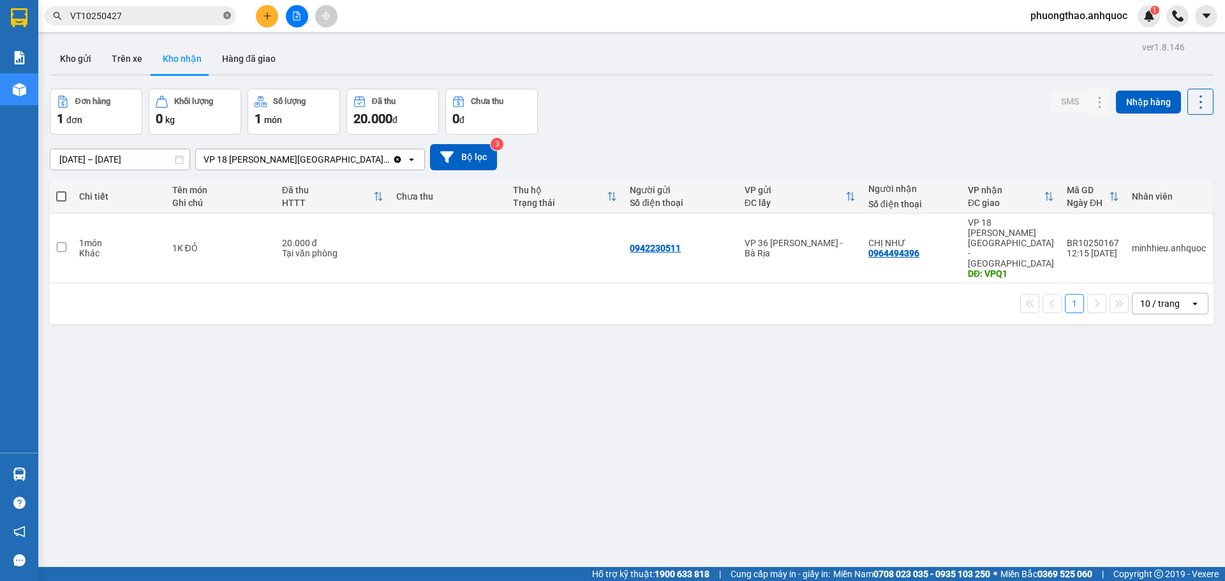
click at [228, 20] on span at bounding box center [227, 16] width 8 height 12
click at [69, 57] on button "Kho gửi" at bounding box center [76, 58] width 52 height 31
